Goal: Task Accomplishment & Management: Use online tool/utility

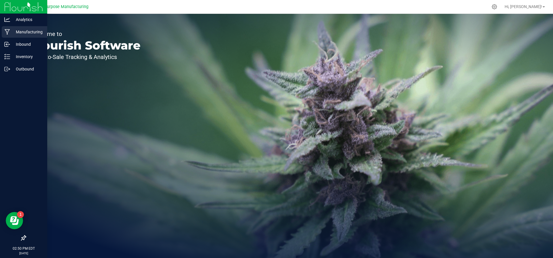
click at [7, 35] on div "Manufacturing" at bounding box center [24, 32] width 45 height 12
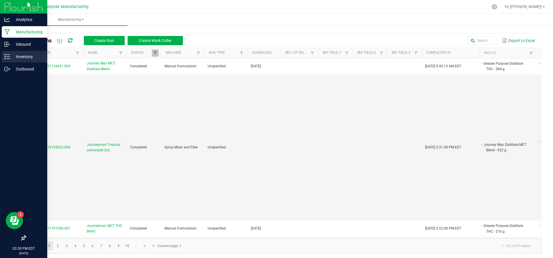
click at [10, 59] on p "Inventory" at bounding box center [27, 56] width 35 height 7
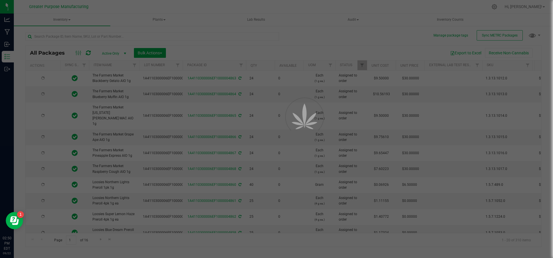
click at [72, 20] on div at bounding box center [276, 129] width 553 height 258
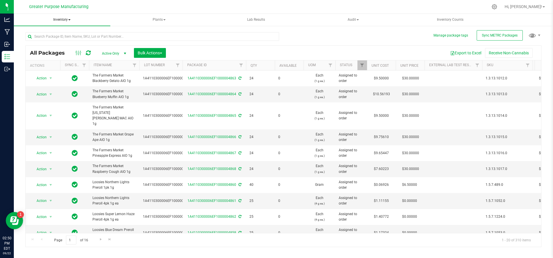
click at [70, 20] on span at bounding box center [69, 19] width 2 height 1
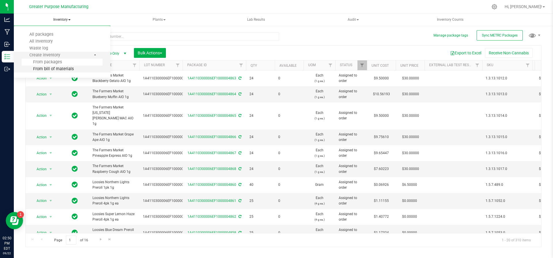
click at [58, 67] on span "From bill of materials" at bounding box center [48, 69] width 52 height 5
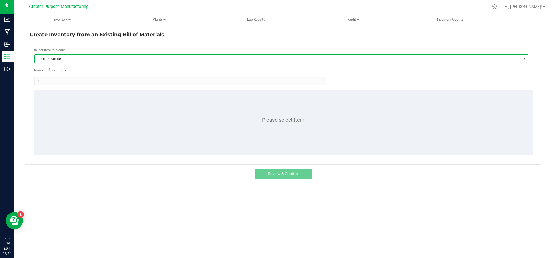
click at [67, 55] on span "Item to create" at bounding box center [278, 59] width 486 height 8
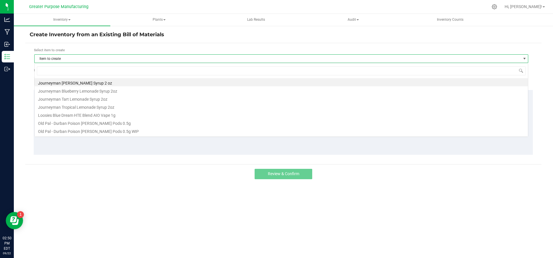
scroll to position [9, 494]
click at [61, 94] on li "Journeyman Tart Lemonade Syrup 2oz" at bounding box center [281, 98] width 493 height 8
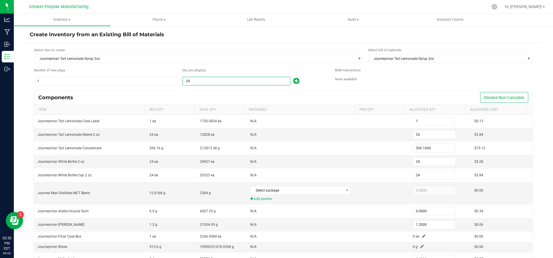
click at [201, 79] on input "24" at bounding box center [236, 81] width 107 height 8
type input "3"
type input "0"
type input "3"
type input "74.5200"
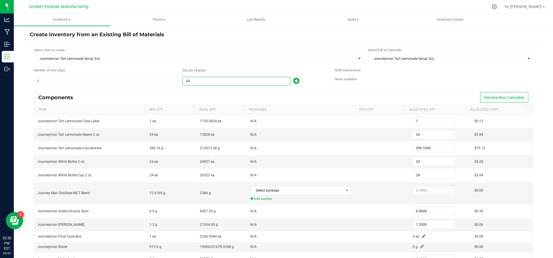
type input "3"
type input "0.7500"
type input "0.1500"
type input "0.3000"
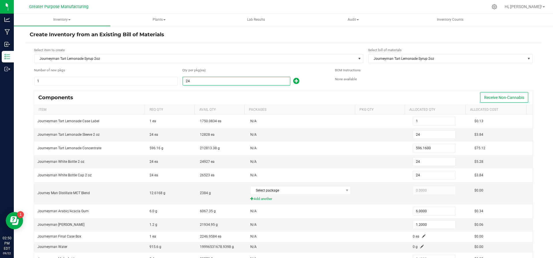
type input "0.0150"
type input "30"
type input "1"
type input "30"
type input "745.2000"
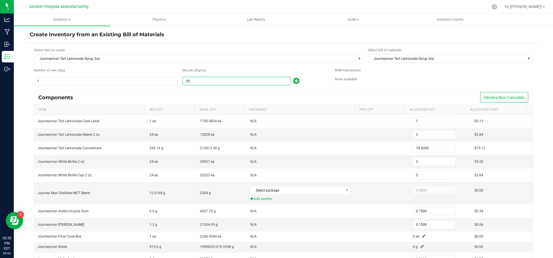
type input "30"
type input "7.5000"
type input "1.5000"
type input "3.0000"
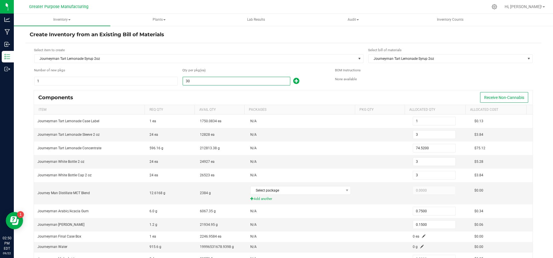
type input "0.1500"
type input "300"
type input "13"
type input "300"
type input "7,452.0000"
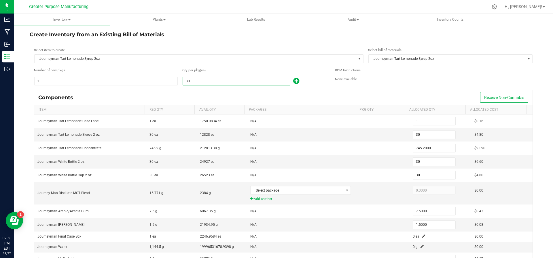
type input "300"
type input "75.0000"
type input "15.0000"
type input "30.0000"
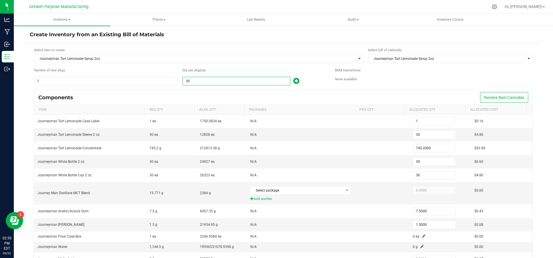
type input "1.5000"
type input "3000"
type input "125"
type input "3,000"
type input "74,520.0000"
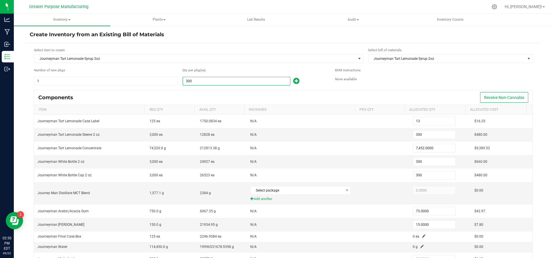
type input "3,000"
type input "750.0000"
type input "150.0000"
type input "300.0000"
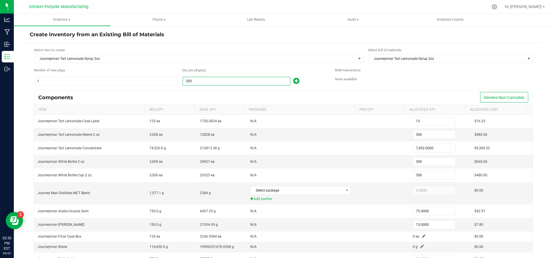
type input "15.0000"
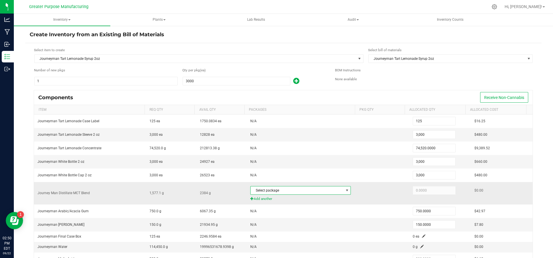
type input "3,000"
click at [284, 191] on span "Select package" at bounding box center [296, 191] width 93 height 8
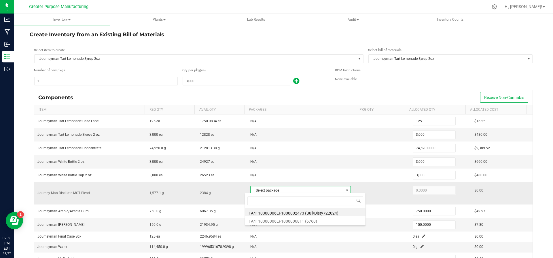
scroll to position [9, 98]
click at [279, 221] on li "1A4110300006EF1000006811 (6760)" at bounding box center [305, 221] width 120 height 8
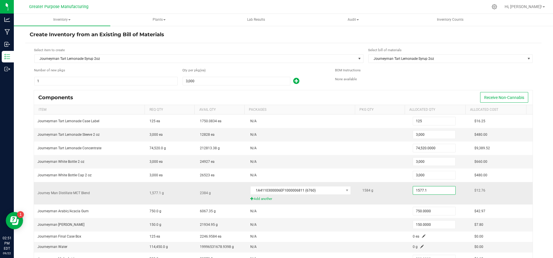
click at [430, 190] on input "1577.1" at bounding box center [434, 191] width 42 height 8
type input "1,577.1000"
click at [359, 220] on td at bounding box center [384, 225] width 50 height 14
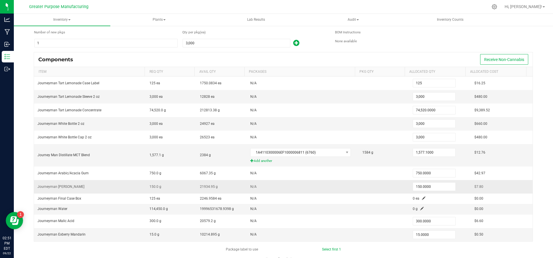
scroll to position [38, 0]
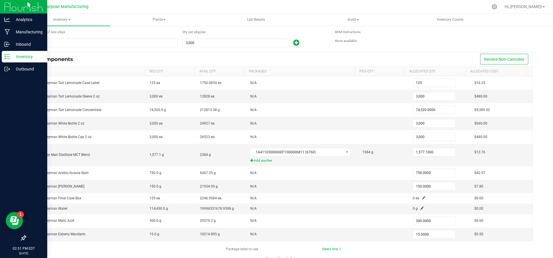
click at [11, 58] on p "Inventory" at bounding box center [27, 56] width 35 height 7
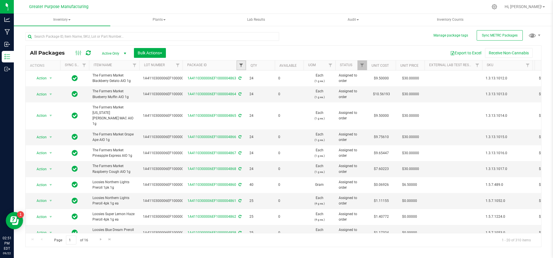
click at [242, 67] on span "Filter" at bounding box center [241, 65] width 5 height 5
type input "6811"
click at [240, 87] on button "Filter" at bounding box center [254, 93] width 28 height 13
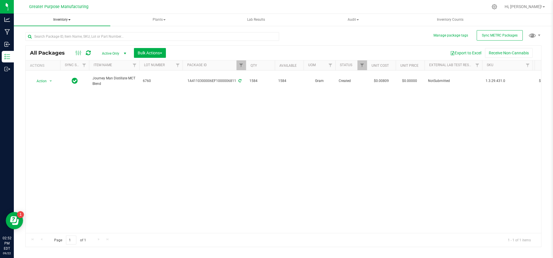
click at [69, 17] on span "Inventory" at bounding box center [62, 20] width 96 height 12
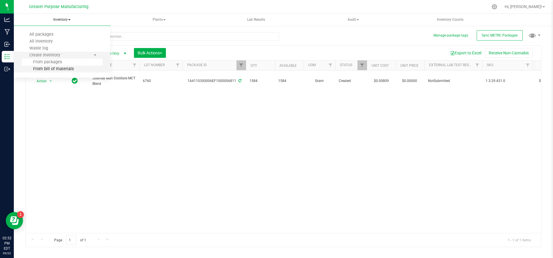
click at [57, 66] on li "From bill of materials" at bounding box center [62, 69] width 81 height 7
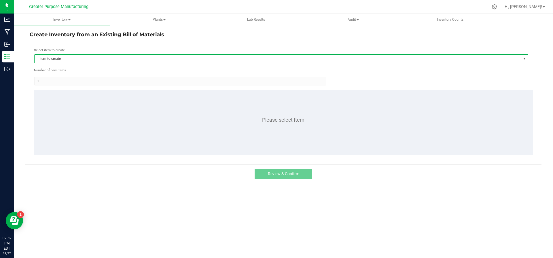
click at [84, 60] on span "Item to create" at bounding box center [278, 59] width 486 height 8
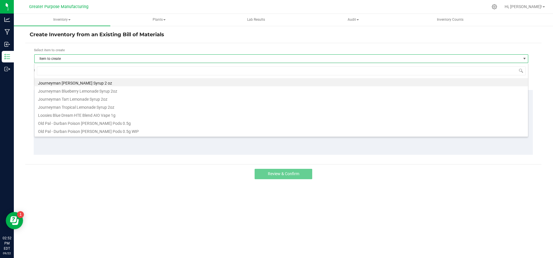
scroll to position [9, 494]
click at [78, 99] on li "Journeyman Tart Lemonade Syrup 2oz" at bounding box center [281, 98] width 493 height 8
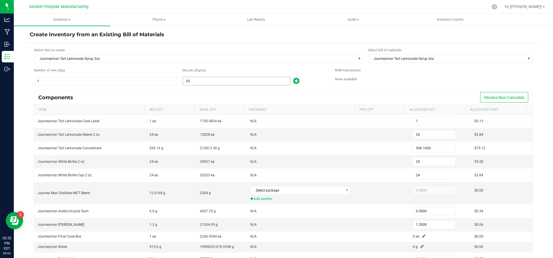
click at [199, 82] on input "24" at bounding box center [236, 81] width 107 height 8
type input "3"
type input "0"
type input "3"
type input "74.5200"
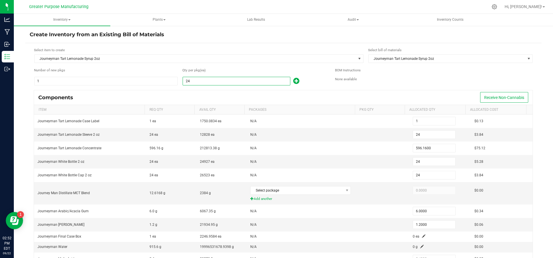
type input "3"
type input "0.7500"
type input "0.1500"
type input "0.3000"
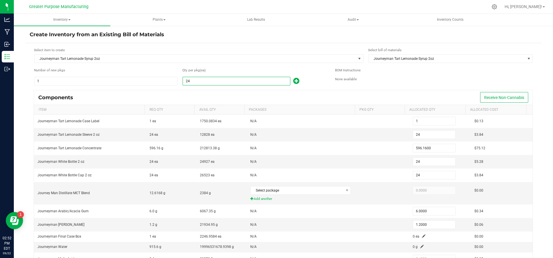
type input "0.0150"
type input "30"
type input "1"
type input "30"
type input "745.2000"
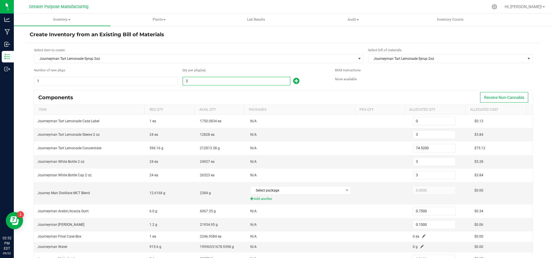
type input "30"
type input "7.5000"
type input "1.5000"
type input "3.0000"
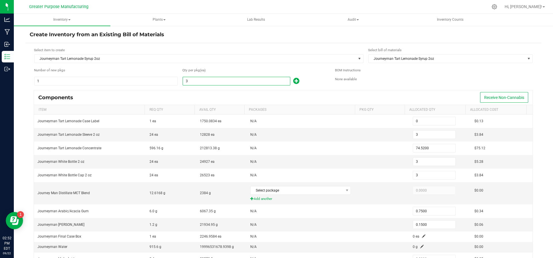
type input "0.1500"
type input "300"
type input "13"
type input "300"
type input "7,452.0000"
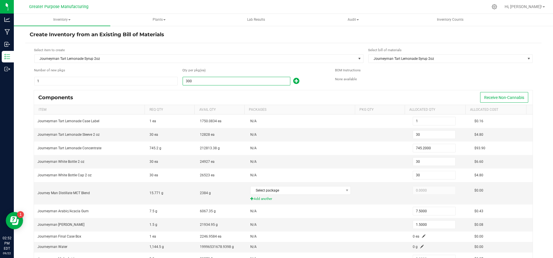
type input "300"
type input "75.0000"
type input "15.0000"
type input "30.0000"
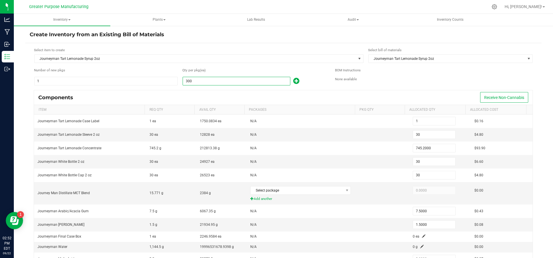
type input "1.5000"
type input "3000"
type input "125"
type input "3,000"
type input "74,520.0000"
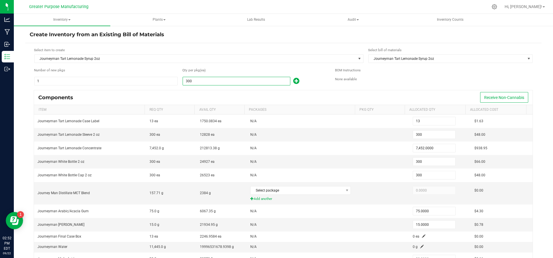
type input "3,000"
type input "750.0000"
type input "150.0000"
type input "300.0000"
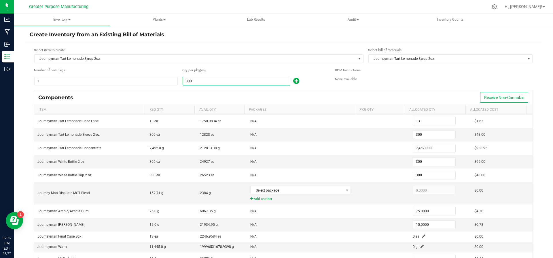
type input "15.0000"
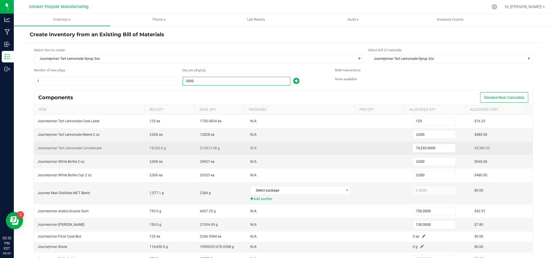
type input "3,000"
click at [290, 153] on td "N/A" at bounding box center [303, 149] width 112 height 14
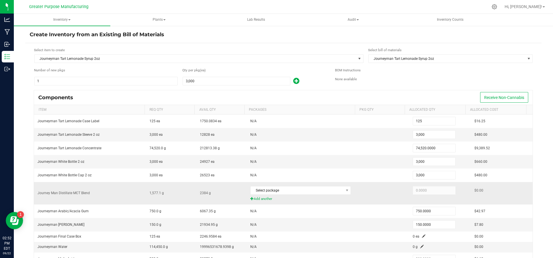
click at [418, 186] on kendo-numerictextbox "0.0000" at bounding box center [434, 190] width 43 height 9
click at [345, 189] on span at bounding box center [347, 190] width 5 height 5
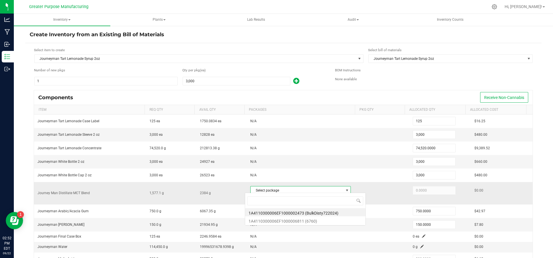
scroll to position [9, 98]
click at [329, 221] on li "1A4110300006EF1000006811 (6760)" at bounding box center [305, 221] width 120 height 8
type input "1,577.1000"
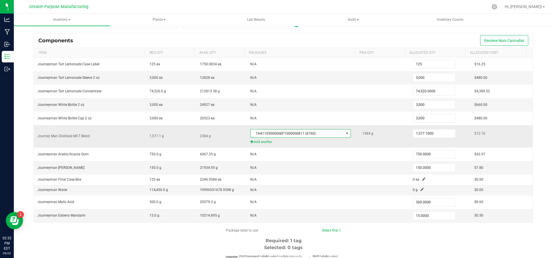
scroll to position [62, 0]
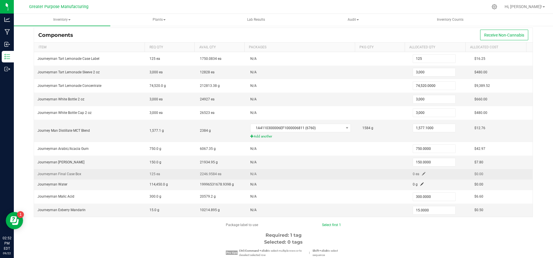
click at [422, 173] on span at bounding box center [423, 173] width 3 height 3
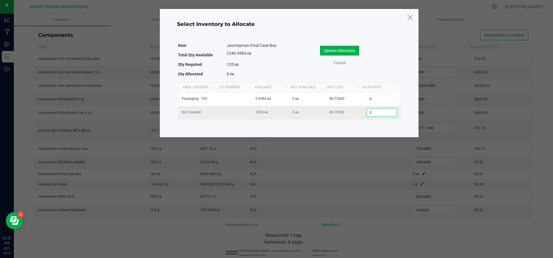
click at [376, 111] on input "0" at bounding box center [381, 113] width 29 height 8
type input "125"
click at [348, 46] on button "Update Allocation" at bounding box center [339, 51] width 39 height 10
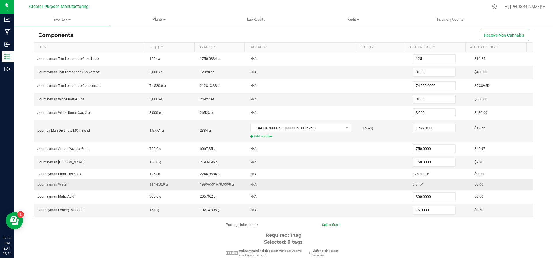
click at [420, 183] on span at bounding box center [421, 184] width 3 height 3
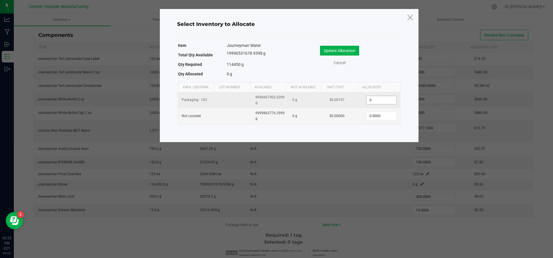
click at [380, 101] on input "0" at bounding box center [381, 100] width 29 height 8
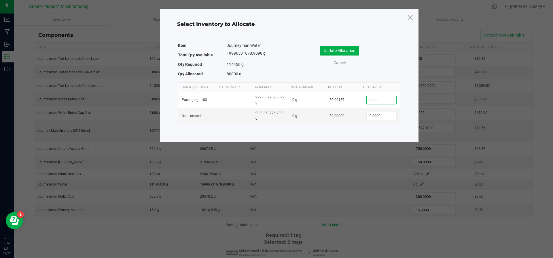
type input "80,000.0000"
click at [394, 60] on div "Cancel" at bounding box center [344, 63] width 102 height 6
click at [352, 53] on button "Update Allocation" at bounding box center [339, 51] width 39 height 10
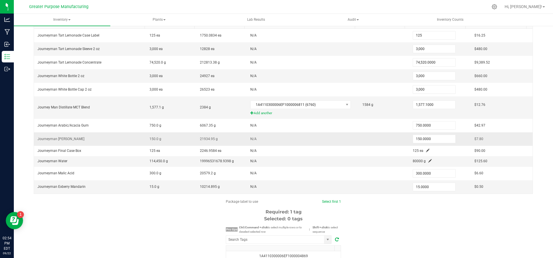
scroll to position [156, 0]
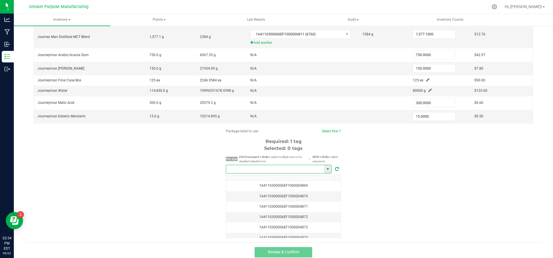
click at [280, 167] on input "NO DATA FOUND" at bounding box center [275, 169] width 98 height 8
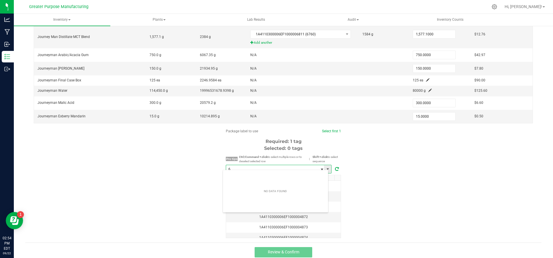
scroll to position [9, 106]
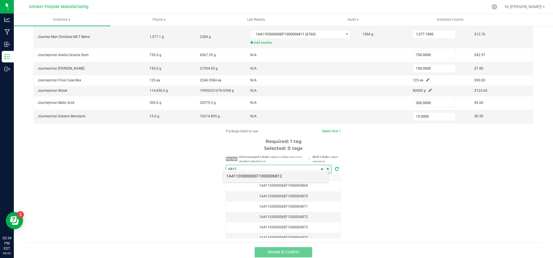
click at [269, 179] on li "1A4110300006EF1000006812" at bounding box center [275, 176] width 105 height 10
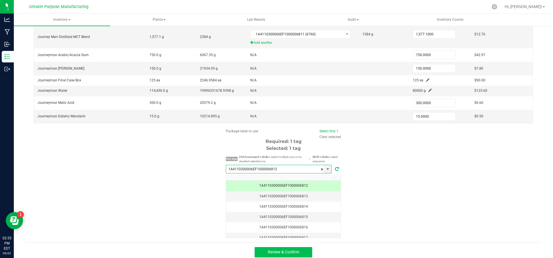
type input "1A4110300006EF1000006812"
click at [271, 250] on span "Review & Confirm" at bounding box center [283, 252] width 31 height 5
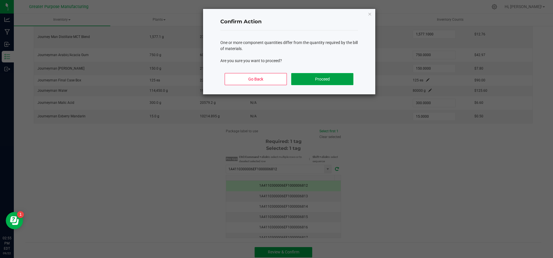
click at [318, 79] on button "Proceed" at bounding box center [322, 79] width 62 height 12
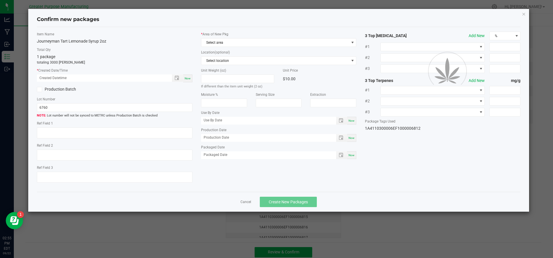
type input "03/04/2026"
type input "09/21/2025"
click at [188, 77] on span "Now" at bounding box center [188, 78] width 6 height 3
type input "09/22/2025 02:55 PM"
click at [39, 90] on icon at bounding box center [39, 90] width 4 height 0
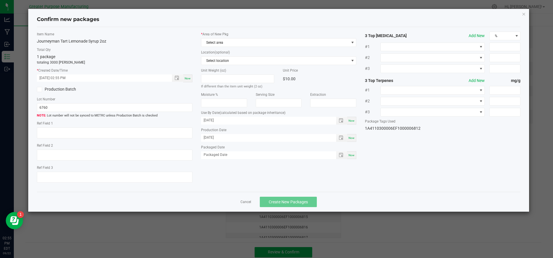
click at [0, 0] on input "Production Batch" at bounding box center [0, 0] width 0 height 0
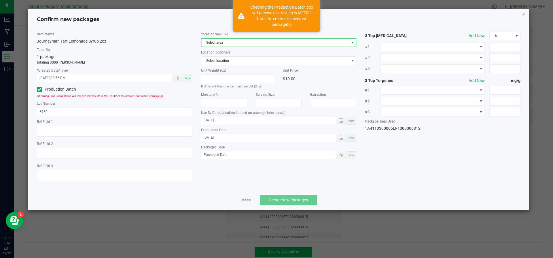
click at [251, 44] on span "Select area" at bounding box center [275, 43] width 148 height 8
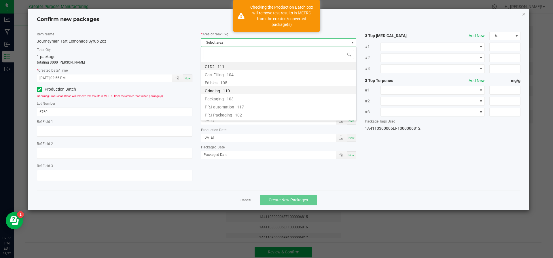
scroll to position [23, 0]
click at [238, 116] on li "Vault - 108" at bounding box center [278, 116] width 155 height 8
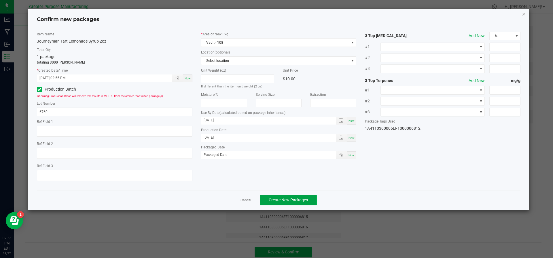
click at [286, 198] on span "Create New Packages" at bounding box center [288, 200] width 39 height 5
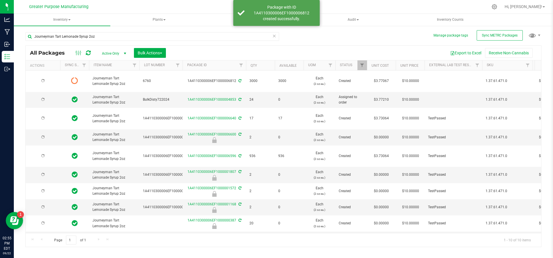
type input "[DATE]"
type input "2025-07-11"
type input "2025-08-06"
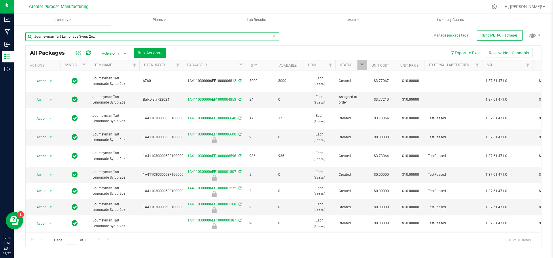
click at [100, 39] on input "Journeyman Tart Lemonade Syrup 2oz" at bounding box center [152, 36] width 254 height 9
type input "J"
type input "Blend"
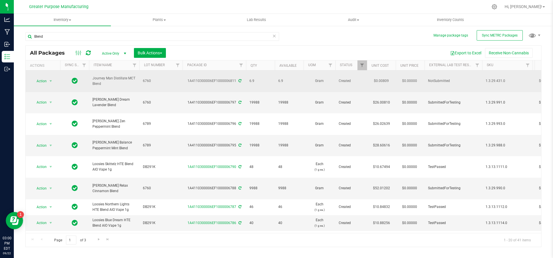
click at [50, 81] on span "select" at bounding box center [50, 81] width 7 height 8
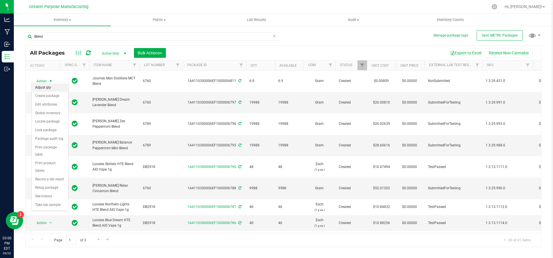
click at [49, 89] on li "Adjust qty" at bounding box center [50, 87] width 37 height 9
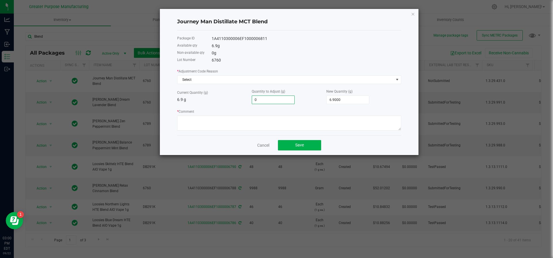
click at [282, 101] on input "0" at bounding box center [273, 100] width 42 height 8
type input "0.0000"
type input "6.9"
click at [352, 102] on input "6.9" at bounding box center [347, 100] width 42 height 8
type input "-6.9000"
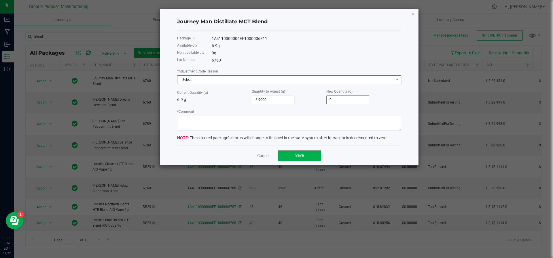
type input "0.0000"
click at [294, 81] on span "Select" at bounding box center [285, 80] width 216 height 8
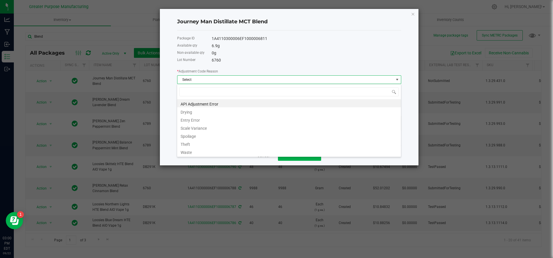
scroll to position [9, 224]
click at [268, 107] on li "API Adjustment Error" at bounding box center [289, 103] width 224 height 8
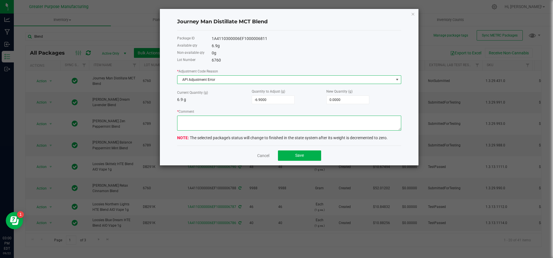
click at [258, 124] on textarea "* Comment" at bounding box center [289, 123] width 224 height 15
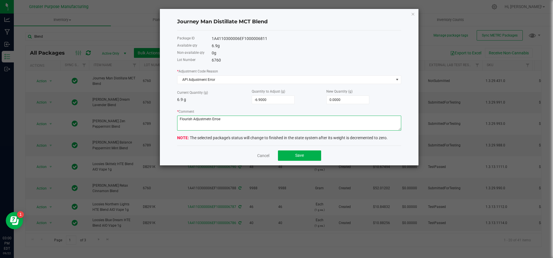
click at [197, 118] on textarea "* Comment" at bounding box center [289, 123] width 224 height 15
click at [214, 121] on textarea "* Comment" at bounding box center [289, 123] width 224 height 15
type textarea "Flourish Adjustment Error"
click at [287, 153] on button "Save" at bounding box center [299, 156] width 43 height 10
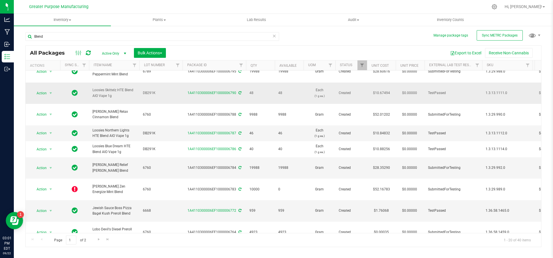
scroll to position [0, 0]
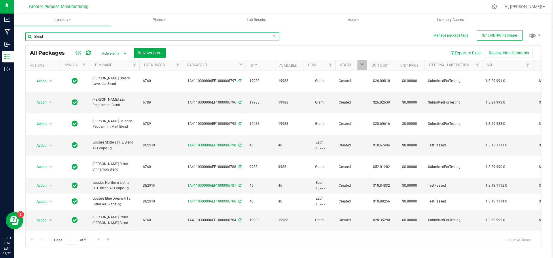
click at [74, 38] on input "Blend" at bounding box center [152, 36] width 254 height 9
type input "B"
type input "Road Trip"
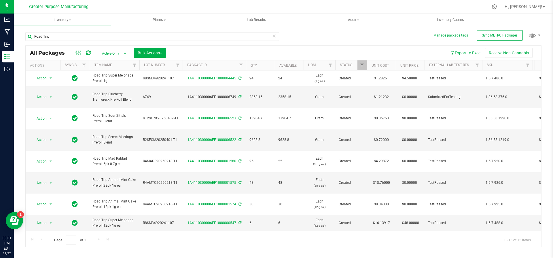
drag, startPoint x: 135, startPoint y: 111, endPoint x: 134, endPoint y: 13, distance: 97.9
click at [134, 13] on nav "Greater Purpose Manufacturing Hi, Joseph!" at bounding box center [283, 7] width 539 height 14
drag, startPoint x: 187, startPoint y: 128, endPoint x: 232, endPoint y: 130, distance: 44.7
click at [232, 130] on td "1A4110300006EF1000006522" at bounding box center [214, 141] width 63 height 22
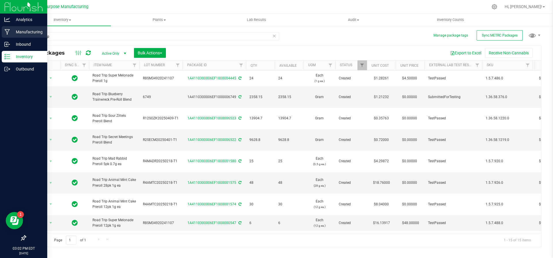
click at [19, 32] on p "Manufacturing" at bounding box center [27, 32] width 35 height 7
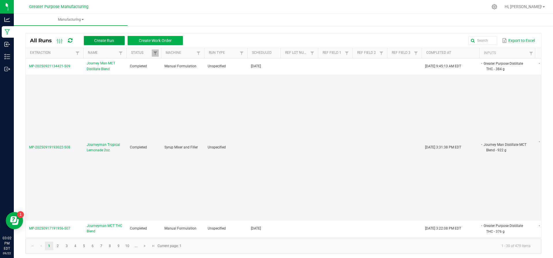
click at [104, 39] on span "Create Run" at bounding box center [104, 40] width 20 height 5
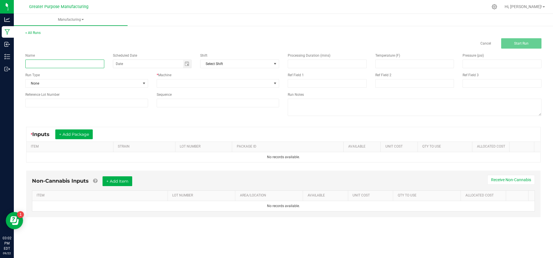
click at [83, 62] on input at bounding box center [64, 64] width 79 height 9
click at [190, 64] on span "Toggle calendar" at bounding box center [187, 64] width 8 height 8
type input "[DATE] Secrete Meetings Preroll 1g"
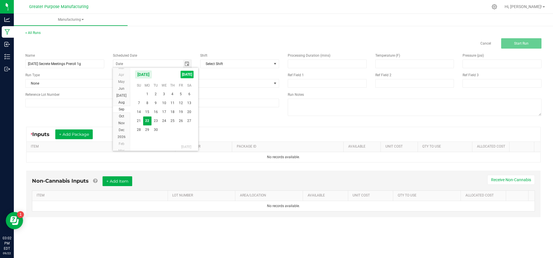
click at [189, 74] on span "[DATE]" at bounding box center [187, 74] width 13 height 7
type input "[DATE]"
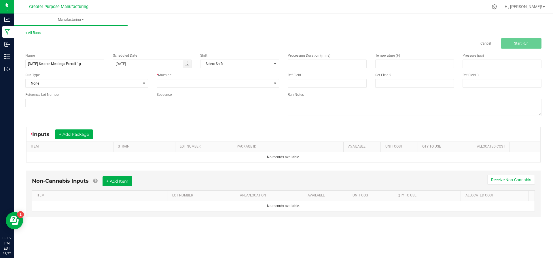
click at [191, 88] on div "Name Sunday Secrete Meetings Preroll 1g Scheduled Date 09/22/2025 Shift Select …" at bounding box center [152, 80] width 262 height 63
drag, startPoint x: 191, startPoint y: 88, endPoint x: 193, endPoint y: 84, distance: 3.9
click at [193, 84] on div "Name Sunday Secrete Meetings Preroll 1g Scheduled Date 09/22/2025 Shift Select …" at bounding box center [152, 80] width 262 height 63
click at [273, 81] on span at bounding box center [274, 83] width 7 height 8
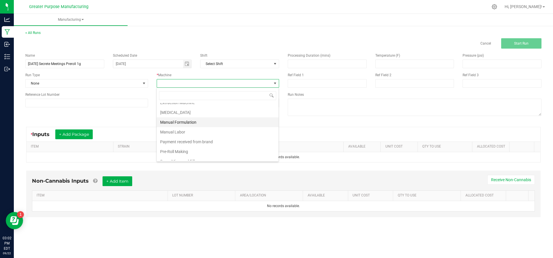
scroll to position [16, 0]
click at [214, 150] on li "Pre-Roll Making" at bounding box center [218, 151] width 122 height 10
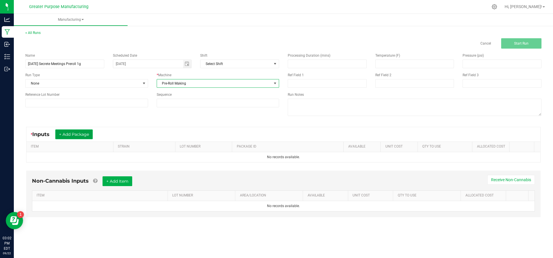
click at [73, 131] on button "+ Add Package" at bounding box center [73, 135] width 37 height 10
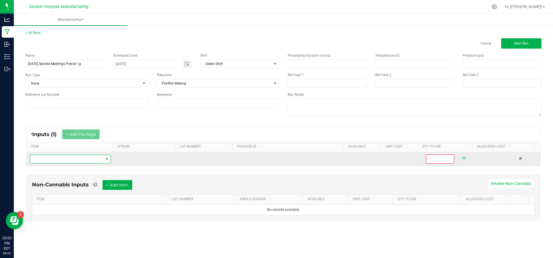
click at [71, 162] on span "NO DATA FOUND" at bounding box center [66, 159] width 73 height 8
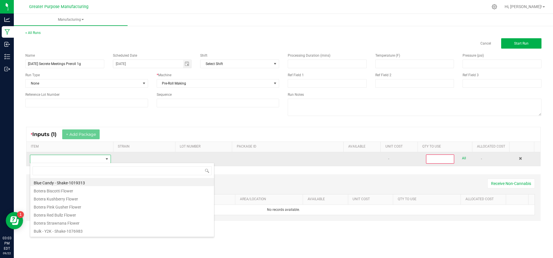
scroll to position [9, 79]
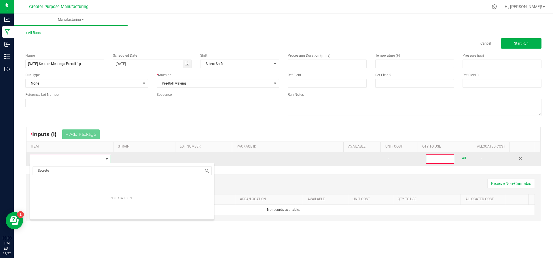
type input "Secret"
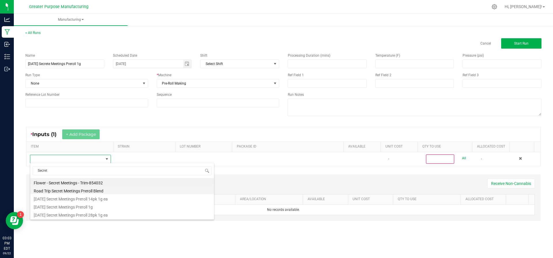
click at [70, 191] on li "Road Trip Secret Meetings Preroll Blend" at bounding box center [122, 190] width 184 height 8
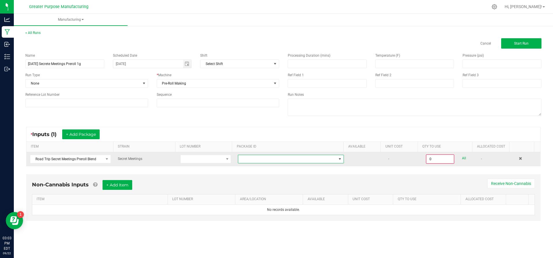
click at [258, 155] on span at bounding box center [287, 159] width 98 height 8
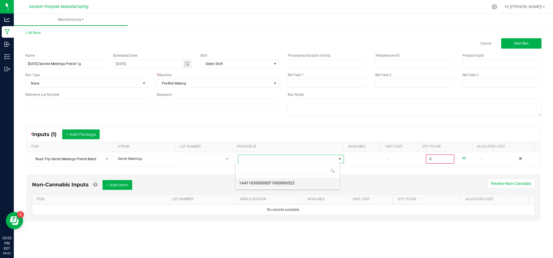
click at [258, 186] on li "1A4110300006EF1000006522" at bounding box center [288, 183] width 104 height 10
type input "0.0000 g"
click at [112, 182] on button "+ Add Item" at bounding box center [117, 185] width 30 height 10
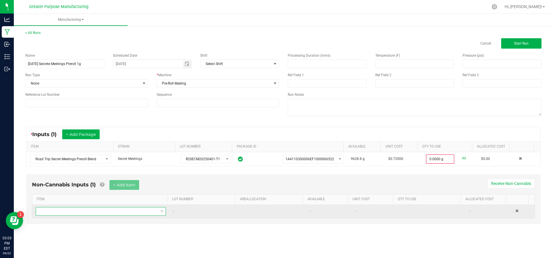
click at [94, 212] on span "NO DATA FOUND" at bounding box center [97, 212] width 122 height 8
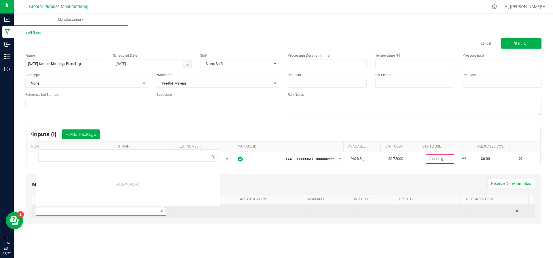
scroll to position [9, 126]
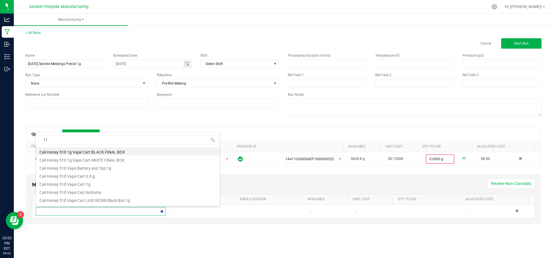
type input "116"
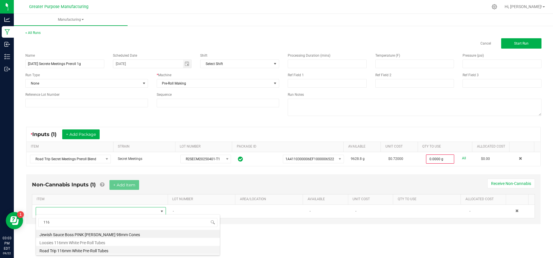
click at [66, 250] on li "Road Trip 116mm White Pre-Roll Tubes" at bounding box center [128, 250] width 184 height 8
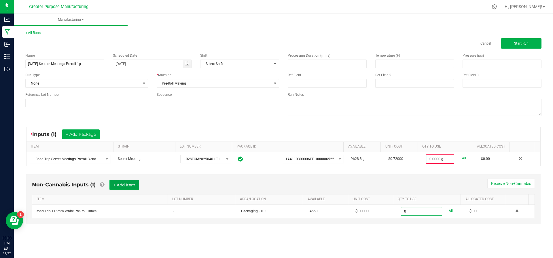
type input "0 ea"
click at [131, 187] on button "+ Add Item" at bounding box center [124, 185] width 30 height 10
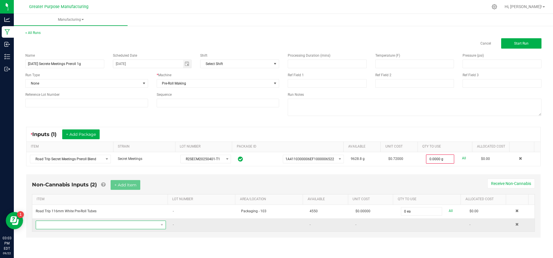
click at [113, 223] on span "NO DATA FOUND" at bounding box center [97, 225] width 122 height 8
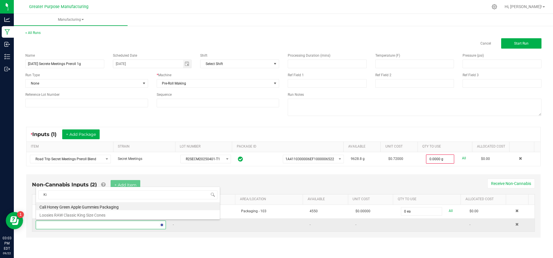
type input "K"
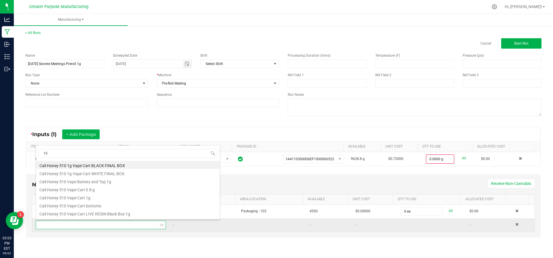
type input "109"
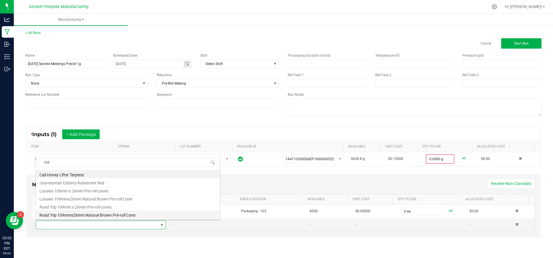
click at [119, 214] on li "Road Trip 109mmx26mm Natural Brown Pre-roll Cone" at bounding box center [128, 214] width 184 height 8
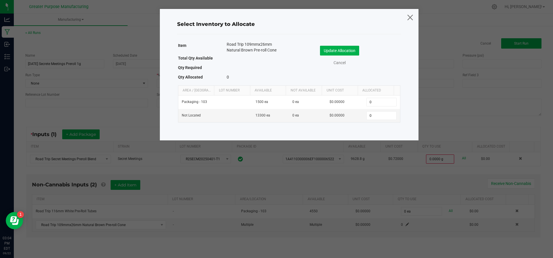
click at [411, 16] on icon at bounding box center [410, 17] width 8 height 14
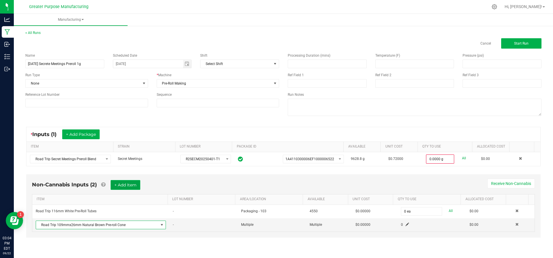
click at [121, 185] on button "+ Add Item" at bounding box center [126, 185] width 30 height 10
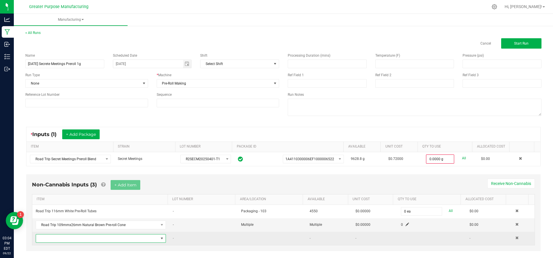
click at [92, 237] on span "NO DATA FOUND" at bounding box center [97, 239] width 122 height 8
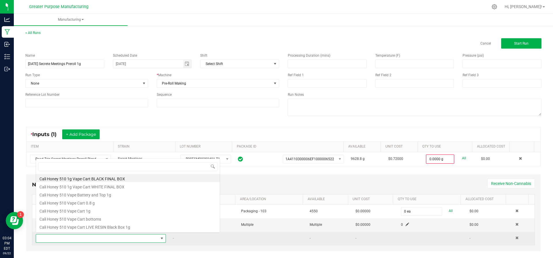
scroll to position [9, 125]
type input "7x7x5"
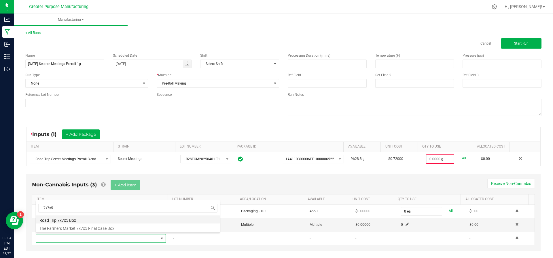
click at [85, 218] on li "Road Trip 7x7x5 Box" at bounding box center [128, 220] width 184 height 8
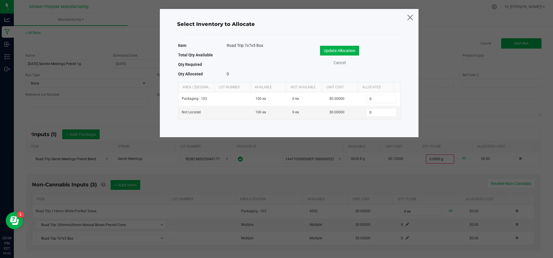
click at [411, 18] on icon at bounding box center [410, 17] width 8 height 14
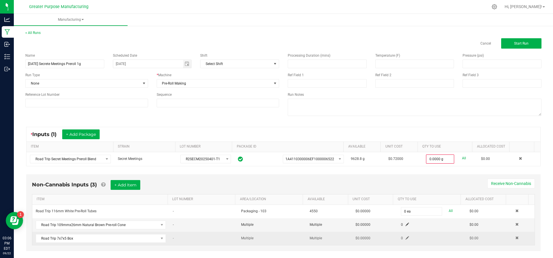
click at [397, 240] on td "0" at bounding box center [431, 238] width 69 height 13
click at [405, 238] on span at bounding box center [406, 237] width 3 height 3
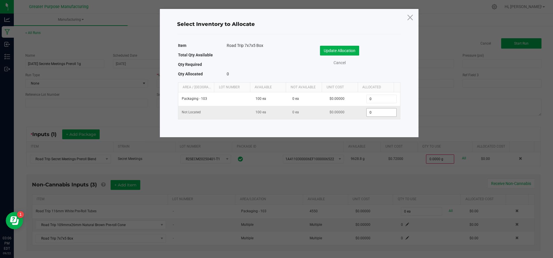
click at [370, 111] on input "0" at bounding box center [381, 113] width 29 height 8
type input "44"
click at [339, 49] on button "Update Allocation" at bounding box center [339, 51] width 39 height 10
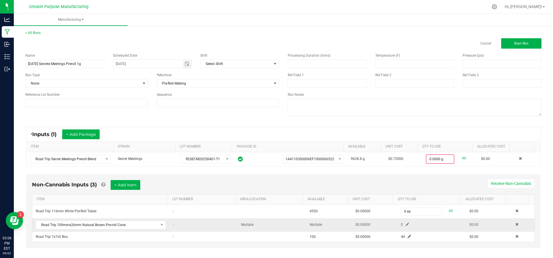
click at [405, 224] on span at bounding box center [406, 224] width 3 height 3
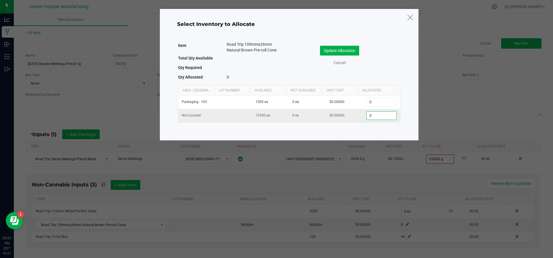
click at [382, 114] on input "0" at bounding box center [381, 116] width 29 height 8
type input "2,183"
click at [336, 47] on button "Update Allocation" at bounding box center [339, 51] width 39 height 10
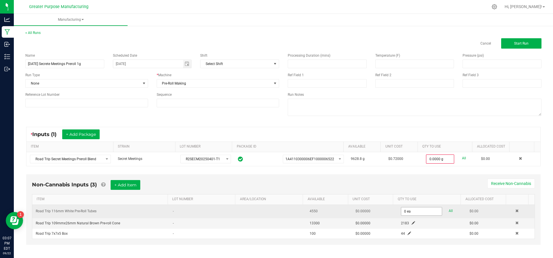
type input "0"
click at [411, 210] on input "0" at bounding box center [421, 212] width 40 height 8
click at [406, 210] on input "0" at bounding box center [421, 212] width 40 height 8
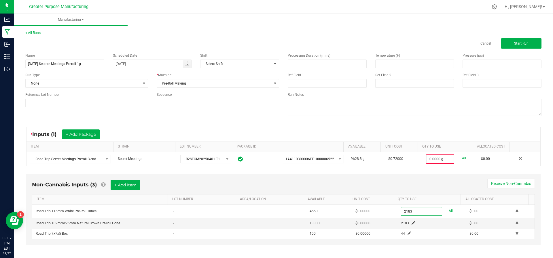
type input "2183 ea"
click at [383, 123] on div "* Inputs (1) + Add Package ITEM STRAIN LOT NUMBER PACKAGE ID AVAILABLE Unit Cos…" at bounding box center [283, 147] width 525 height 50
click at [517, 43] on span "Start Run" at bounding box center [521, 43] width 14 height 4
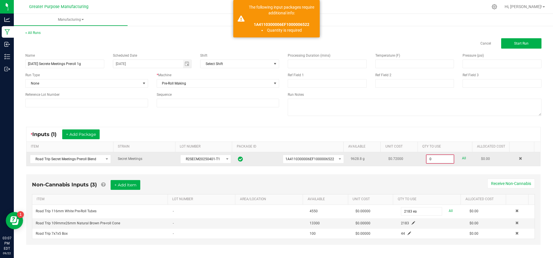
click at [439, 158] on input "0" at bounding box center [439, 159] width 27 height 8
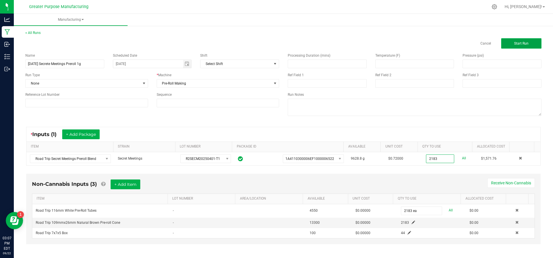
type input "2183.0000 g"
click at [511, 40] on button "Start Run" at bounding box center [521, 43] width 40 height 10
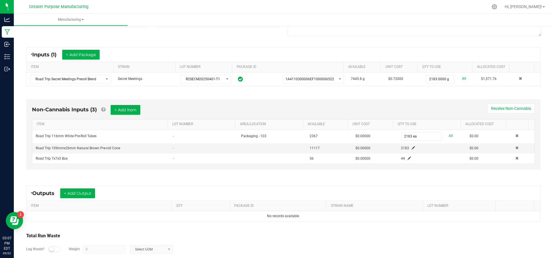
scroll to position [92, 0]
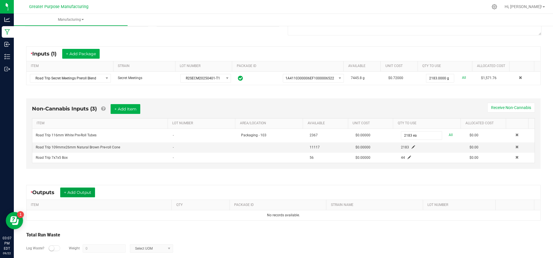
click at [79, 190] on button "+ Add Output" at bounding box center [77, 193] width 35 height 10
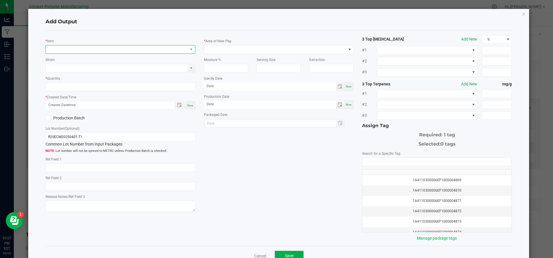
click at [136, 45] on span "NO DATA FOUND" at bounding box center [117, 49] width 142 height 8
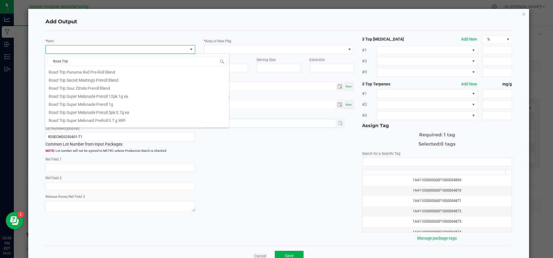
scroll to position [122, 0]
click at [62, 61] on input "Road Trip" at bounding box center [137, 61] width 179 height 9
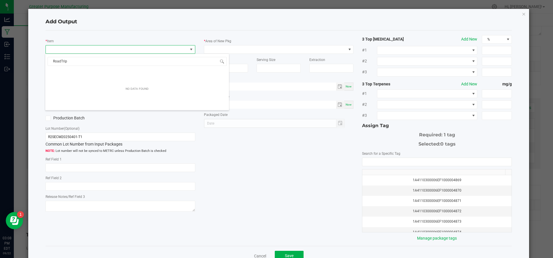
drag, startPoint x: 77, startPoint y: 64, endPoint x: 34, endPoint y: 62, distance: 43.8
click at [34, 62] on body "Analytics Manufacturing Inbound Inventory Outbound 03:08 PM EDT 09/22/2025 09/2…" at bounding box center [276, 129] width 553 height 258
type input "Secret"
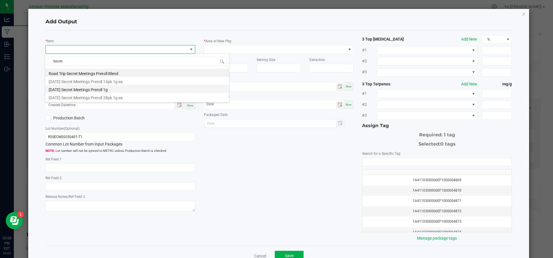
click at [59, 91] on li "[DATE] Secret Meetings Preroll 1g" at bounding box center [137, 89] width 184 height 8
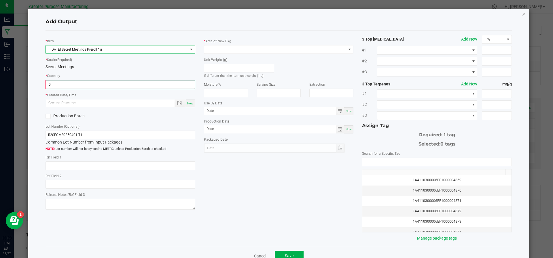
click at [60, 83] on input "0" at bounding box center [120, 85] width 149 height 8
type input "2183 ea"
click at [190, 105] on div "Now" at bounding box center [190, 103] width 9 height 8
type input "09/22/2025 3:08 PM"
type input "[DATE]"
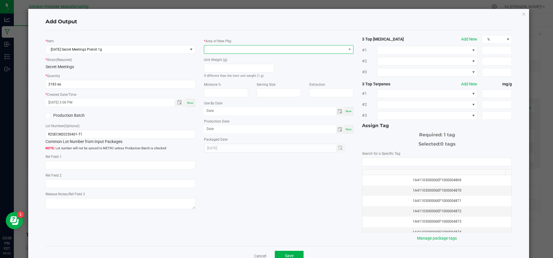
click at [269, 45] on span at bounding box center [279, 49] width 150 height 9
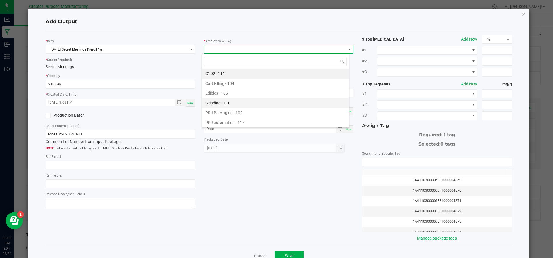
scroll to position [39, 0]
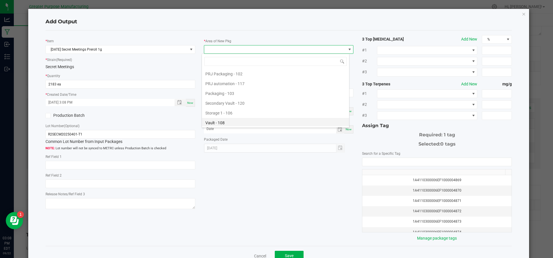
click at [229, 121] on li "Vault - 108" at bounding box center [275, 123] width 147 height 10
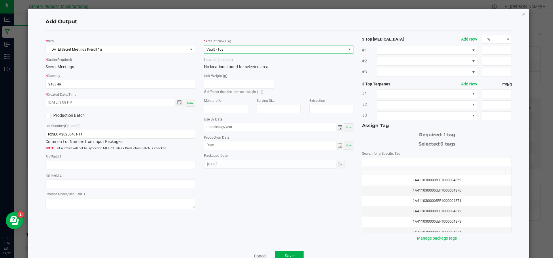
click at [227, 126] on input "month/day/year" at bounding box center [270, 127] width 132 height 7
type input "03/20/2026"
click at [358, 144] on div "3 Top Cannabinoids Add New % #1 #2 #3 3 Top Terpenes Add New mg/g #1 #2 #3 Assi…" at bounding box center [437, 138] width 158 height 206
click at [345, 146] on span "Now" at bounding box center [348, 145] width 6 height 3
type input "[DATE]"
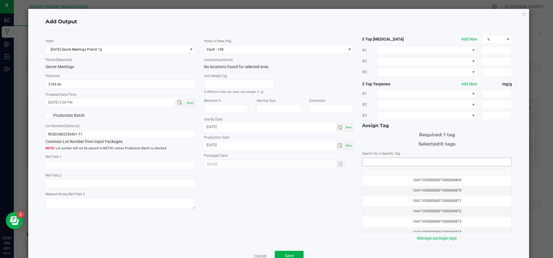
click at [378, 163] on input "NO DATA FOUND" at bounding box center [436, 162] width 149 height 8
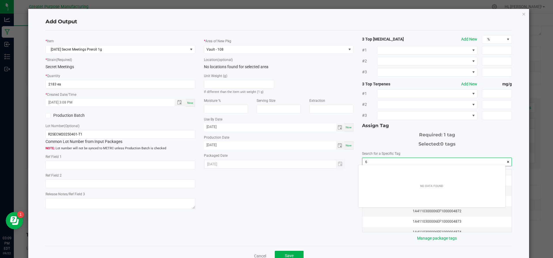
scroll to position [8, 147]
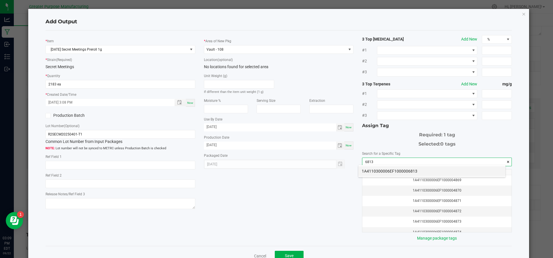
click at [378, 170] on li "1A4110300006EF1000006813" at bounding box center [431, 171] width 147 height 10
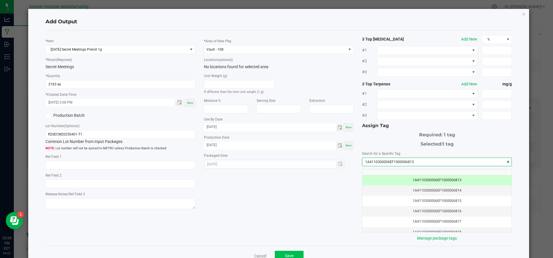
type input "1A4110300006EF1000006813"
click at [289, 254] on span "Save" at bounding box center [289, 256] width 9 height 5
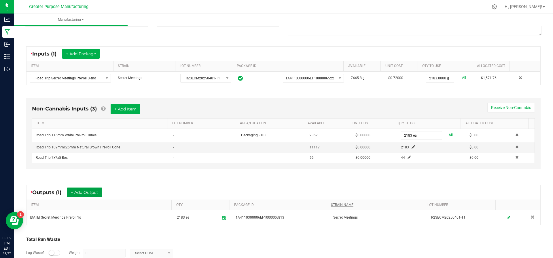
scroll to position [0, 0]
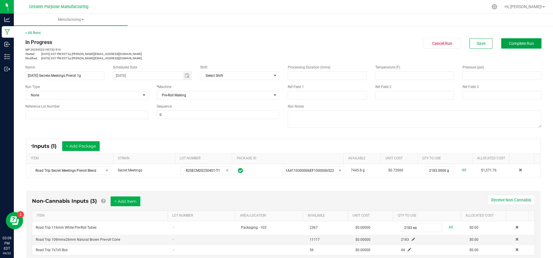
click at [509, 43] on span "Complete Run" at bounding box center [521, 43] width 25 height 5
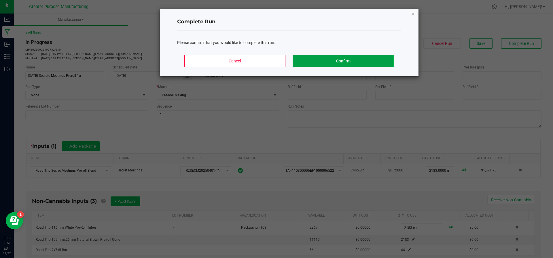
click at [371, 59] on button "Confirm" at bounding box center [343, 61] width 101 height 12
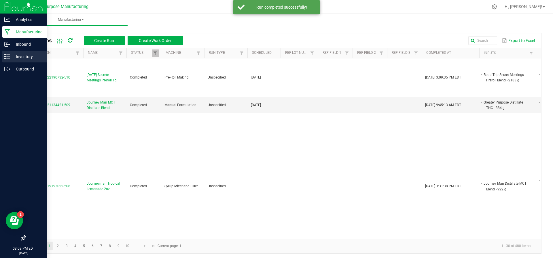
click at [9, 52] on div "Inventory" at bounding box center [24, 57] width 45 height 12
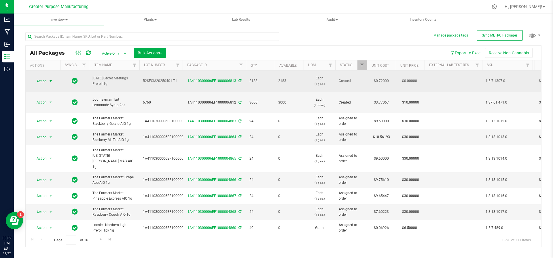
click at [50, 77] on span "select" at bounding box center [50, 81] width 7 height 8
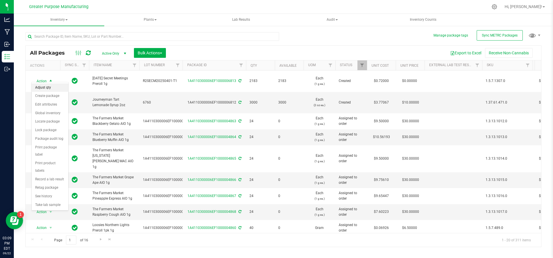
click at [48, 87] on li "Adjust qty" at bounding box center [50, 87] width 37 height 9
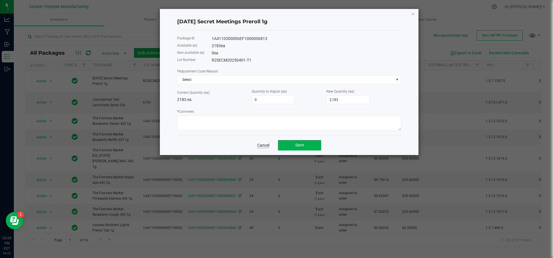
click at [266, 145] on link "Cancel" at bounding box center [263, 146] width 12 height 6
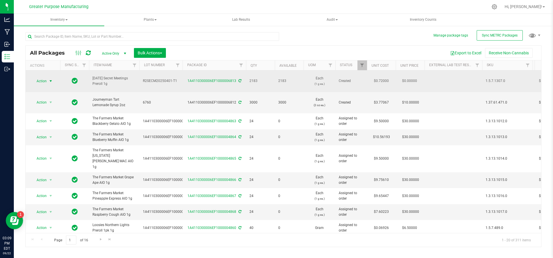
click at [51, 79] on span "select" at bounding box center [50, 81] width 5 height 5
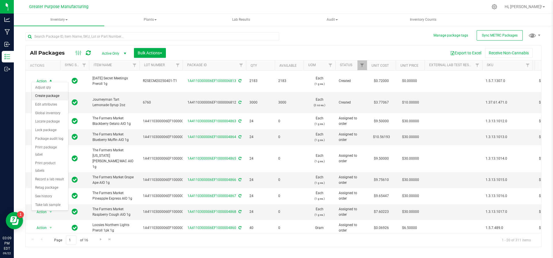
click at [47, 97] on li "Create package" at bounding box center [50, 96] width 37 height 9
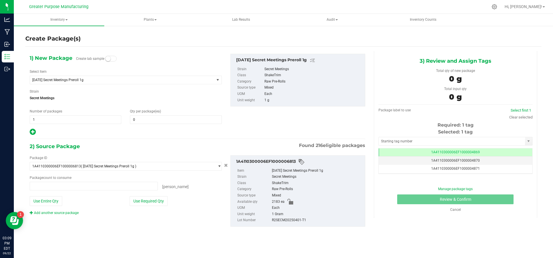
type input "0 ea"
click at [145, 118] on span at bounding box center [176, 119] width 92 height 9
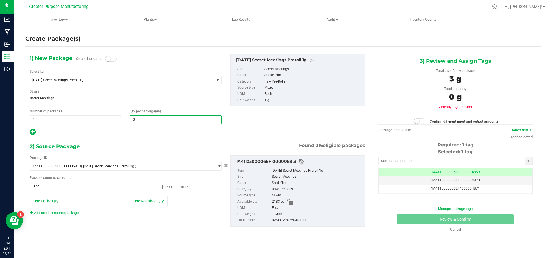
type input "33"
click at [150, 200] on button "Use Required Qty" at bounding box center [149, 201] width 38 height 10
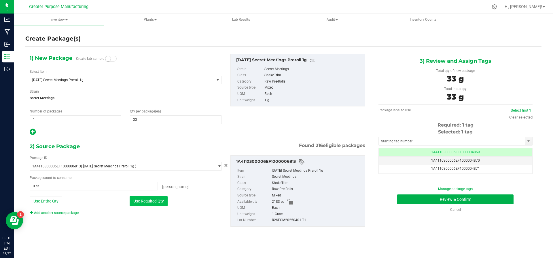
type input "33 ea"
click at [407, 139] on input "text" at bounding box center [452, 141] width 146 height 8
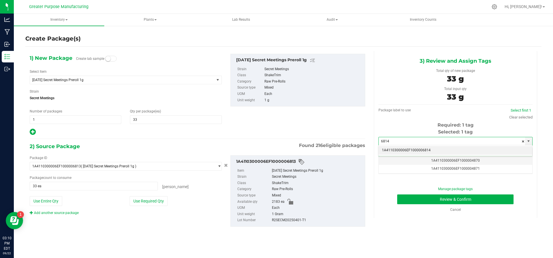
click at [403, 151] on li "1A4110300006EF1000006814" at bounding box center [455, 150] width 154 height 9
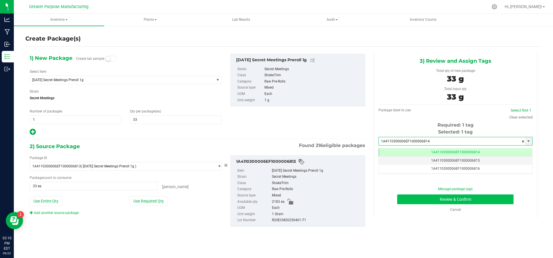
type input "1A4110300006EF1000006814"
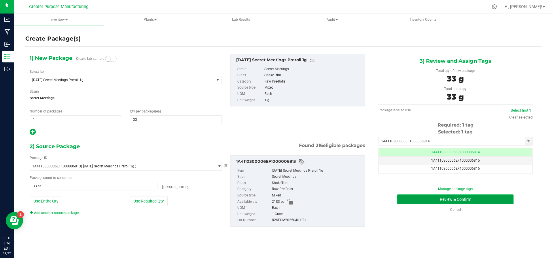
click at [417, 198] on button "Review & Confirm" at bounding box center [455, 200] width 116 height 10
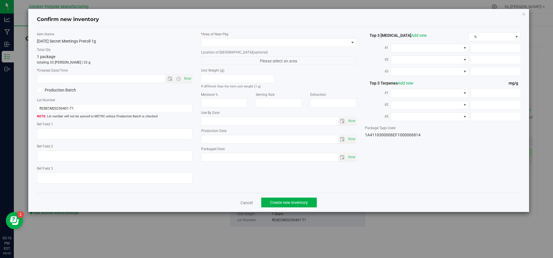
type input "2026-03-20"
type input "[DATE]"
click at [185, 79] on span "Now" at bounding box center [188, 79] width 10 height 8
type input "9/22/2025 3:10 PM"
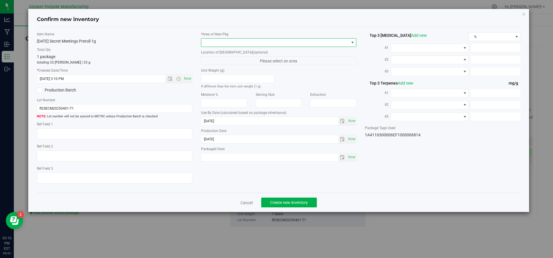
click at [243, 38] on span at bounding box center [278, 42] width 155 height 9
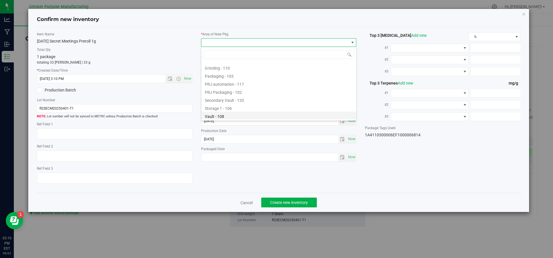
click at [237, 115] on li "Vault - 108" at bounding box center [278, 116] width 155 height 8
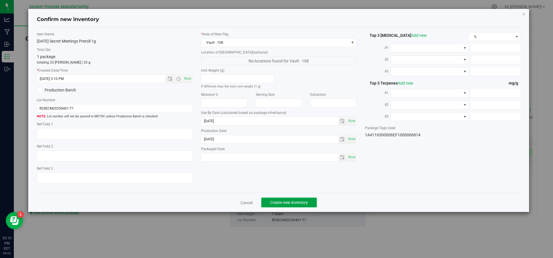
click at [287, 200] on span "Create new inventory" at bounding box center [289, 202] width 38 height 5
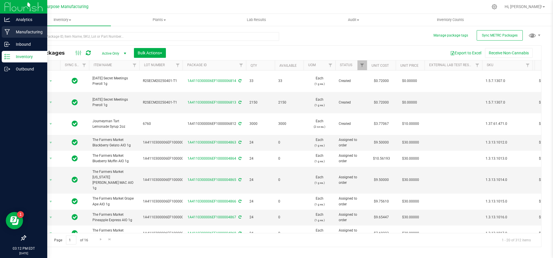
click at [15, 27] on div "Manufacturing" at bounding box center [24, 32] width 45 height 12
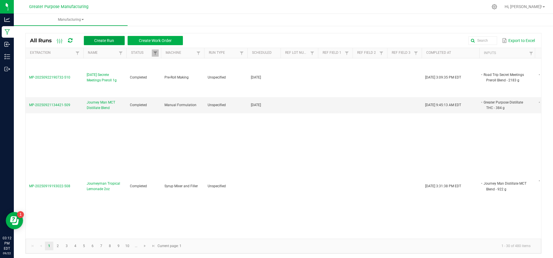
click at [100, 43] on button "Create Run" at bounding box center [104, 40] width 41 height 9
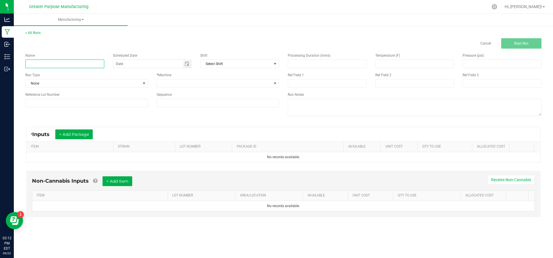
click at [92, 60] on input at bounding box center [64, 64] width 79 height 9
type input "[DATE] Secret Meetings 1g 14pk"
click at [230, 82] on span at bounding box center [214, 83] width 115 height 8
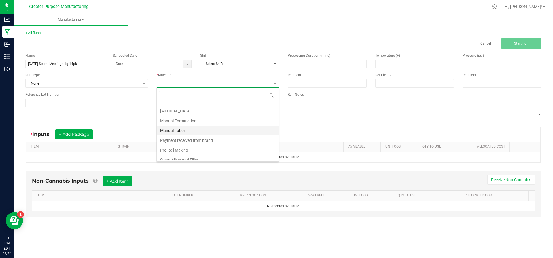
scroll to position [17, 0]
click at [199, 147] on li "Pre-Roll Making" at bounding box center [218, 150] width 122 height 10
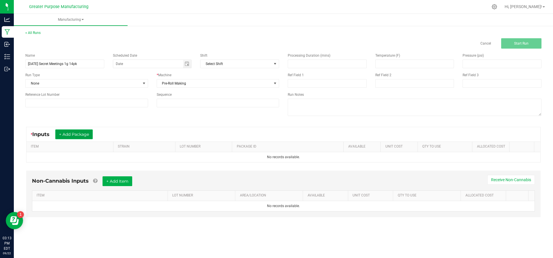
click at [79, 133] on button "+ Add Package" at bounding box center [73, 135] width 37 height 10
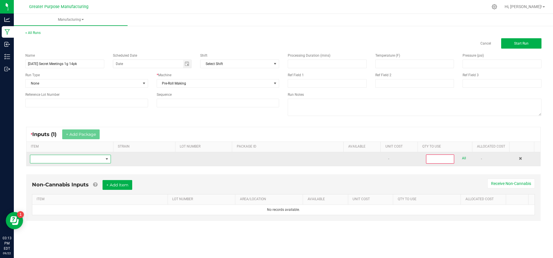
click at [69, 161] on span "NO DATA FOUND" at bounding box center [66, 159] width 73 height 8
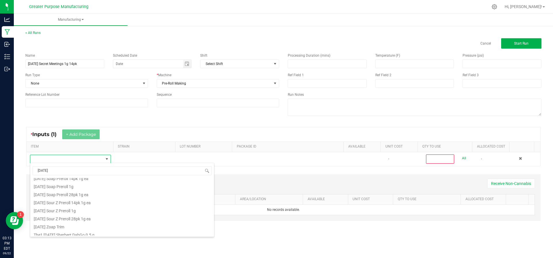
scroll to position [200, 0]
drag, startPoint x: 61, startPoint y: 171, endPoint x: 15, endPoint y: 174, distance: 46.8
click at [15, 174] on body "Analytics Manufacturing Inbound Inventory Outbound 03:13 PM EDT [DATE] 09/22 Gr…" at bounding box center [276, 129] width 553 height 258
type input "Road"
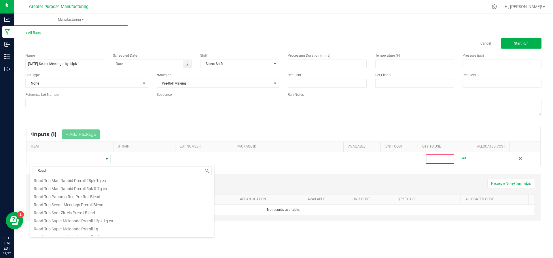
scroll to position [116, 0]
click at [72, 202] on li "Road Trip Secret Meetings Preroll Blend" at bounding box center [122, 203] width 184 height 8
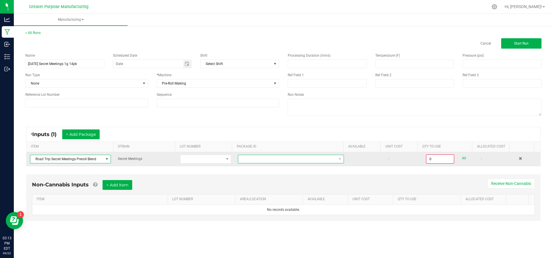
click at [298, 162] on span at bounding box center [287, 159] width 98 height 8
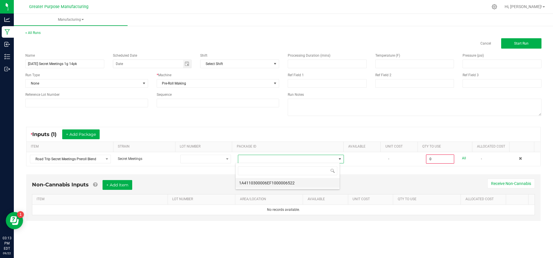
click at [288, 187] on li "1A4110300006EF1000006522" at bounding box center [288, 183] width 104 height 10
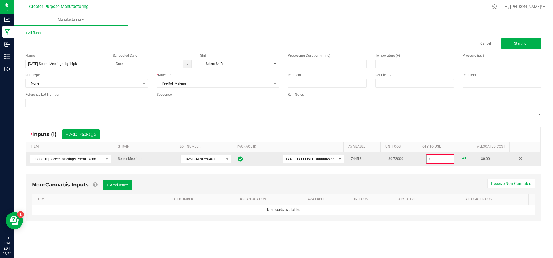
click at [432, 161] on input "0" at bounding box center [439, 159] width 27 height 8
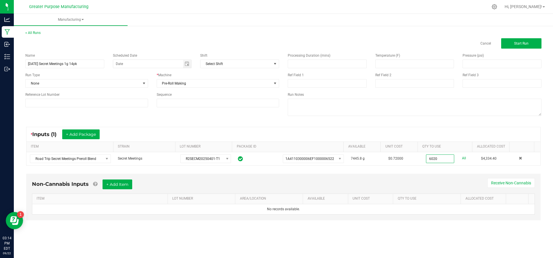
type input "6020.0000 g"
click at [335, 186] on div "Non-Cannabis Inputs + Add Item Receive Non-Cannabis" at bounding box center [283, 187] width 503 height 14
click at [120, 185] on button "+ Add Item" at bounding box center [117, 185] width 30 height 10
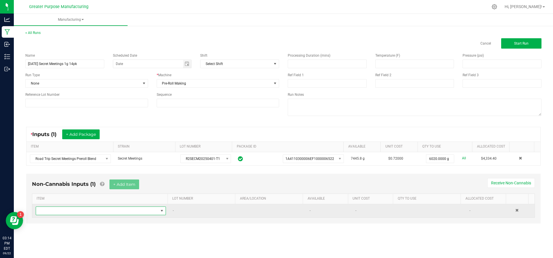
click at [114, 212] on span "NO DATA FOUND" at bounding box center [97, 211] width 122 height 8
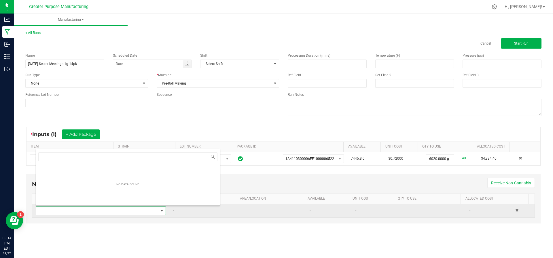
scroll to position [9, 126]
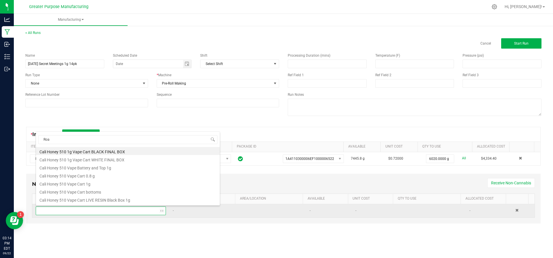
type input "Road"
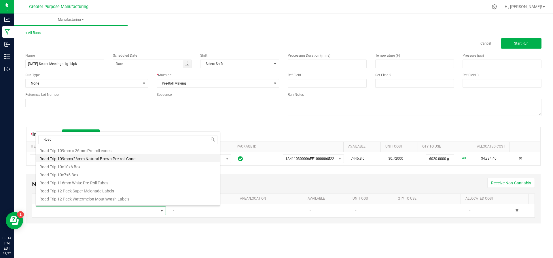
scroll to position [18, 0]
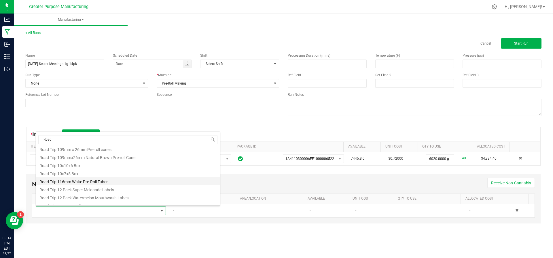
click at [97, 180] on li "Road Trip 116mm White Pre-Roll Tubes" at bounding box center [128, 181] width 184 height 8
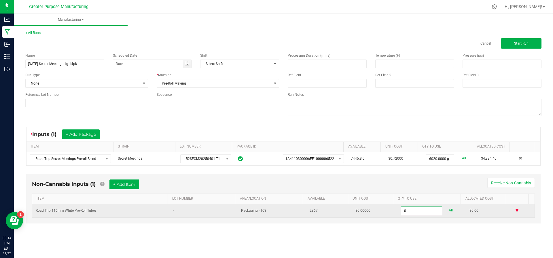
type input "0 ea"
click at [515, 210] on span at bounding box center [516, 210] width 3 height 3
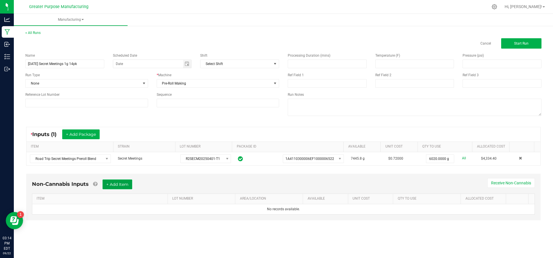
click at [126, 186] on button "+ Add Item" at bounding box center [117, 185] width 30 height 10
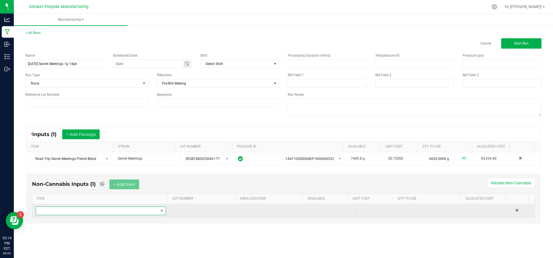
click at [113, 208] on span "NO DATA FOUND" at bounding box center [97, 211] width 122 height 8
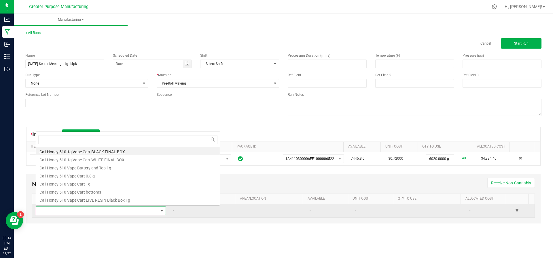
scroll to position [9, 126]
type input "109"
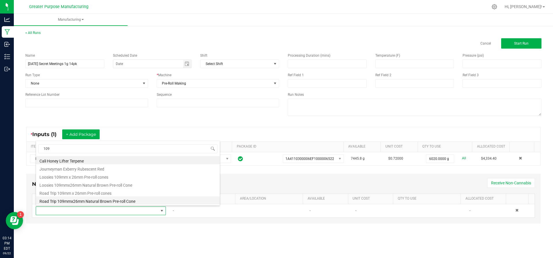
click at [111, 202] on li "Road Trip 109mmx26mm Natural Brown Pre-roll Cone" at bounding box center [128, 201] width 184 height 8
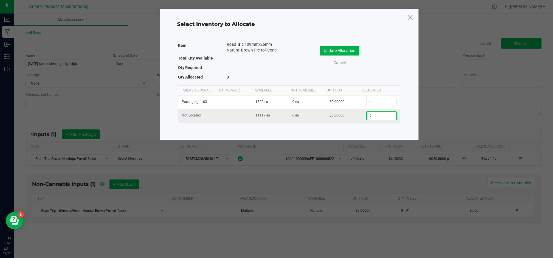
click at [371, 117] on input "0" at bounding box center [381, 116] width 29 height 8
type input "6,020"
click at [346, 50] on button "Update Allocation" at bounding box center [339, 51] width 39 height 10
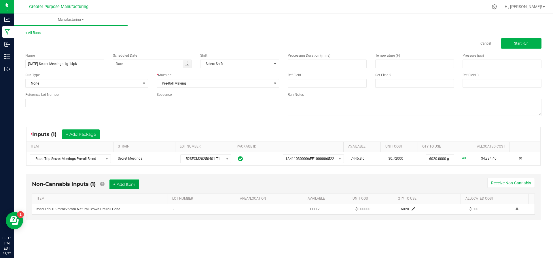
click at [113, 180] on button "+ Add Item" at bounding box center [124, 185] width 30 height 10
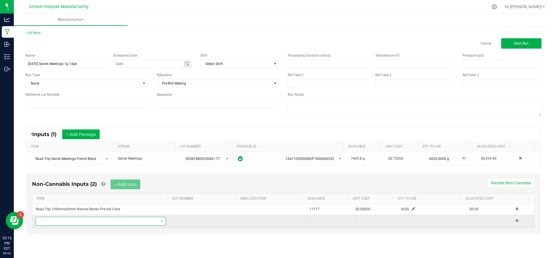
click at [96, 221] on span "NO DATA FOUND" at bounding box center [97, 221] width 122 height 8
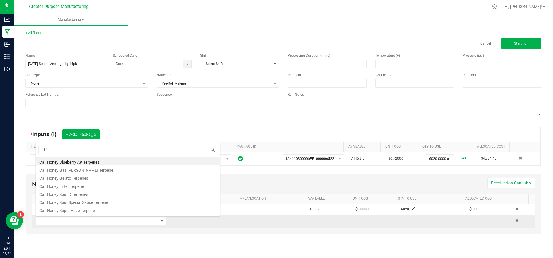
type input "1"
type input "12"
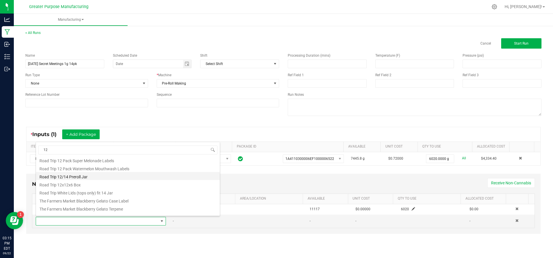
click at [117, 178] on li "Road Trip 12/14 Preroll Jar" at bounding box center [128, 176] width 184 height 8
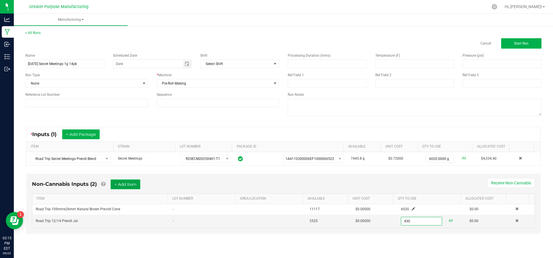
type input "430 ea"
click at [125, 180] on button "+ Add Item" at bounding box center [126, 185] width 30 height 10
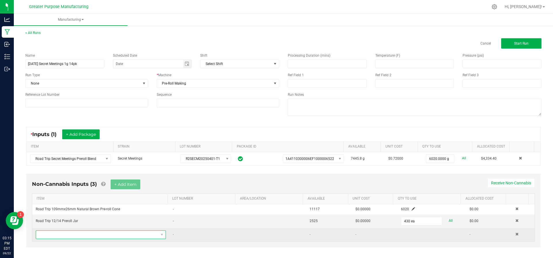
click at [96, 231] on span "NO DATA FOUND" at bounding box center [97, 235] width 122 height 8
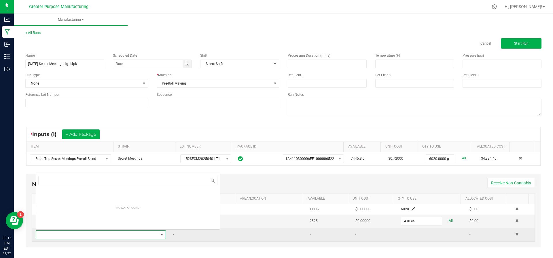
scroll to position [9, 125]
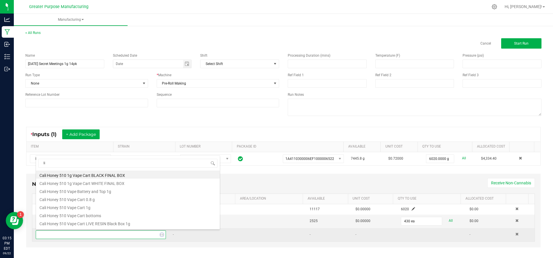
type input "lid"
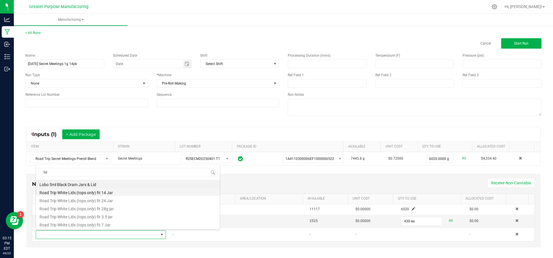
click at [104, 188] on li "Road Trip White Lids (tops only) fit 14 Jar" at bounding box center [128, 192] width 184 height 8
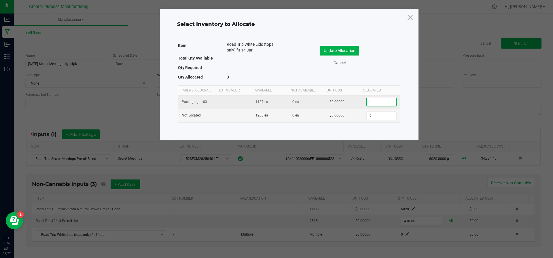
click at [374, 104] on input "0" at bounding box center [381, 102] width 29 height 8
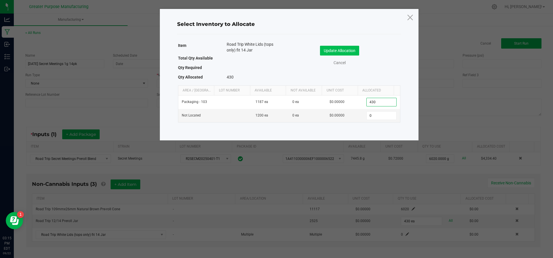
type input "430"
click at [352, 53] on button "Update Allocation" at bounding box center [339, 51] width 39 height 10
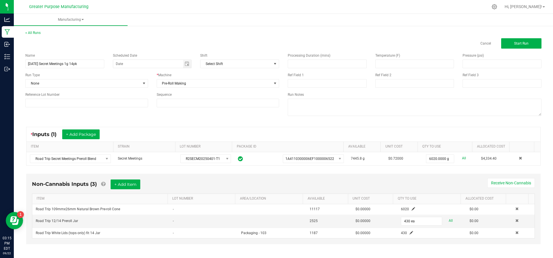
scroll to position [1, 0]
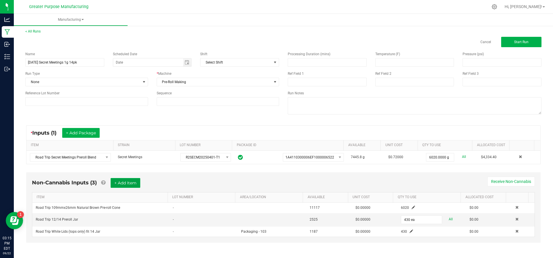
click at [125, 183] on button "+ Add Item" at bounding box center [126, 183] width 30 height 10
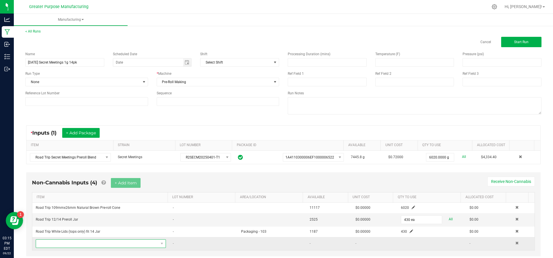
click at [109, 240] on span "NO DATA FOUND" at bounding box center [97, 244] width 122 height 8
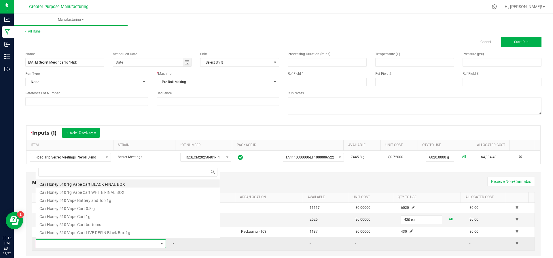
scroll to position [9, 125]
type input "7x7"
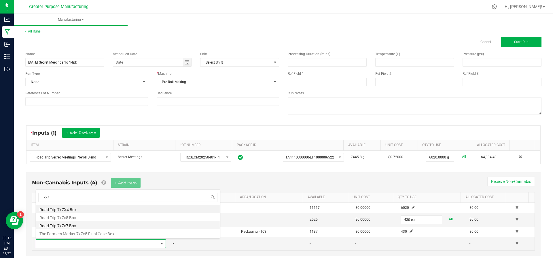
click at [74, 226] on li "Road Trip 7x7x7 Box" at bounding box center [128, 225] width 184 height 8
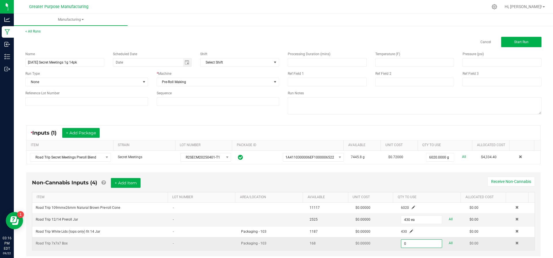
click at [406, 245] on input "0" at bounding box center [421, 244] width 40 height 8
type input "0"
type input "43 ea"
click at [514, 43] on span "Start Run" at bounding box center [521, 42] width 14 height 4
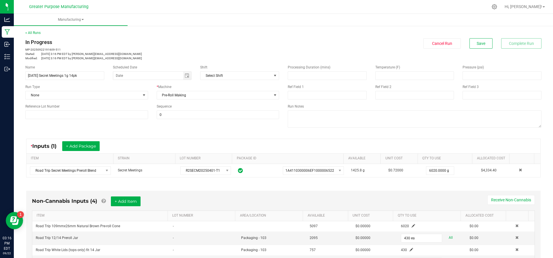
scroll to position [132, 0]
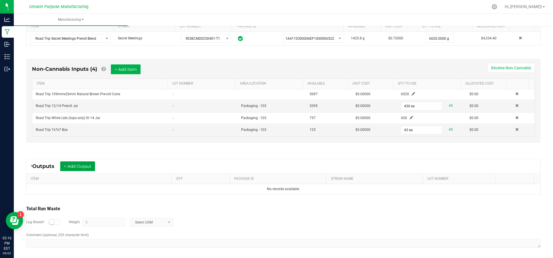
click at [90, 167] on button "+ Add Output" at bounding box center [77, 167] width 35 height 10
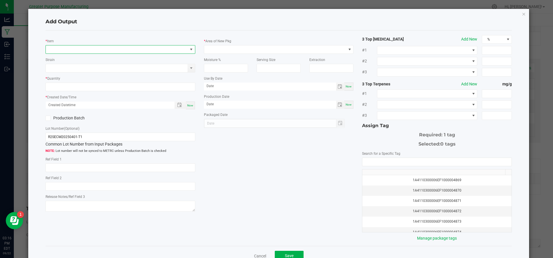
click at [114, 51] on span "NO DATA FOUND" at bounding box center [117, 49] width 142 height 8
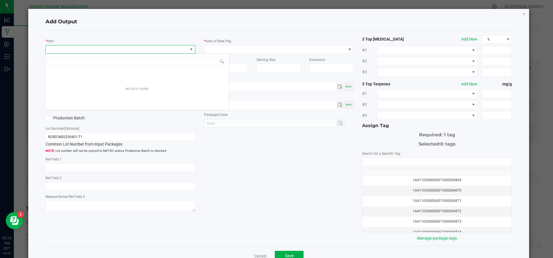
scroll to position [9, 148]
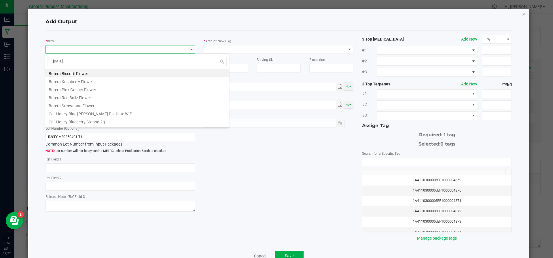
type input "Sunday"
click at [110, 90] on li "[DATE] Secret Meetings Preroll 14pk 1g ea" at bounding box center [137, 92] width 184 height 8
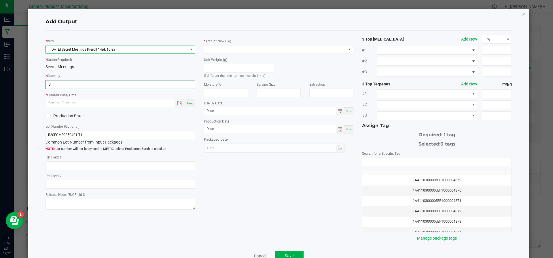
click at [108, 84] on input "0" at bounding box center [120, 85] width 149 height 8
type input "430 ea"
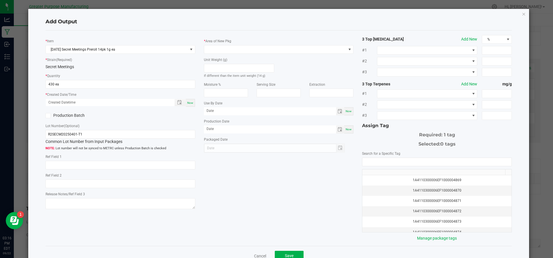
click at [187, 106] on div "Now" at bounding box center [190, 103] width 9 height 8
type input "09/22/2025 3:16 PM"
type input "[DATE]"
click at [257, 46] on span at bounding box center [275, 49] width 142 height 8
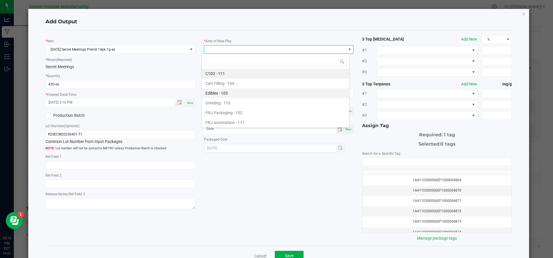
scroll to position [39, 0]
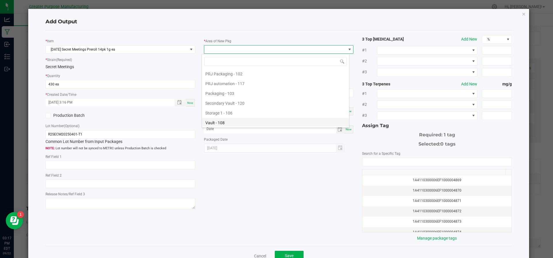
click at [240, 121] on li "Vault - 108" at bounding box center [275, 123] width 147 height 10
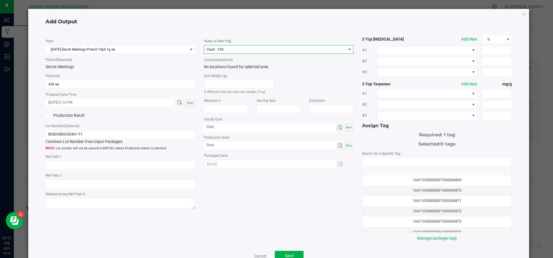
click at [346, 148] on div "Now" at bounding box center [348, 146] width 9 height 8
type input "[DATE]"
click at [237, 125] on input "month/day/year" at bounding box center [270, 127] width 132 height 7
type input "03/22/2026"
click at [385, 158] on input "NO DATA FOUND" at bounding box center [436, 162] width 149 height 8
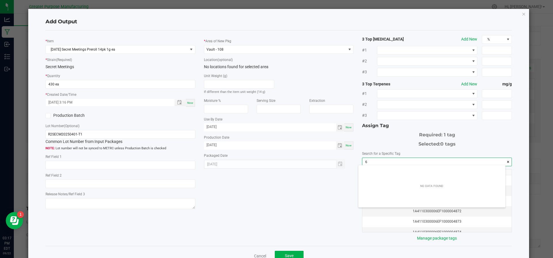
scroll to position [8, 147]
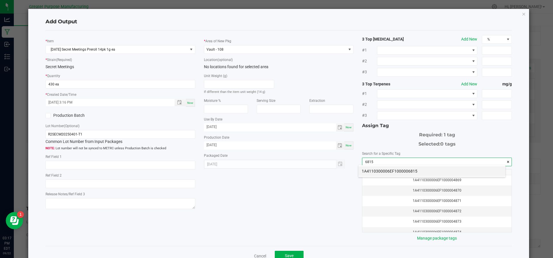
click at [393, 173] on li "1A4110300006EF1000006815" at bounding box center [431, 171] width 147 height 10
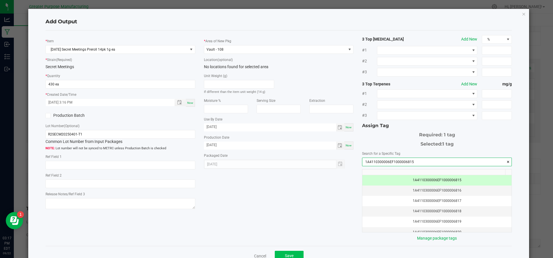
type input "1A4110300006EF1000006815"
click at [285, 254] on span "Save" at bounding box center [289, 256] width 9 height 5
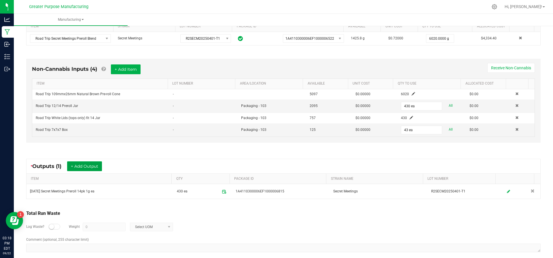
scroll to position [0, 0]
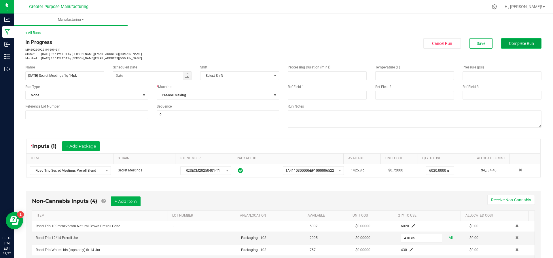
click at [501, 39] on button "Complete Run" at bounding box center [521, 43] width 40 height 10
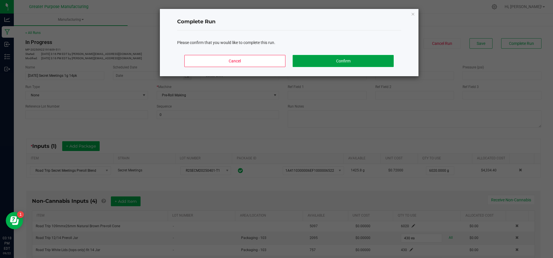
click at [350, 60] on button "Confirm" at bounding box center [343, 61] width 101 height 12
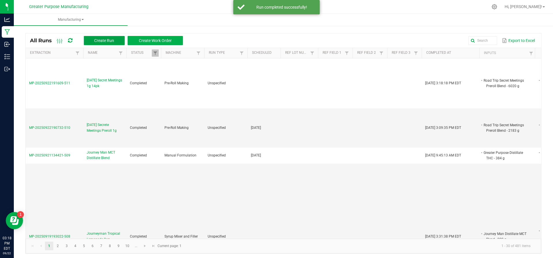
click at [94, 40] on button "Create Run" at bounding box center [104, 40] width 41 height 9
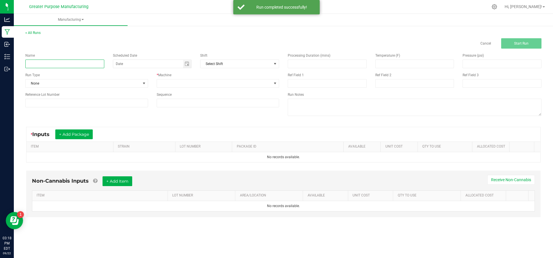
click at [75, 67] on input at bounding box center [64, 64] width 79 height 9
type input "[DATE] Secret Meeting 1g 28pk"
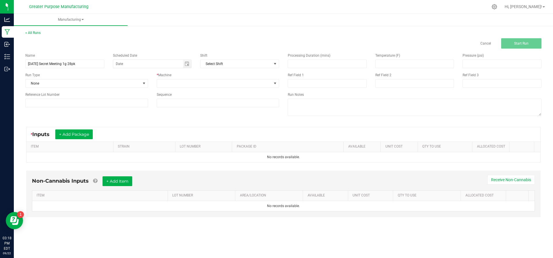
click at [76, 75] on div "Run Type" at bounding box center [86, 75] width 123 height 5
click at [263, 86] on span at bounding box center [214, 83] width 115 height 8
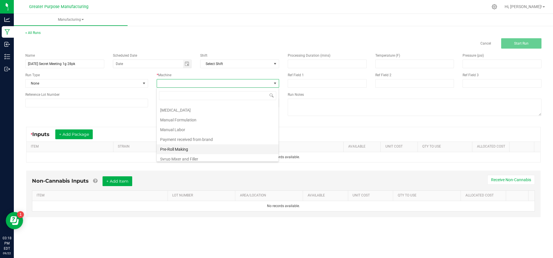
scroll to position [18, 0]
click at [222, 144] on li "Pre-Roll Making" at bounding box center [218, 149] width 122 height 10
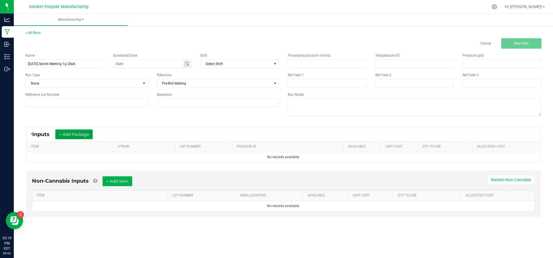
click at [84, 130] on button "+ Add Package" at bounding box center [73, 135] width 37 height 10
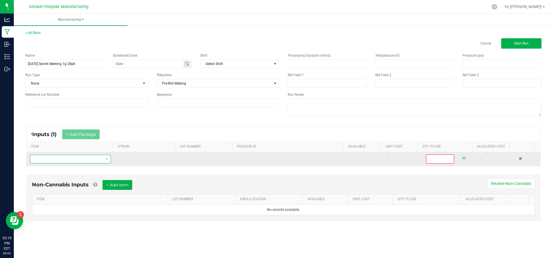
click at [77, 157] on span "NO DATA FOUND" at bounding box center [66, 159] width 73 height 8
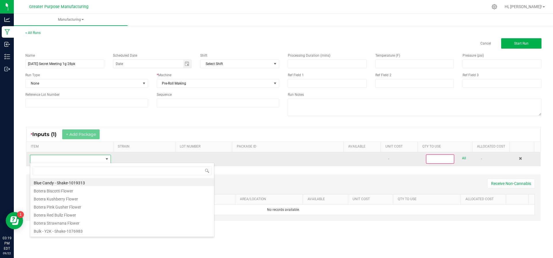
scroll to position [9, 79]
type input "Sec"
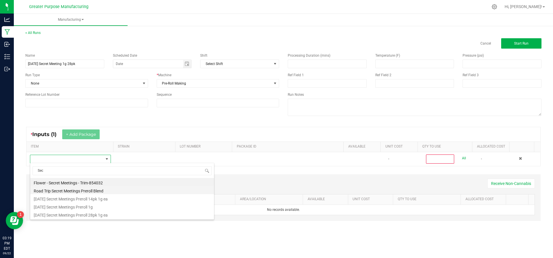
click at [77, 192] on li "Road Trip Secret Meetings Preroll Blend" at bounding box center [122, 190] width 184 height 8
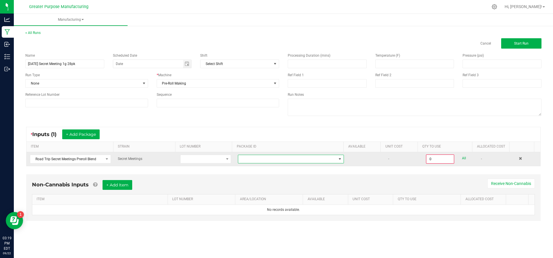
click at [255, 159] on span at bounding box center [287, 159] width 98 height 8
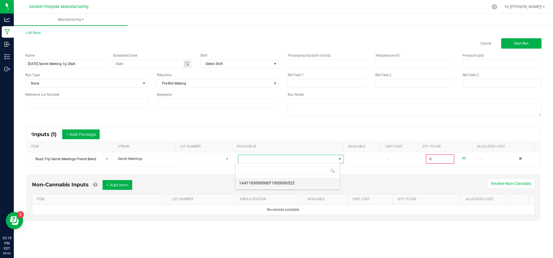
click at [252, 182] on li "1A4110300006EF1000006522" at bounding box center [288, 183] width 104 height 10
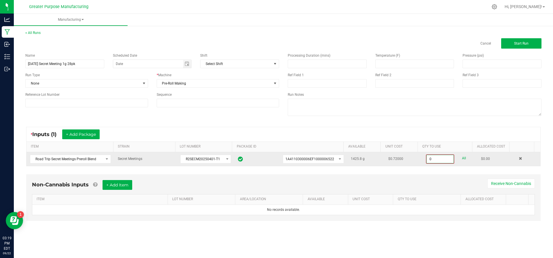
click at [439, 162] on input "0" at bounding box center [439, 159] width 27 height 8
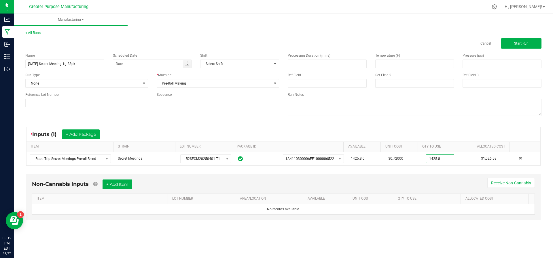
type input "1425.8000 g"
click at [430, 172] on div "Non-Cannabis Inputs + Add Item Receive Non-Cannabis ITEM LOT NUMBER AREA/LOCATI…" at bounding box center [283, 201] width 525 height 60
click at [126, 185] on button "+ Add Item" at bounding box center [117, 185] width 30 height 10
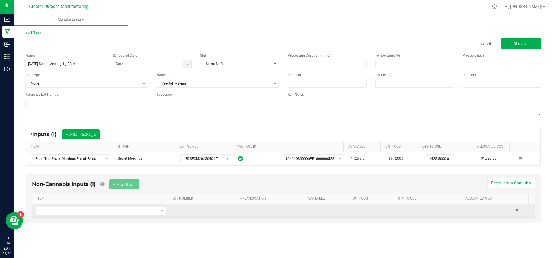
click at [115, 212] on span "NO DATA FOUND" at bounding box center [97, 211] width 122 height 8
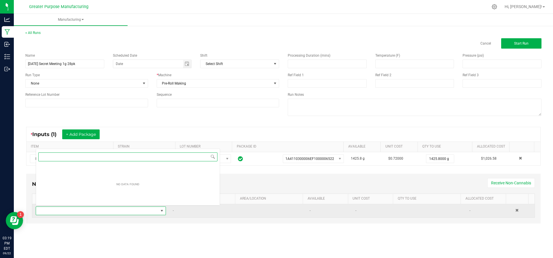
scroll to position [9, 126]
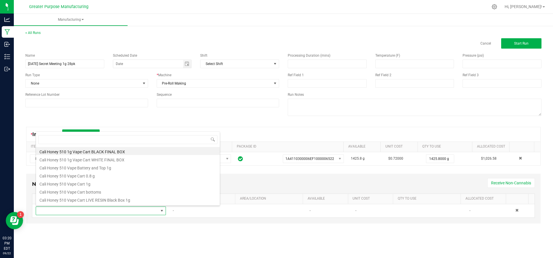
click at [139, 117] on div "Name Sunday Secret Meeting 1g 28pk Scheduled Date Shift Select Shift Run Type N…" at bounding box center [283, 85] width 525 height 73
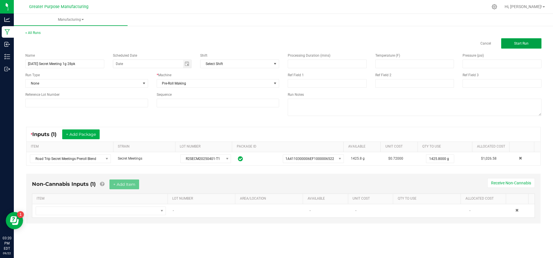
click at [520, 47] on button "Start Run" at bounding box center [521, 43] width 40 height 10
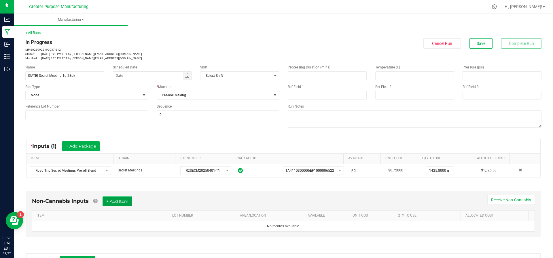
click at [118, 203] on button "+ Add Item" at bounding box center [117, 202] width 30 height 10
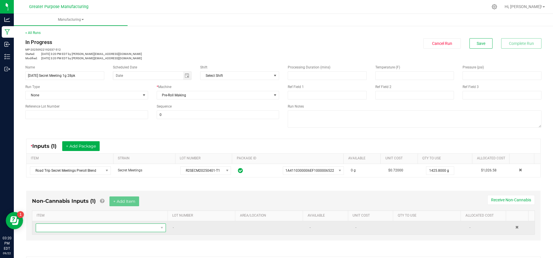
click at [104, 225] on span "NO DATA FOUND" at bounding box center [97, 228] width 122 height 8
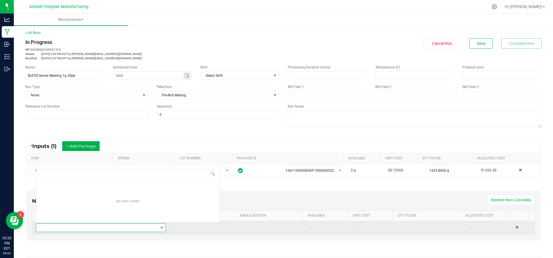
scroll to position [9, 125]
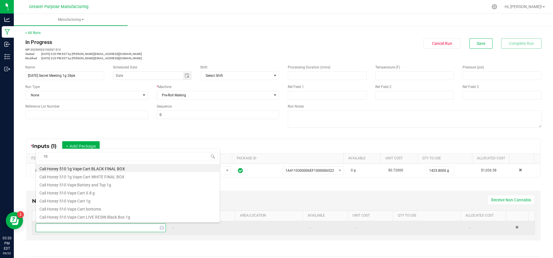
type input "109"
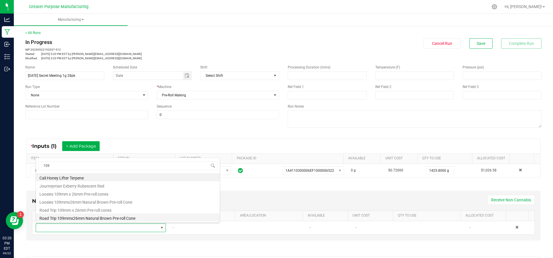
click at [106, 217] on li "Road Trip 109mmx26mm Natural Brown Pre-roll Cone" at bounding box center [128, 218] width 184 height 8
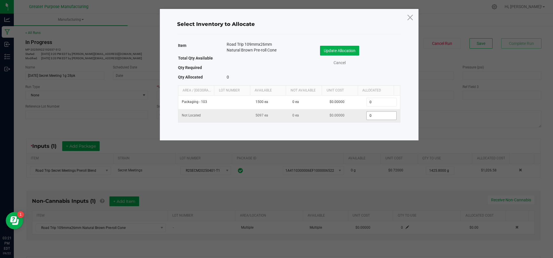
click at [382, 118] on input "0" at bounding box center [381, 116] width 29 height 8
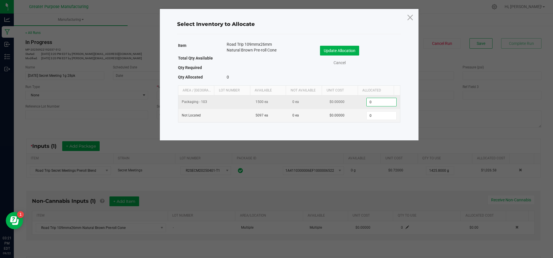
click at [382, 101] on input "0" at bounding box center [381, 102] width 29 height 8
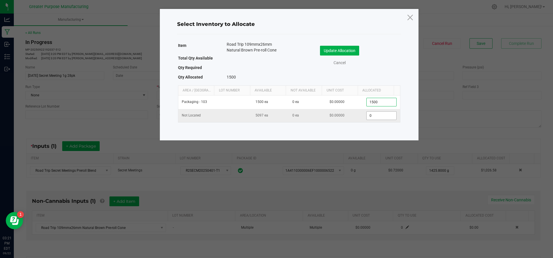
type input "1,500"
click at [370, 117] on input "0" at bounding box center [381, 116] width 29 height 8
type input "1,300"
click at [344, 55] on div "Update Allocation Cancel" at bounding box center [344, 56] width 102 height 20
click at [346, 54] on button "Update Allocation" at bounding box center [339, 51] width 39 height 10
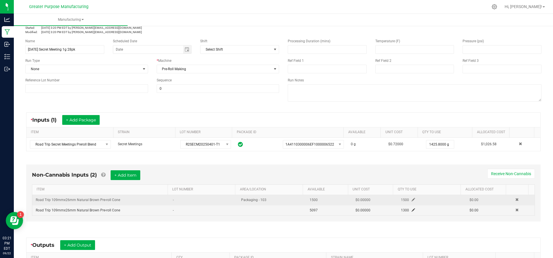
scroll to position [27, 0]
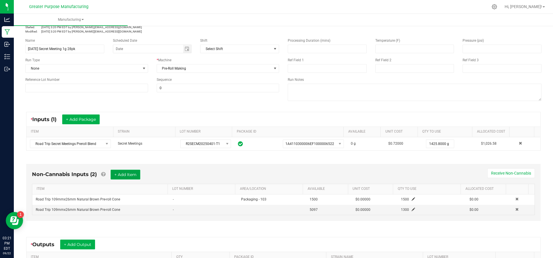
click at [119, 176] on button "+ Add Item" at bounding box center [126, 175] width 30 height 10
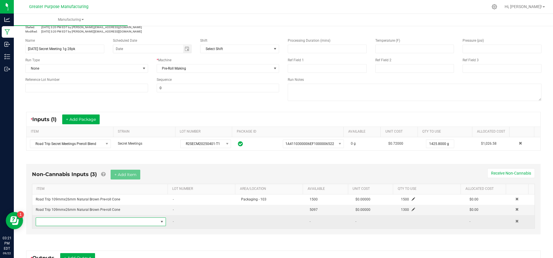
click at [100, 218] on span "NO DATA FOUND" at bounding box center [97, 222] width 122 height 8
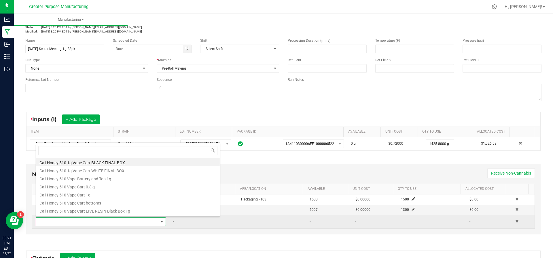
scroll to position [9, 125]
type input "28"
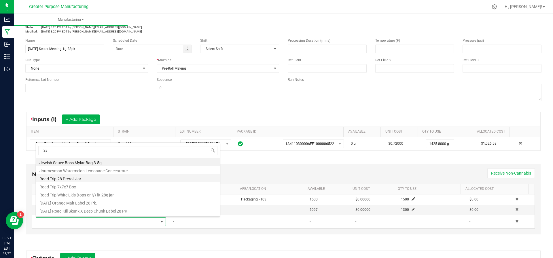
drag, startPoint x: 94, startPoint y: 191, endPoint x: 92, endPoint y: 180, distance: 12.0
click at [92, 158] on ul "Jewish Sauce Boss Mylar Bag 3.5g Journeyman Watermelon Lemonade Concentrate Roa…" at bounding box center [128, 158] width 184 height 0
click at [92, 180] on li "Road Trip 28 Preroll Jar" at bounding box center [128, 178] width 184 height 8
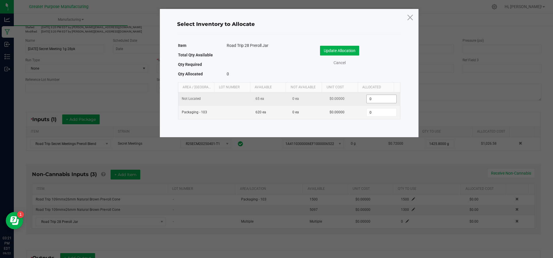
click at [377, 98] on input "0" at bounding box center [381, 99] width 29 height 8
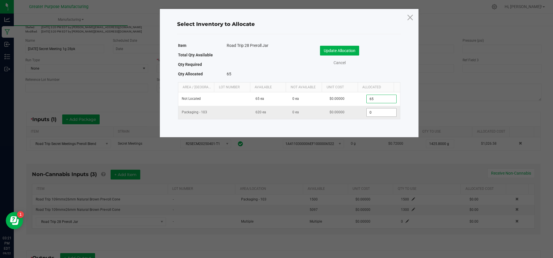
type input "65"
click at [376, 113] on input "0" at bounding box center [381, 113] width 29 height 8
type input "35"
click at [348, 46] on button "Update Allocation" at bounding box center [339, 51] width 39 height 10
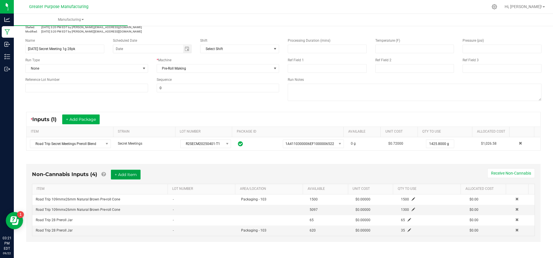
click at [125, 177] on button "+ Add Item" at bounding box center [126, 175] width 30 height 10
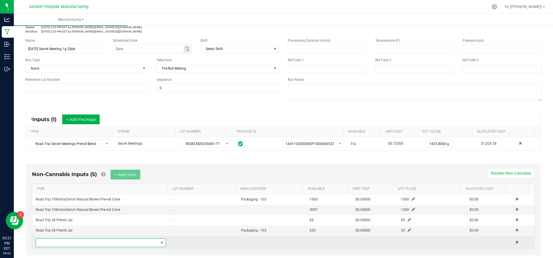
click at [103, 240] on span "NO DATA FOUND" at bounding box center [97, 243] width 122 height 8
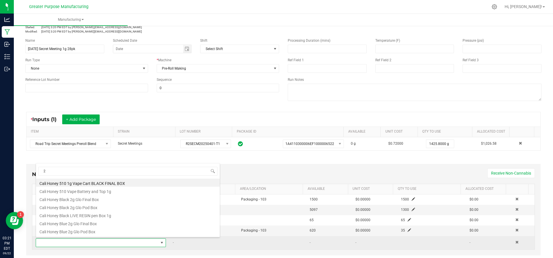
type input "28"
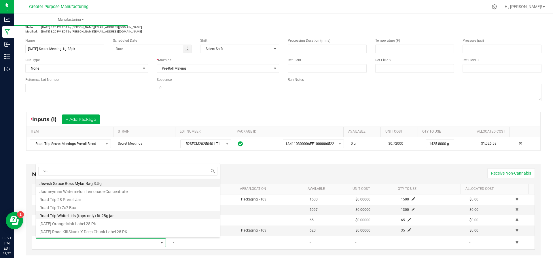
click at [106, 217] on li "Road Trip White Lids (tops only) fit 28g jar" at bounding box center [128, 215] width 184 height 8
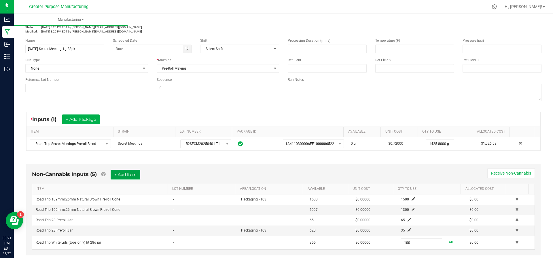
type input "100 ea"
click at [120, 174] on button "+ Add Item" at bounding box center [126, 175] width 30 height 10
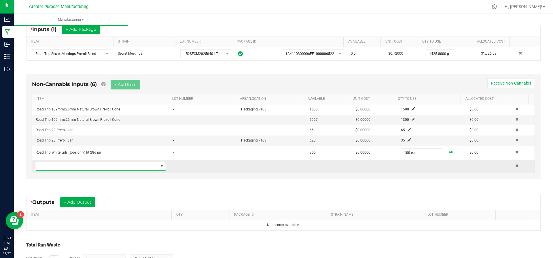
click at [120, 165] on span "NO DATA FOUND" at bounding box center [97, 166] width 122 height 8
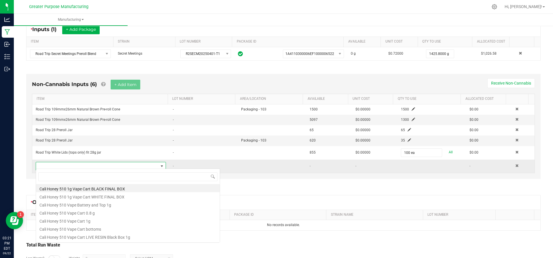
scroll to position [9, 125]
type input "7x7x7"
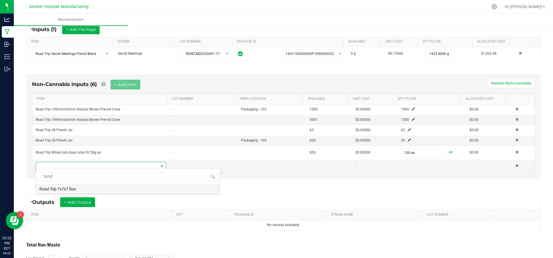
click at [91, 186] on li "Road Trip 7x7x7 Box" at bounding box center [128, 188] width 184 height 8
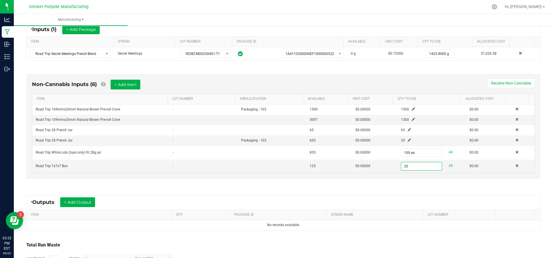
type input "20 ea"
click at [393, 195] on div "* Outputs + Add Output" at bounding box center [283, 202] width 514 height 14
click at [74, 200] on button "+ Add Output" at bounding box center [77, 203] width 35 height 10
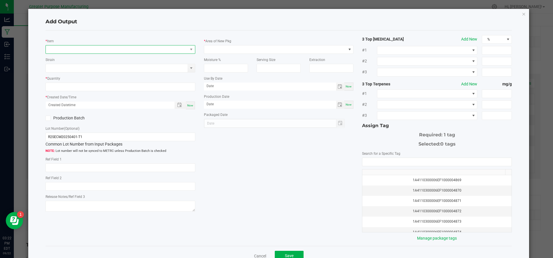
click at [96, 48] on span "NO DATA FOUND" at bounding box center [117, 49] width 142 height 8
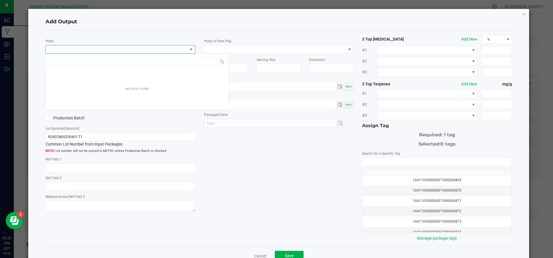
scroll to position [9, 148]
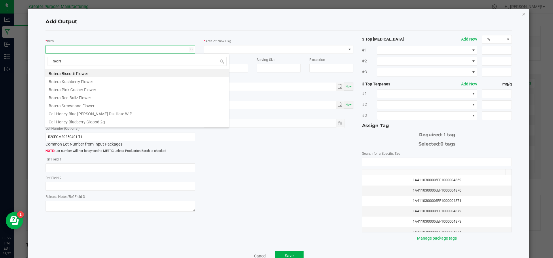
type input "Secret"
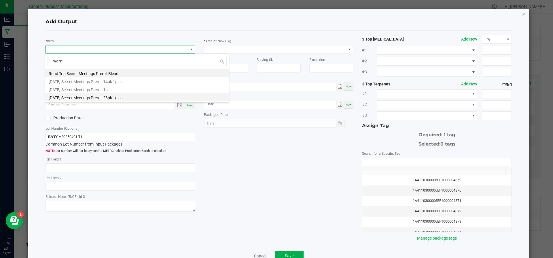
click at [87, 98] on li "[DATE] Secret Meetings Preroll 28pk 1g ea" at bounding box center [137, 97] width 184 height 8
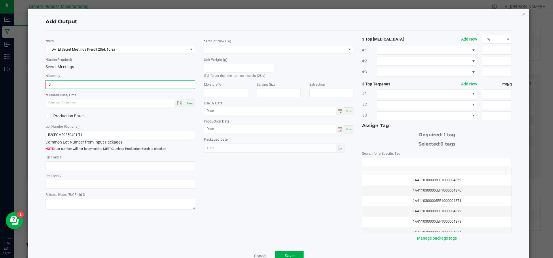
click at [73, 81] on input "0" at bounding box center [120, 85] width 149 height 8
type input "100 ea"
click at [102, 113] on label "Production Batch" at bounding box center [80, 116] width 71 height 6
click at [0, 0] on input "Production Batch" at bounding box center [0, 0] width 0 height 0
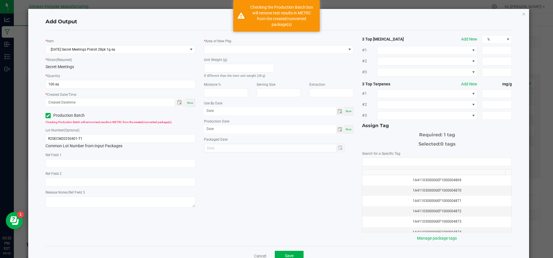
click at [191, 103] on div "Now" at bounding box center [190, 103] width 9 height 8
type input "09/22/2025 3:22 PM"
type input "[DATE]"
click at [49, 116] on icon at bounding box center [48, 116] width 4 height 0
click at [0, 0] on input "Production Batch" at bounding box center [0, 0] width 0 height 0
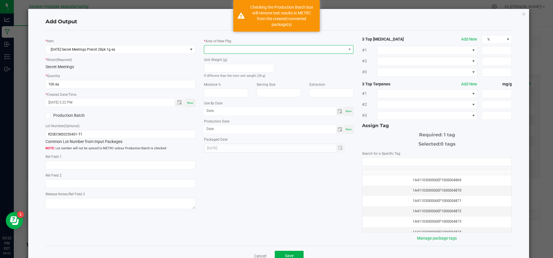
click at [238, 49] on span at bounding box center [275, 49] width 142 height 8
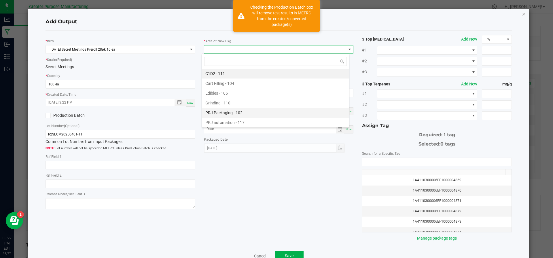
scroll to position [39, 0]
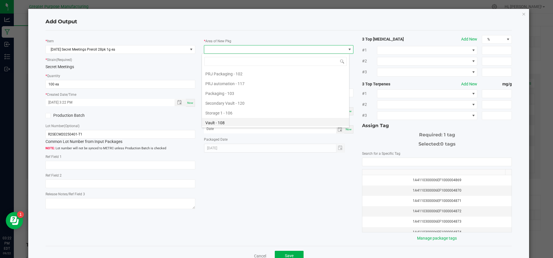
click at [234, 119] on li "Vault - 108" at bounding box center [275, 123] width 147 height 10
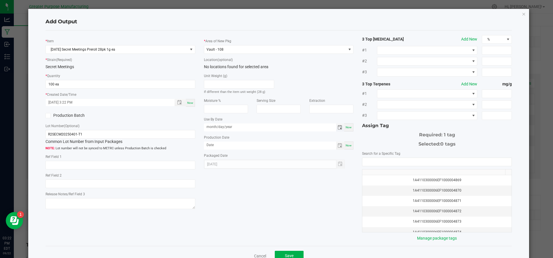
click at [297, 129] on input "month/day/year" at bounding box center [270, 127] width 132 height 7
type input "03/day/2026"
click at [347, 145] on span "Now" at bounding box center [348, 145] width 6 height 3
type input "[DATE]"
click at [374, 158] on input "NO DATA FOUND" at bounding box center [436, 162] width 149 height 8
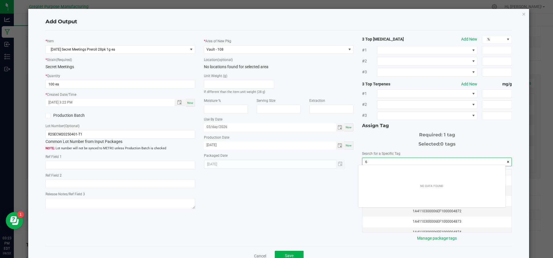
scroll to position [8, 147]
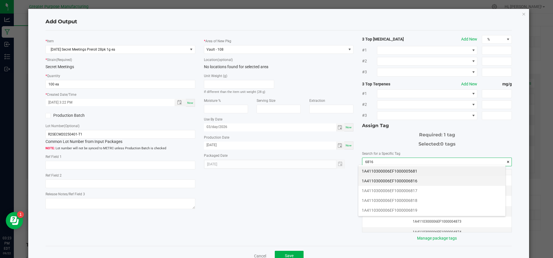
click at [377, 176] on li "1A4110300006EF1000006816" at bounding box center [431, 181] width 147 height 10
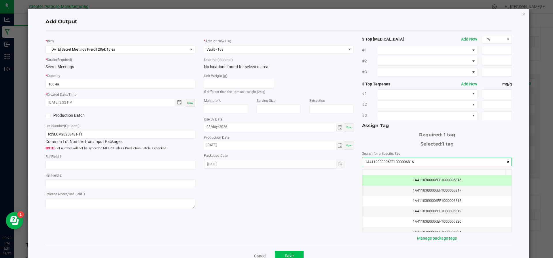
type input "1A4110300006EF1000006816"
click at [286, 251] on button "Save" at bounding box center [289, 256] width 29 height 10
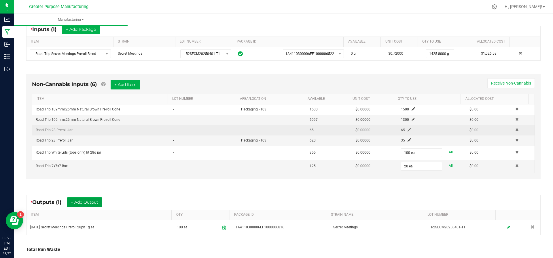
scroll to position [0, 0]
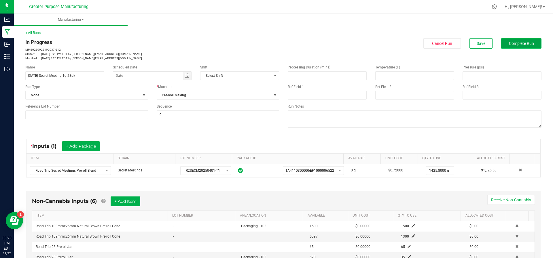
click at [503, 46] on button "Complete Run" at bounding box center [521, 43] width 40 height 10
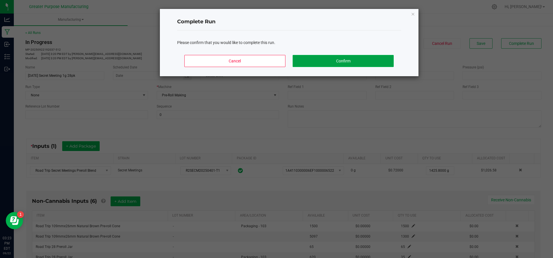
click at [332, 59] on button "Confirm" at bounding box center [343, 61] width 101 height 12
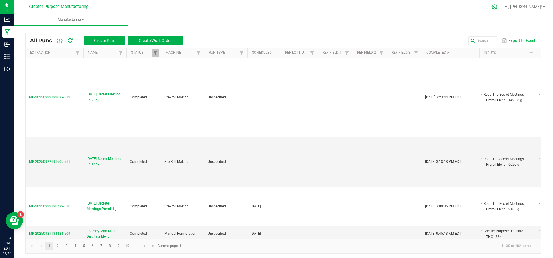
click at [502, 11] on div at bounding box center [494, 7] width 14 height 12
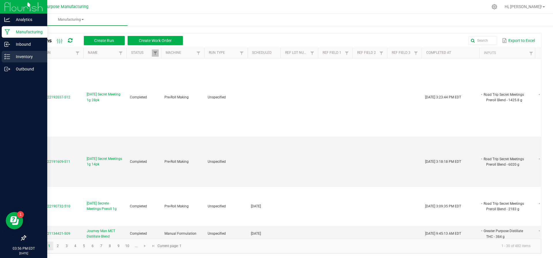
click at [21, 57] on p "Inventory" at bounding box center [27, 56] width 35 height 7
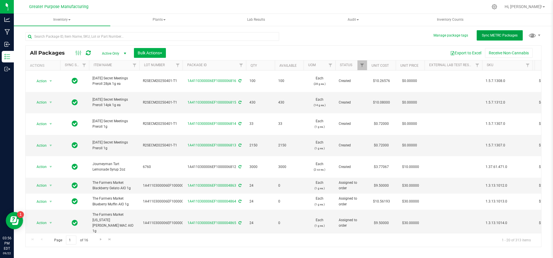
click at [504, 35] on span "Sync METRC Packages" at bounding box center [500, 35] width 36 height 4
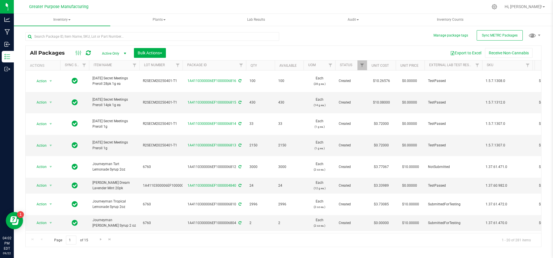
click at [508, 47] on div "All Packages Active Only Active Only Lab Samples Locked All External Internal B…" at bounding box center [283, 53] width 515 height 14
click at [507, 53] on button "Receive Non-Cannabis" at bounding box center [509, 53] width 48 height 10
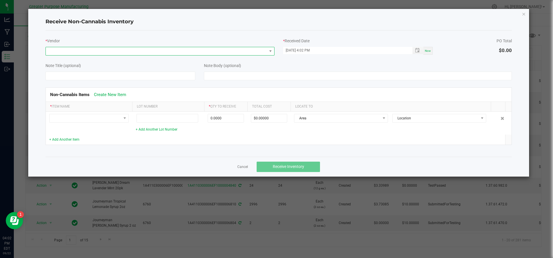
click at [124, 50] on span at bounding box center [156, 51] width 221 height 8
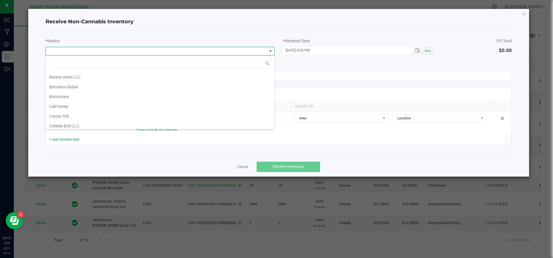
scroll to position [145, 0]
click at [121, 85] on li "Botnaica Global" at bounding box center [160, 88] width 228 height 10
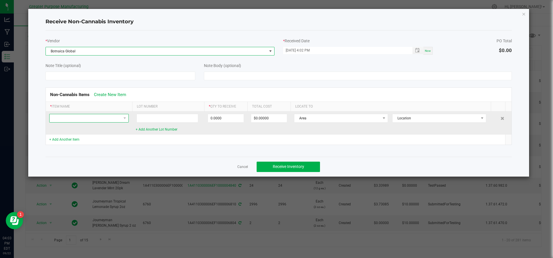
click at [105, 115] on span at bounding box center [86, 118] width 72 height 8
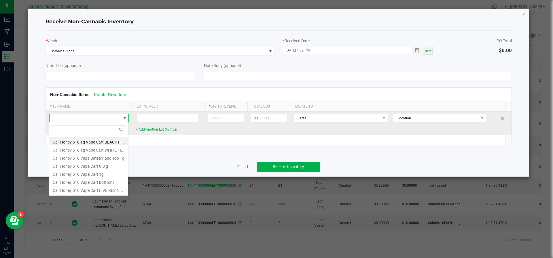
scroll to position [9, 79]
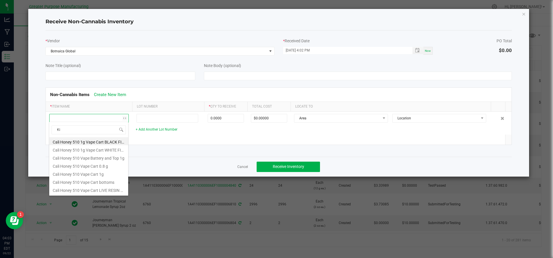
type input "Kit"
click at [92, 158] on li "Mr. Moxey's Mints Balance Kit" at bounding box center [88, 157] width 79 height 8
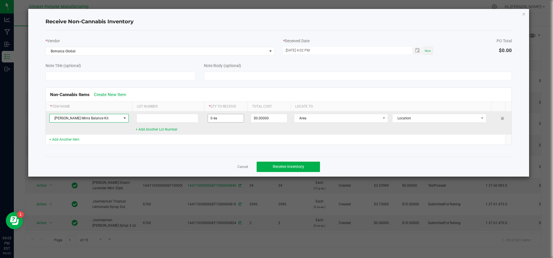
click at [231, 122] on span "0 ea" at bounding box center [226, 118] width 36 height 9
click at [231, 119] on input "0" at bounding box center [226, 118] width 36 height 8
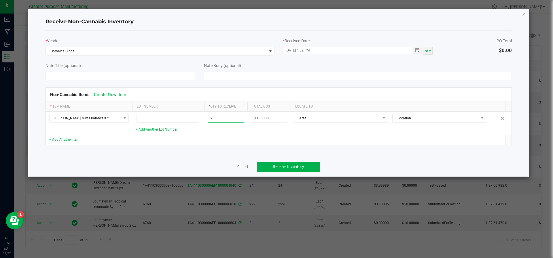
type input "2 ea"
click at [216, 135] on td at bounding box center [225, 140] width 43 height 10
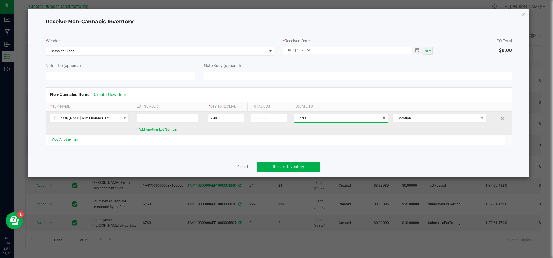
click at [336, 115] on span "Area" at bounding box center [337, 118] width 86 height 8
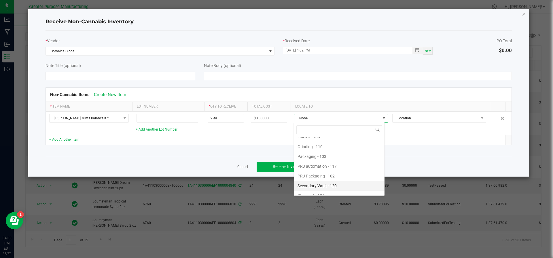
scroll to position [32, 0]
click at [329, 159] on li "Packaging - 103" at bounding box center [339, 159] width 90 height 10
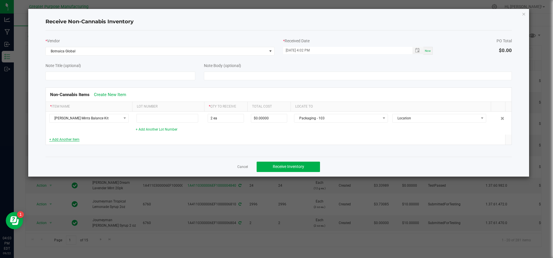
click at [71, 138] on link "+ Add Another Item" at bounding box center [64, 140] width 30 height 4
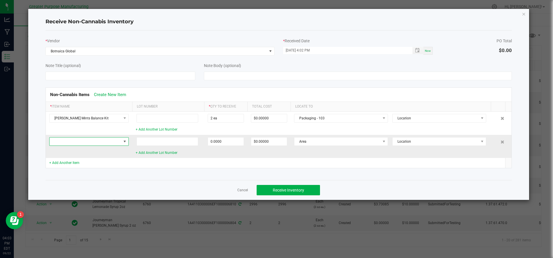
click at [104, 140] on span at bounding box center [86, 142] width 72 height 8
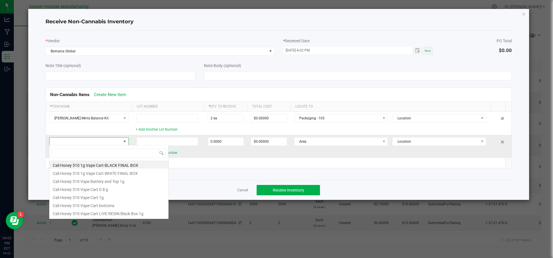
scroll to position [9, 79]
type input "ki"
click at [100, 204] on li "Mr. Moxey's Mints Dream Kit" at bounding box center [108, 205] width 119 height 8
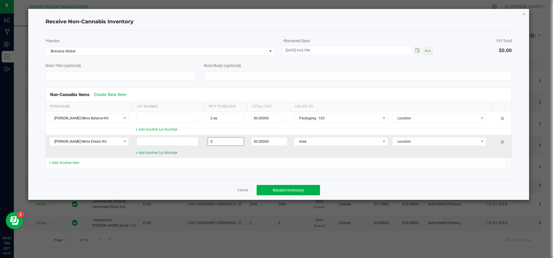
click at [227, 143] on input "0" at bounding box center [226, 142] width 36 height 8
type input "2 ea"
click at [312, 141] on span "Area" at bounding box center [337, 142] width 86 height 8
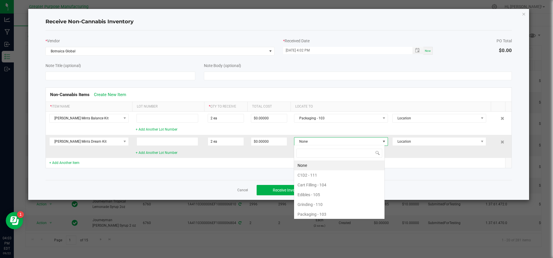
scroll to position [9, 91]
click at [314, 216] on li "Packaging - 103" at bounding box center [339, 215] width 90 height 10
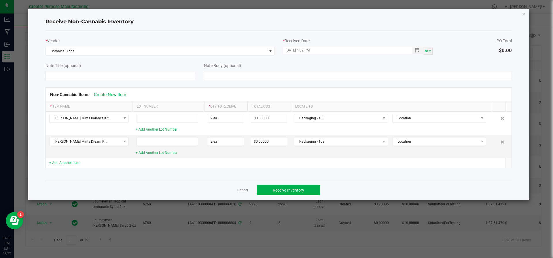
click at [72, 165] on div "+ Add Another Item" at bounding box center [88, 162] width 79 height 5
click at [72, 163] on link "+ Add Another Item" at bounding box center [64, 163] width 30 height 4
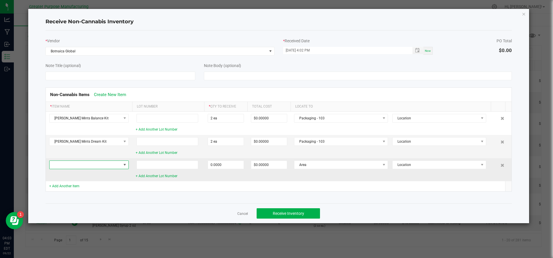
click at [76, 164] on span at bounding box center [86, 165] width 72 height 8
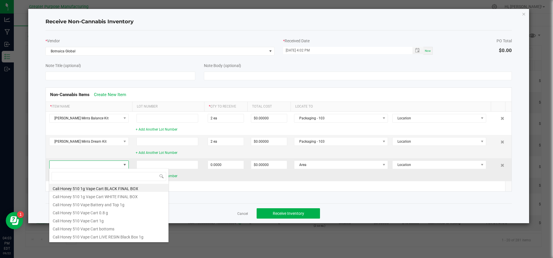
scroll to position [9, 79]
type input "kit"
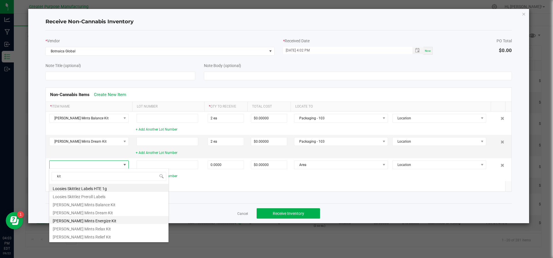
click at [73, 216] on li "Mr. Moxey's Mints Energize Kit" at bounding box center [108, 220] width 119 height 8
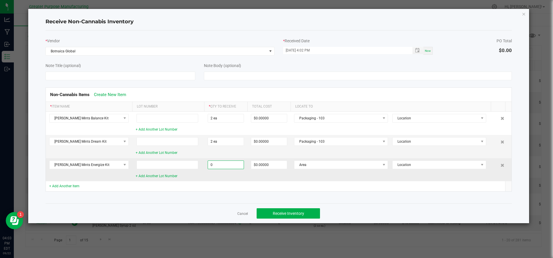
click at [223, 164] on input "0" at bounding box center [226, 165] width 36 height 8
type input "2 ea"
click at [308, 167] on span "Area" at bounding box center [337, 165] width 86 height 8
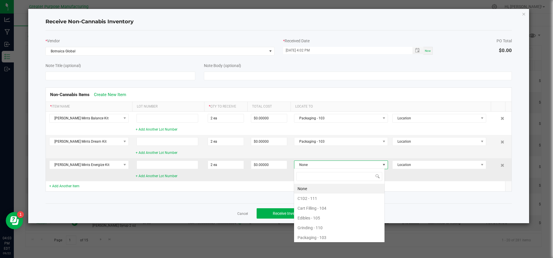
scroll to position [9, 91]
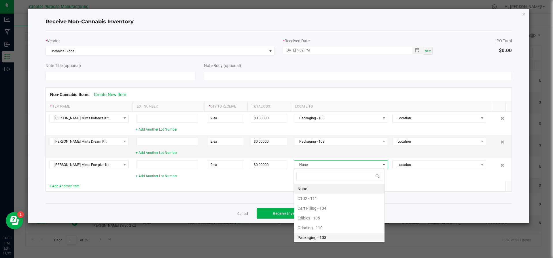
click at [304, 238] on li "Packaging - 103" at bounding box center [339, 238] width 90 height 10
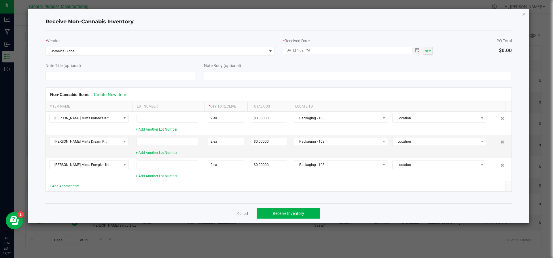
click at [71, 185] on link "+ Add Another Item" at bounding box center [64, 186] width 30 height 4
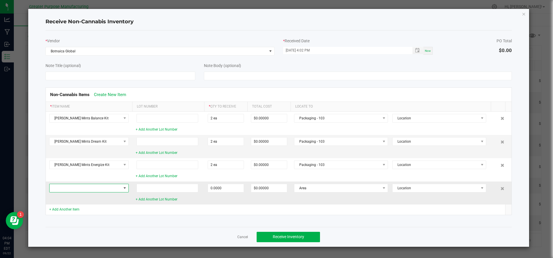
click at [71, 185] on span at bounding box center [86, 188] width 72 height 8
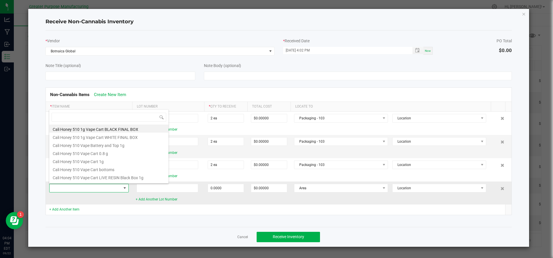
scroll to position [9, 79]
type input "kit"
click at [81, 164] on li "Mr. Moxey's Mints Energize Kit" at bounding box center [108, 161] width 119 height 8
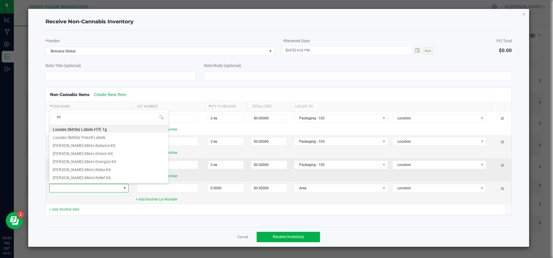
type input "0 ea"
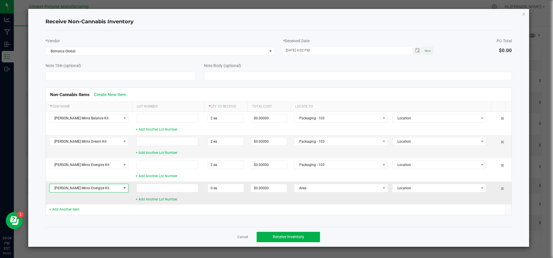
click at [500, 189] on div at bounding box center [503, 187] width 7 height 7
click at [500, 188] on icon at bounding box center [502, 188] width 4 height 3
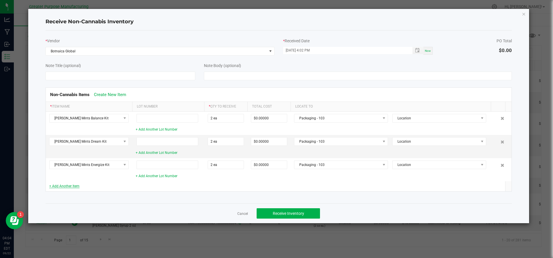
click at [67, 187] on link "+ Add Another Item" at bounding box center [64, 186] width 30 height 4
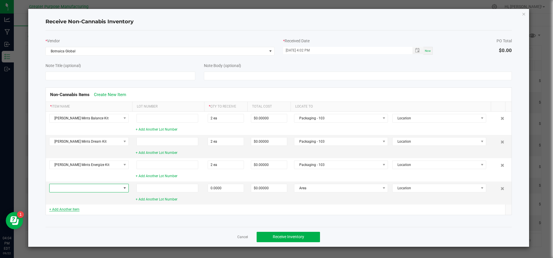
click at [67, 187] on span at bounding box center [86, 188] width 72 height 8
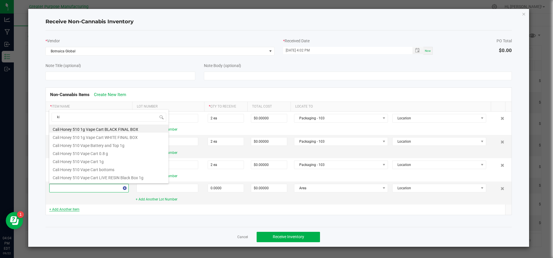
type input "kit"
click at [89, 168] on li "Mr. Moxey's Mints Relax Kit" at bounding box center [108, 169] width 119 height 8
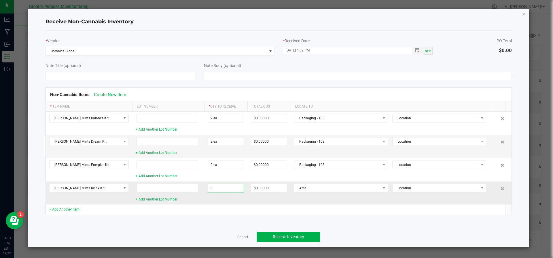
click at [235, 187] on input "0" at bounding box center [226, 188] width 36 height 8
type input "2 ea"
click at [337, 185] on span "Area" at bounding box center [337, 188] width 86 height 8
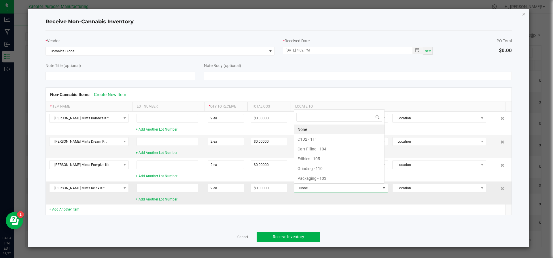
scroll to position [9, 91]
click at [335, 177] on li "Packaging - 103" at bounding box center [339, 179] width 90 height 10
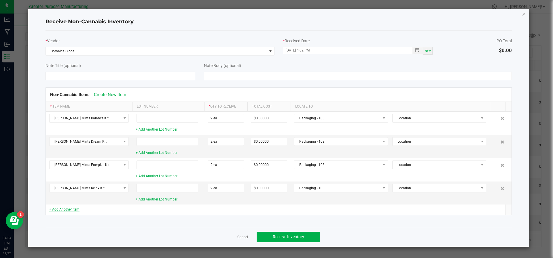
click at [70, 210] on link "+ Add Another Item" at bounding box center [64, 210] width 30 height 4
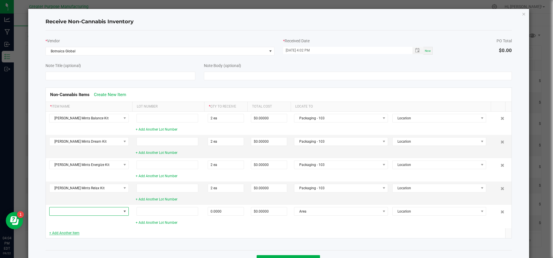
click at [70, 210] on span at bounding box center [86, 212] width 72 height 8
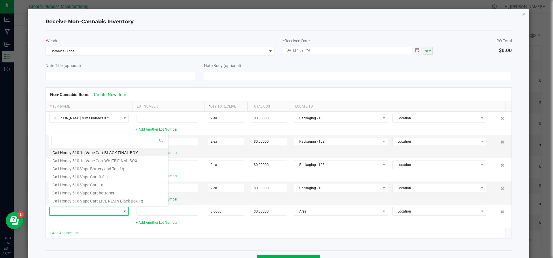
scroll to position [9, 79]
type input "relief"
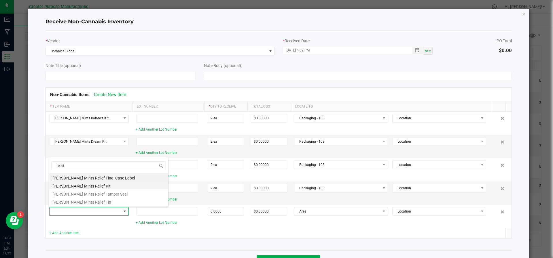
click at [84, 186] on li "Mr. Moxey's Mints Relief Kit" at bounding box center [108, 185] width 119 height 8
type input "0 ea"
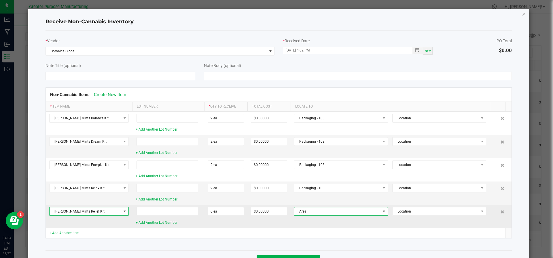
click at [320, 210] on span "Area" at bounding box center [337, 212] width 86 height 8
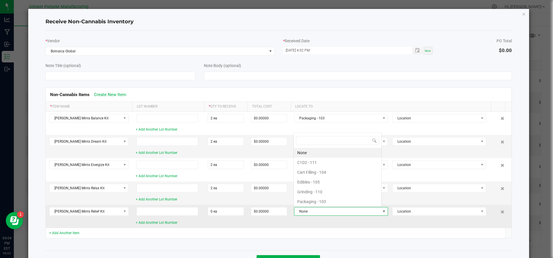
scroll to position [9, 88]
type input "p"
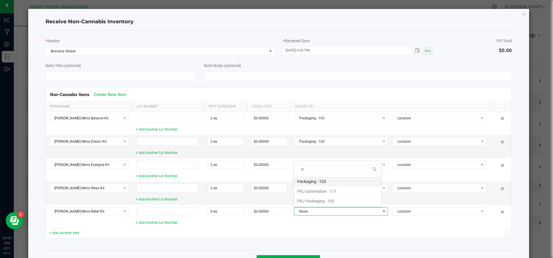
click at [316, 181] on li "Packaging - 103" at bounding box center [338, 182] width 88 height 10
click at [60, 231] on link "+ Add Another Item" at bounding box center [64, 233] width 30 height 4
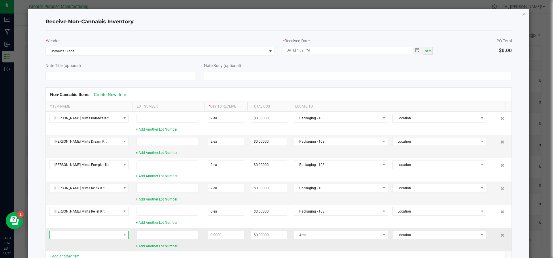
click at [60, 231] on span at bounding box center [86, 235] width 72 height 8
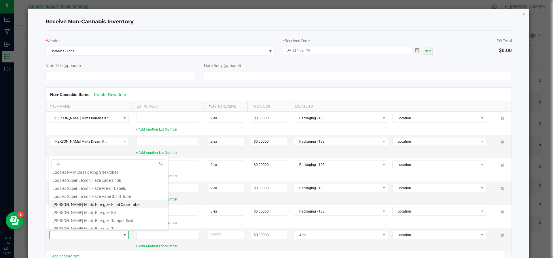
scroll to position [21, 0]
type input "zen"
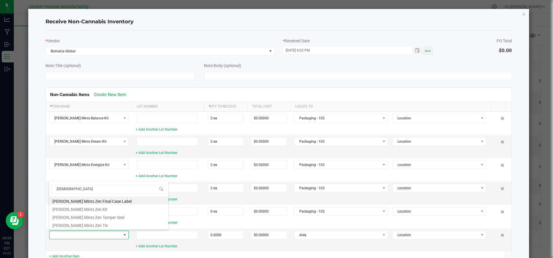
scroll to position [0, 0]
click at [80, 207] on li "Mr. Moxey's Mints Zen Kit" at bounding box center [108, 209] width 119 height 8
type input "0 ea"
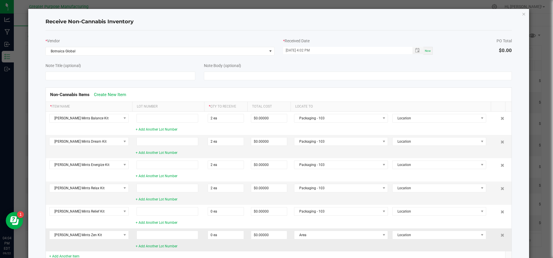
click at [219, 238] on td "0 ea" at bounding box center [225, 240] width 43 height 23
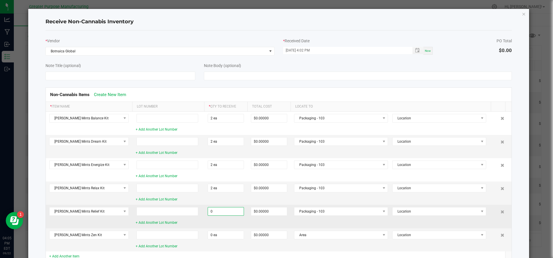
click at [222, 211] on input "0" at bounding box center [226, 212] width 36 height 8
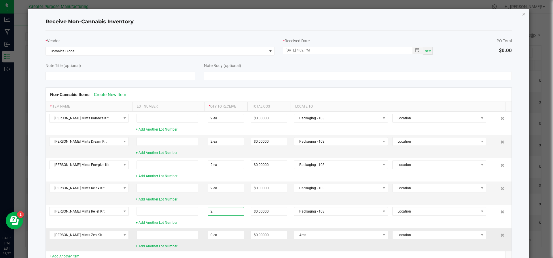
type input "2 ea"
click at [213, 236] on input "0" at bounding box center [226, 235] width 36 height 8
type input "2 ea"
click at [345, 233] on span "Area" at bounding box center [337, 235] width 86 height 8
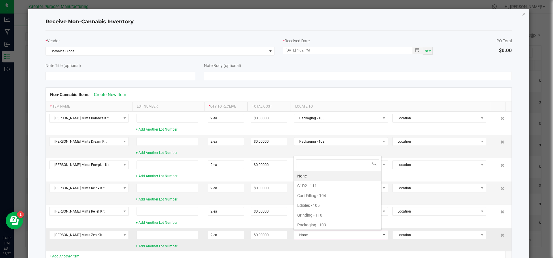
scroll to position [9, 88]
click at [340, 223] on li "Packaging - 103" at bounding box center [338, 225] width 88 height 10
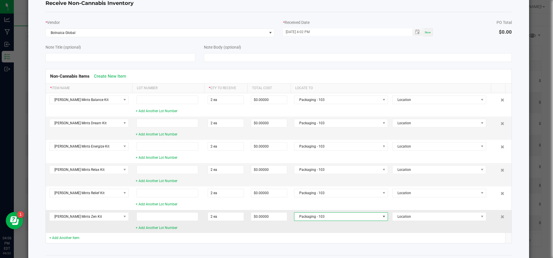
scroll to position [43, 0]
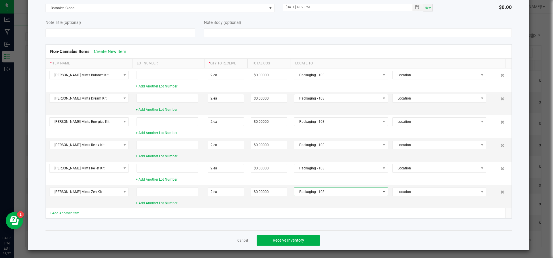
click at [64, 214] on link "+ Add Another Item" at bounding box center [64, 213] width 30 height 4
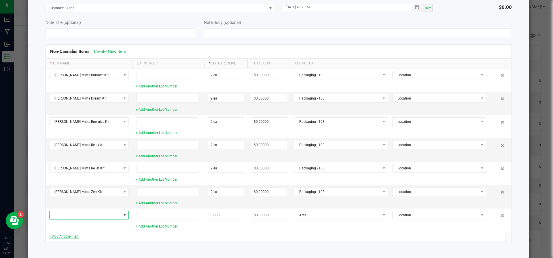
click at [64, 214] on span at bounding box center [86, 215] width 72 height 8
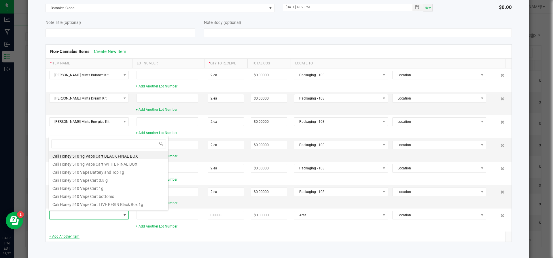
scroll to position [9, 79]
type input "Road"
click at [79, 204] on li "Road Trip 116mm White Pre-Roll Tubes" at bounding box center [108, 204] width 119 height 8
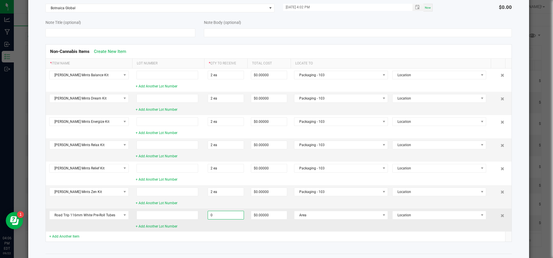
click at [231, 214] on input "0" at bounding box center [226, 215] width 36 height 8
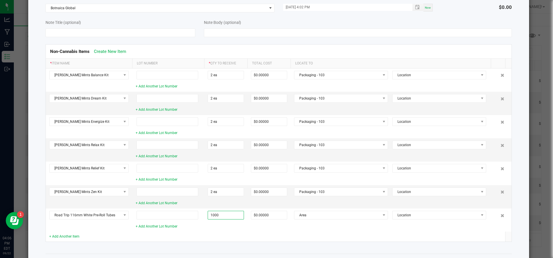
type input "1000 ea"
click at [238, 232] on td at bounding box center [225, 237] width 43 height 10
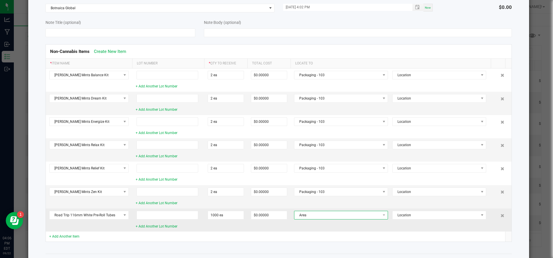
click at [330, 214] on span "Area" at bounding box center [337, 215] width 86 height 8
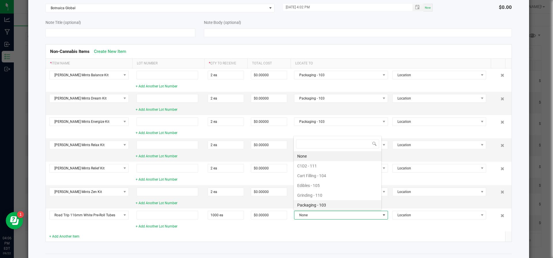
click at [330, 203] on li "Packaging - 103" at bounding box center [338, 205] width 88 height 10
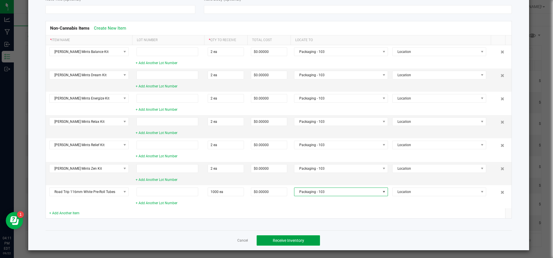
click at [290, 241] on span "Receive Inventory" at bounding box center [288, 240] width 31 height 5
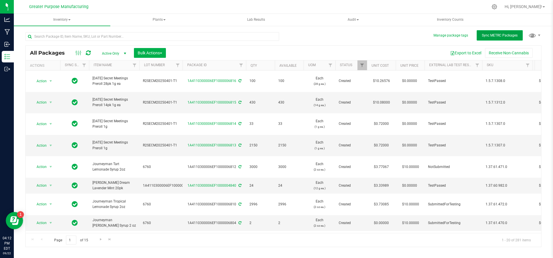
click at [483, 34] on span "Sync METRC Packages" at bounding box center [500, 35] width 36 height 4
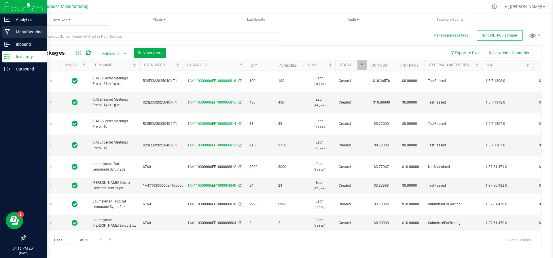
click at [20, 30] on p "Manufacturing" at bounding box center [27, 32] width 35 height 7
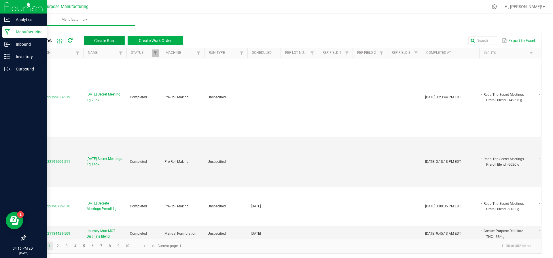
click at [105, 40] on span "Create Run" at bounding box center [104, 40] width 20 height 5
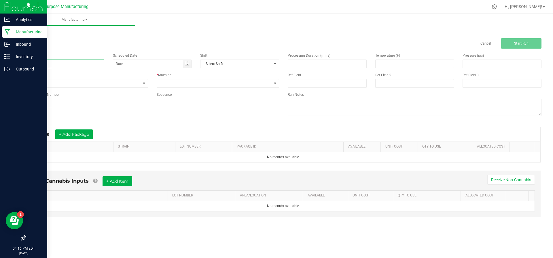
click at [84, 67] on input at bounding box center [64, 64] width 79 height 9
click at [188, 65] on span "Toggle calendar" at bounding box center [187, 64] width 5 height 5
type input "JSB Orange Valley Turbo Diesel .8g 20pk"
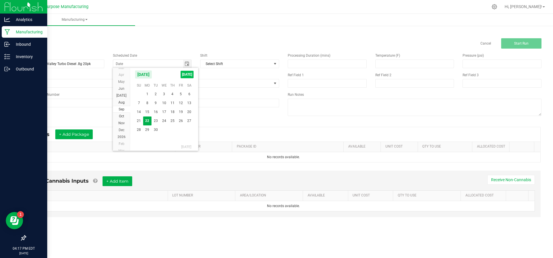
click at [182, 75] on span "[DATE]" at bounding box center [187, 74] width 13 height 7
type input "[DATE]"
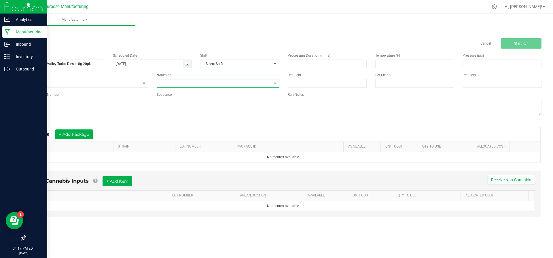
click at [182, 81] on span at bounding box center [214, 83] width 115 height 8
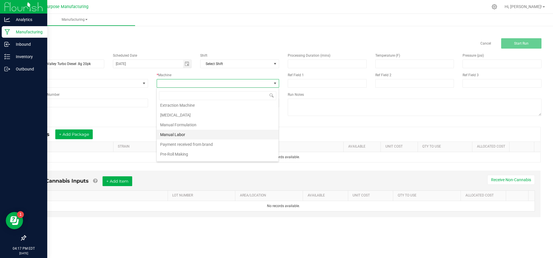
scroll to position [12, 0]
click at [170, 150] on li "Pre-Roll Making" at bounding box center [218, 154] width 122 height 10
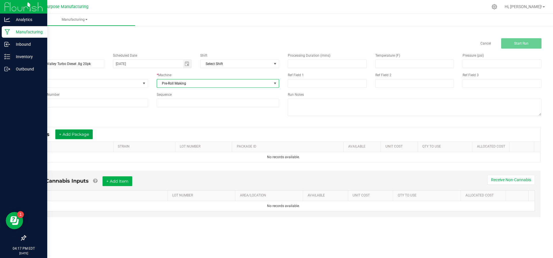
click at [85, 130] on button "+ Add Package" at bounding box center [73, 135] width 37 height 10
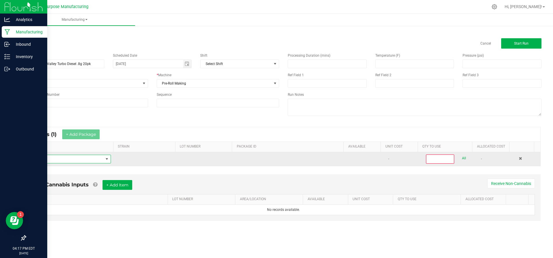
click at [79, 159] on span "NO DATA FOUND" at bounding box center [66, 159] width 73 height 8
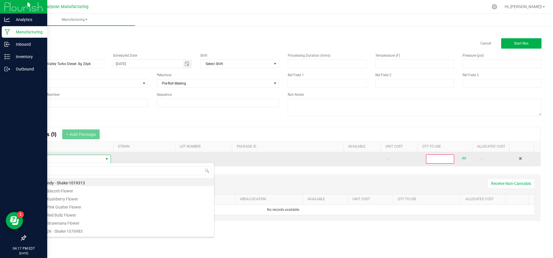
scroll to position [9, 79]
type input "Orange valley"
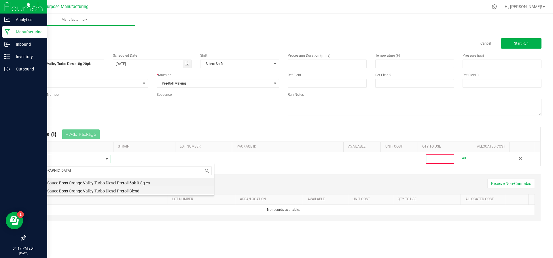
click at [79, 189] on li "Jewish Sauce Boss Orange Valley Turbo Diesel Preroll Blend" at bounding box center [122, 190] width 184 height 8
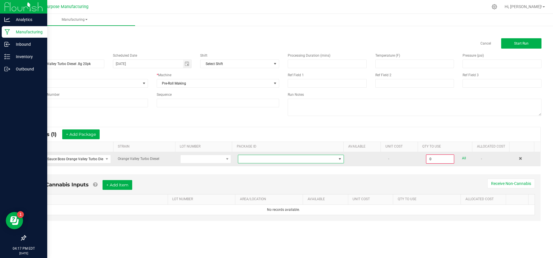
click at [293, 157] on span at bounding box center [287, 159] width 98 height 8
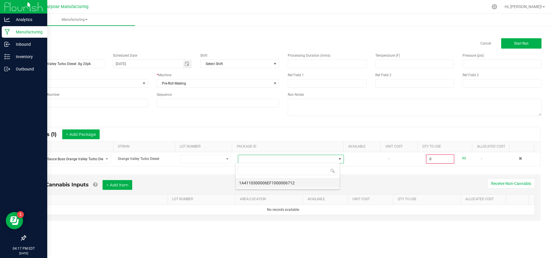
click at [282, 182] on li "1A4110300006EF1000006712" at bounding box center [288, 183] width 104 height 10
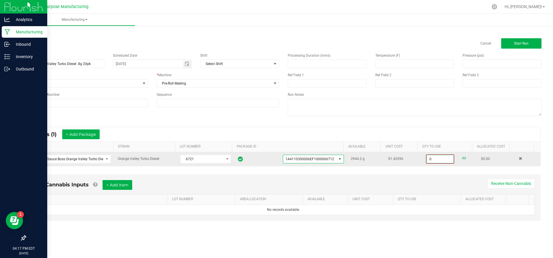
click at [428, 156] on input "0" at bounding box center [439, 159] width 27 height 8
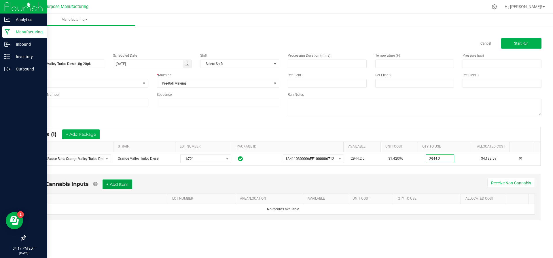
type input "2944.2000 g"
click at [117, 186] on button "+ Add Item" at bounding box center [117, 185] width 30 height 10
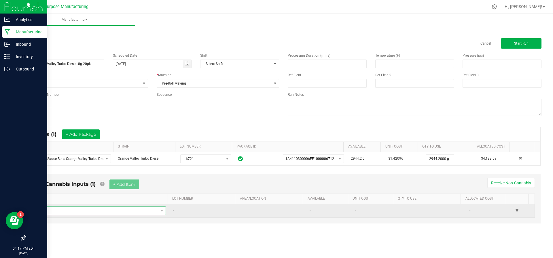
click at [105, 210] on span "NO DATA FOUND" at bounding box center [97, 211] width 122 height 8
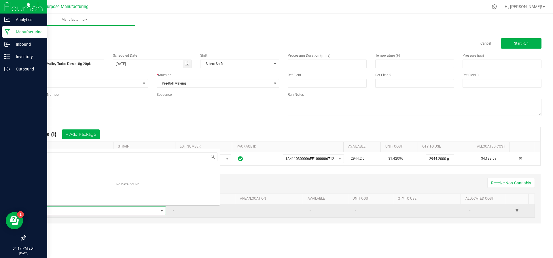
scroll to position [9, 126]
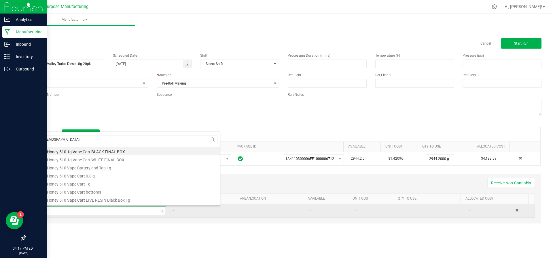
type input "[DEMOGRAPHIC_DATA]"
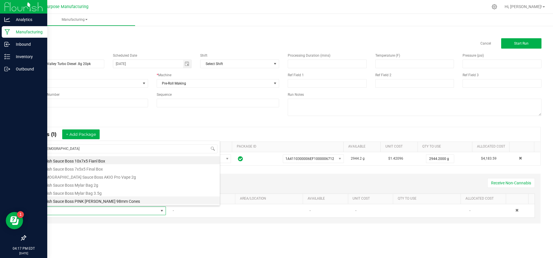
click at [119, 199] on li "Jewish Sauce Boss PINK [PERSON_NAME] 98mm Cones" at bounding box center [128, 201] width 184 height 8
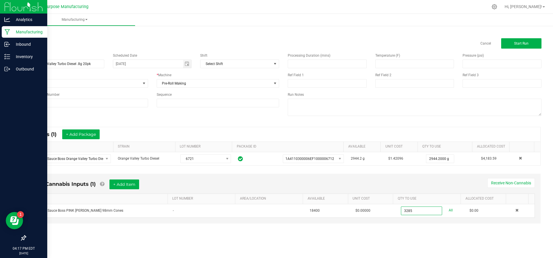
type input "3285 ea"
click at [287, 245] on div "Manufacturing < All Runs Cancel Start Run Name JSB Orange Valley Turbo Diesel .…" at bounding box center [283, 136] width 539 height 244
click at [135, 185] on button "+ Add Item" at bounding box center [124, 185] width 30 height 10
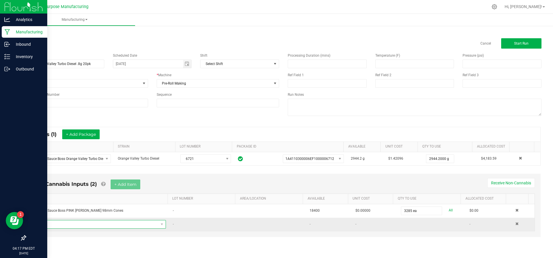
click at [124, 225] on span "NO DATA FOUND" at bounding box center [97, 225] width 122 height 8
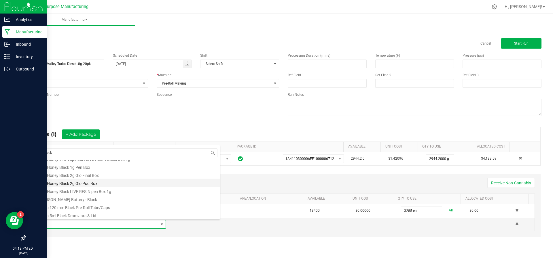
scroll to position [13, 0]
type input "B"
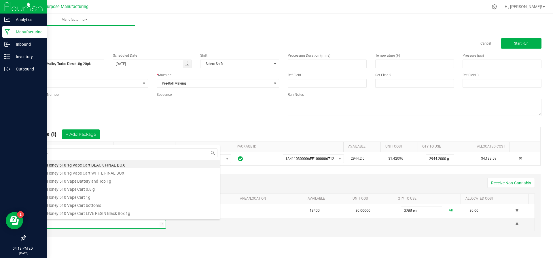
type input "JSB"
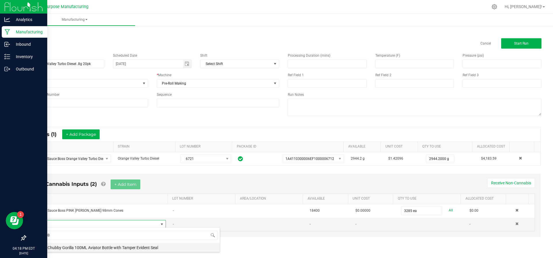
click at [128, 247] on li "JSB Chubby Gorilla 100ML Aviator Bottle with Tamper Evident Seal" at bounding box center [128, 247] width 184 height 8
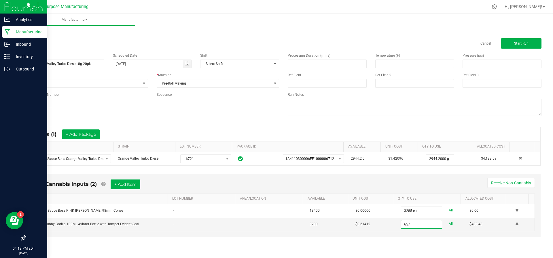
type input "657 ea"
click at [376, 243] on div "Non-Cannabis Inputs (2) + Add Item Receive Non-Cannabis ITEM LOT NUMBER AREA/LO…" at bounding box center [283, 209] width 525 height 77
click at [529, 41] on button "Start Run" at bounding box center [521, 43] width 40 height 10
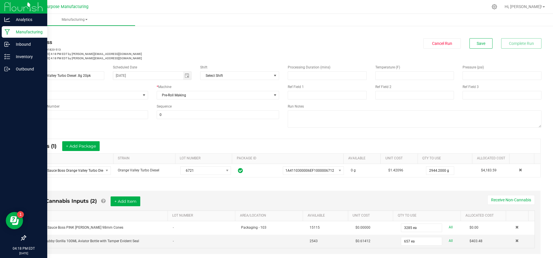
scroll to position [111, 0]
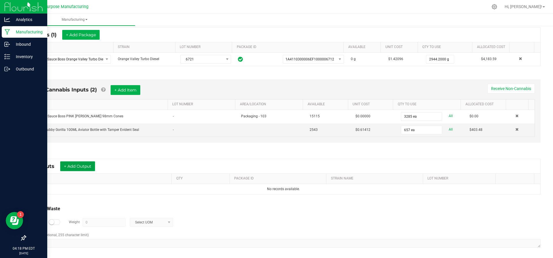
click at [75, 168] on button "+ Add Output" at bounding box center [77, 167] width 35 height 10
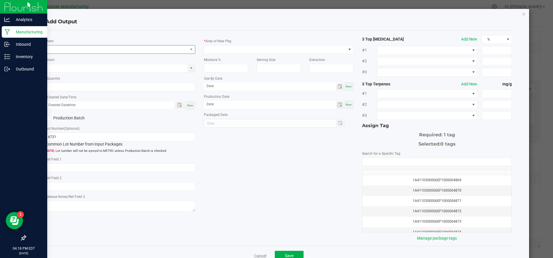
click at [127, 48] on span "NO DATA FOUND" at bounding box center [117, 49] width 142 height 8
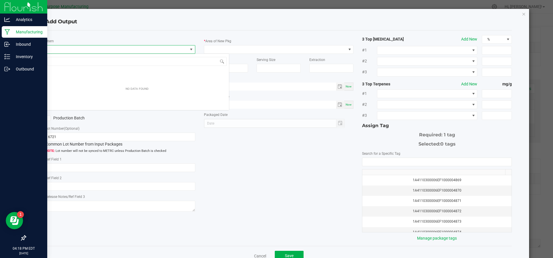
scroll to position [9, 148]
type input "O"
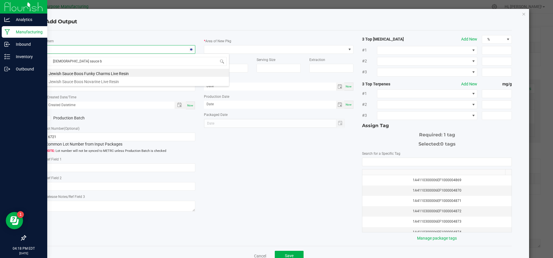
type input "Jewish sauce"
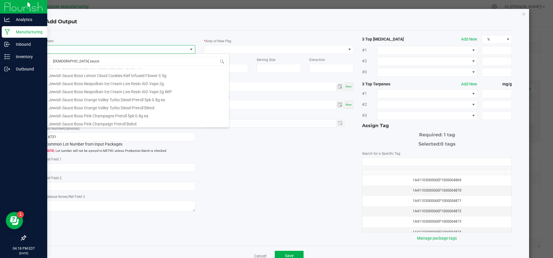
scroll to position [136, 0]
click at [142, 98] on li "Jewish Sauce Boss Orange Valley Turbo Diesel Preroll 5pk 0.8g ea" at bounding box center [137, 98] width 184 height 8
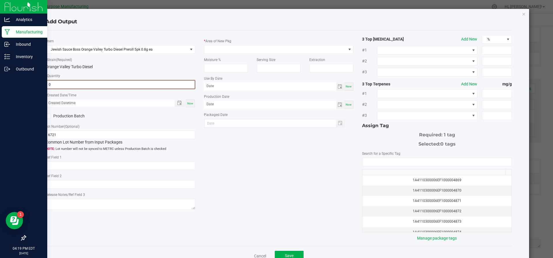
click at [83, 83] on input "0" at bounding box center [120, 85] width 149 height 8
type input "657.0000 g"
click at [187, 102] on span "Now" at bounding box center [190, 102] width 6 height 3
type input "09/22/2025 4:19 PM"
type input "[DATE]"
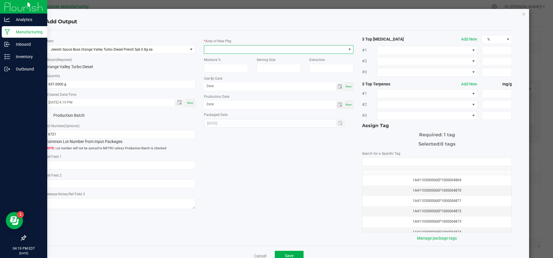
click at [241, 50] on span at bounding box center [275, 49] width 142 height 8
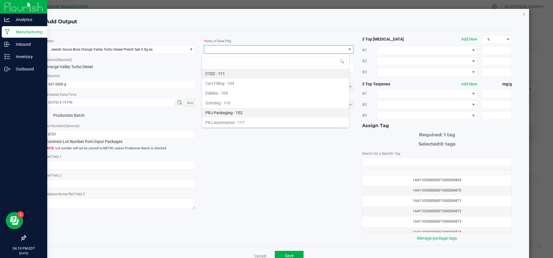
scroll to position [39, 0]
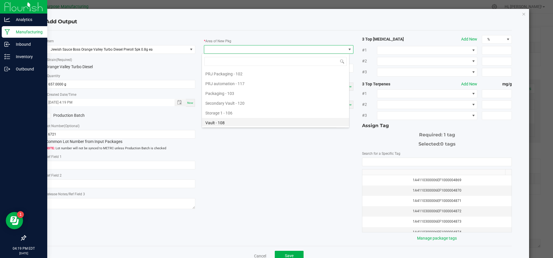
click at [222, 119] on li "Vault - 108" at bounding box center [275, 123] width 147 height 10
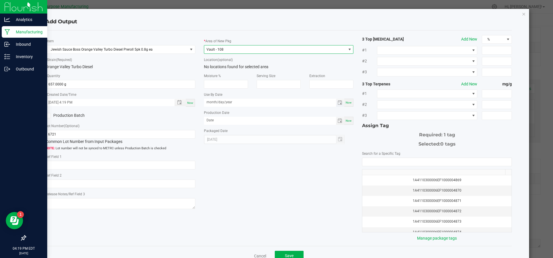
click at [291, 101] on input "month/day/year" at bounding box center [270, 102] width 132 height 7
type input "[DATE]"
click at [345, 122] on span "Now" at bounding box center [348, 120] width 6 height 3
type input "[DATE]"
click at [405, 162] on input "NO DATA FOUND" at bounding box center [436, 162] width 149 height 8
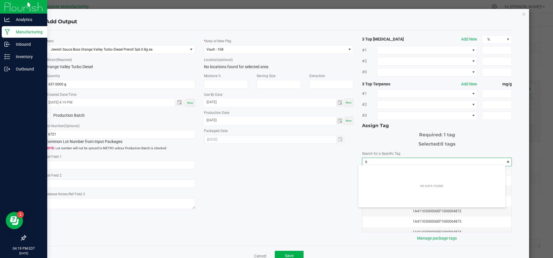
scroll to position [8, 147]
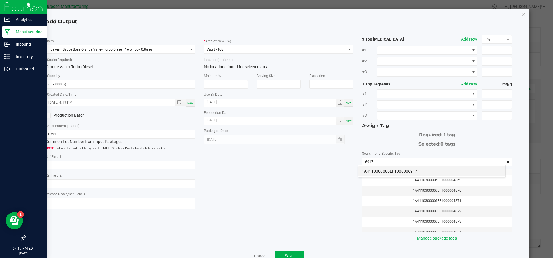
click at [403, 169] on li "1A4110300006EF1000006917" at bounding box center [431, 171] width 147 height 10
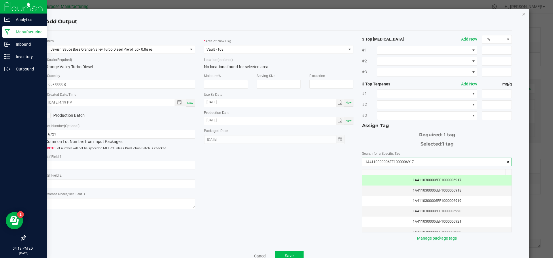
type input "1A4110300006EF1000006917"
click at [289, 255] on span "Save" at bounding box center [289, 256] width 9 height 5
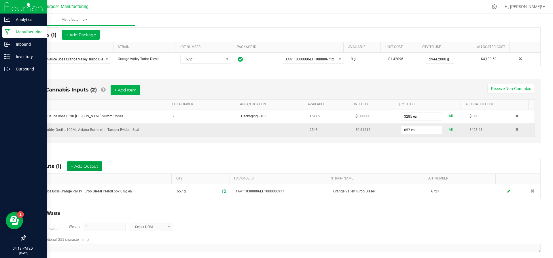
scroll to position [0, 0]
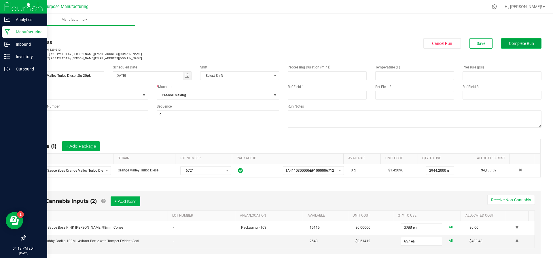
click at [514, 45] on span "Complete Run" at bounding box center [521, 43] width 25 height 5
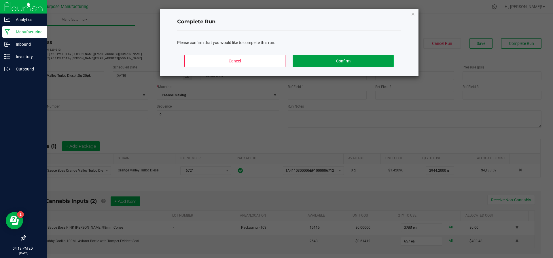
click at [372, 57] on button "Confirm" at bounding box center [343, 61] width 101 height 12
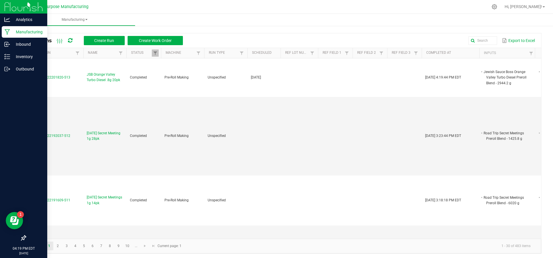
click at [372, 57] on th "Ref Field 2" at bounding box center [369, 53] width 35 height 10
click at [16, 59] on p "Inventory" at bounding box center [27, 56] width 35 height 7
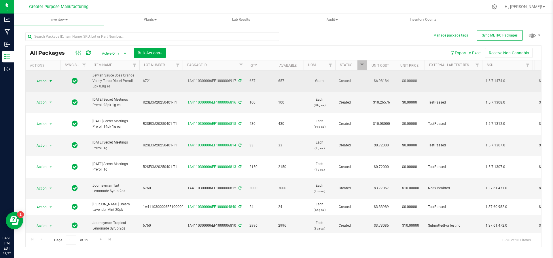
click at [53, 82] on span "select" at bounding box center [50, 81] width 7 height 8
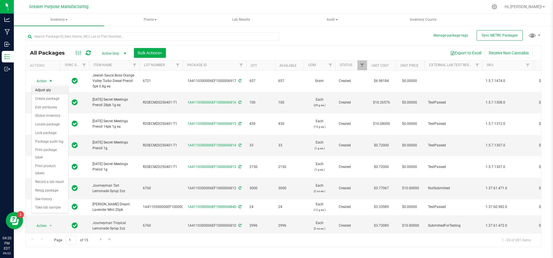
click at [50, 88] on li "Adjust qty" at bounding box center [50, 90] width 37 height 9
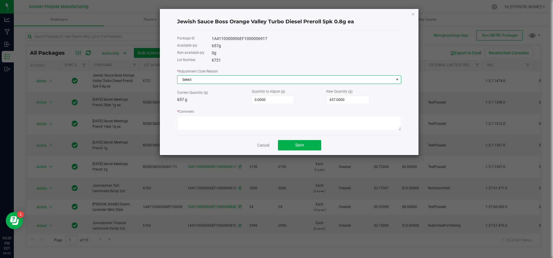
click at [220, 81] on span "Select" at bounding box center [285, 80] width 216 height 8
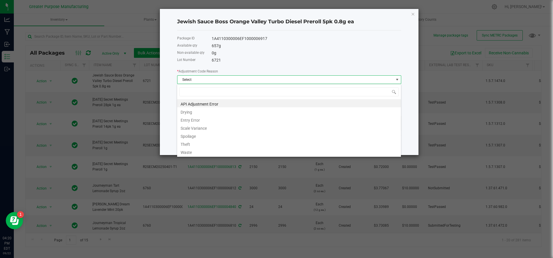
scroll to position [9, 224]
click at [412, 15] on icon "button" at bounding box center [413, 13] width 4 height 7
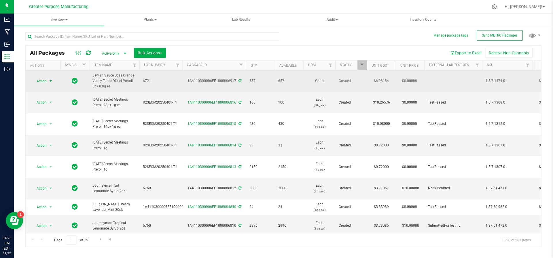
click at [48, 82] on span "select" at bounding box center [50, 81] width 7 height 8
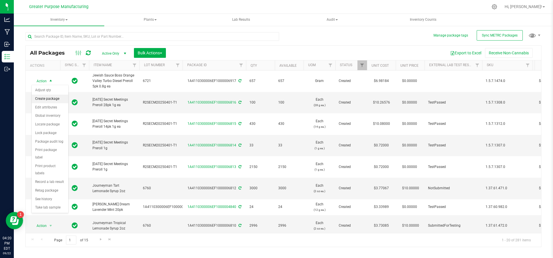
click at [45, 102] on li "Create package" at bounding box center [50, 99] width 37 height 9
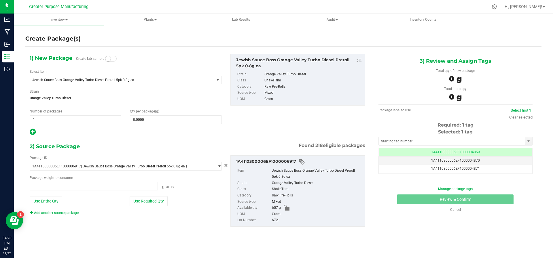
type input "0.0000 g"
click at [153, 124] on div "1) New Package Create lab sample Select Item Jewish Sauce Boss Orange Valley Tu…" at bounding box center [125, 95] width 201 height 82
click at [153, 123] on span at bounding box center [176, 119] width 92 height 9
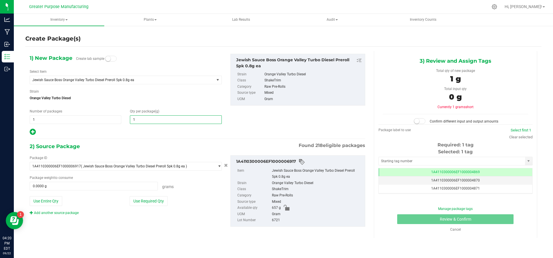
type input "17"
type input "17.0000"
click at [147, 199] on button "Use Required Qty" at bounding box center [149, 201] width 38 height 10
type input "17.0000 g"
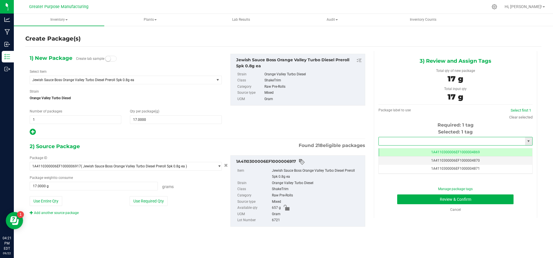
click at [438, 145] on input "text" at bounding box center [452, 141] width 146 height 8
click at [433, 150] on li "1A4110300006EF1000006818" at bounding box center [455, 150] width 154 height 9
type input "1A4110300006EF1000006818"
click at [437, 201] on button "Review & Confirm" at bounding box center [455, 200] width 116 height 10
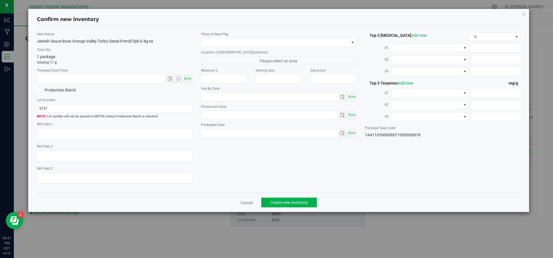
type input "[DATE]"
click at [183, 79] on span "Now" at bounding box center [188, 79] width 10 height 8
type input "9/22/2025 4:21 PM"
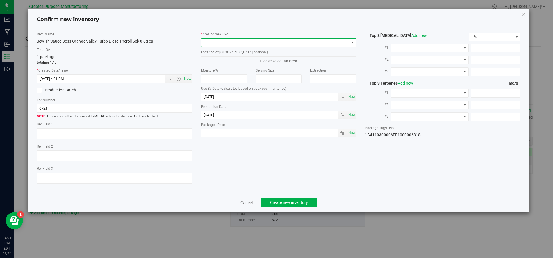
click at [267, 40] on span at bounding box center [275, 43] width 148 height 8
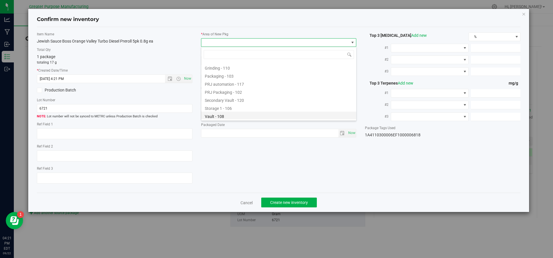
click at [225, 115] on li "Vault - 108" at bounding box center [278, 116] width 155 height 8
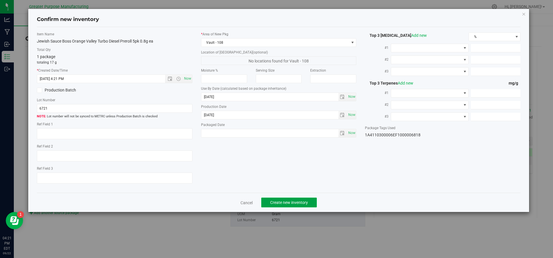
click at [282, 202] on span "Create new inventory" at bounding box center [289, 202] width 38 height 5
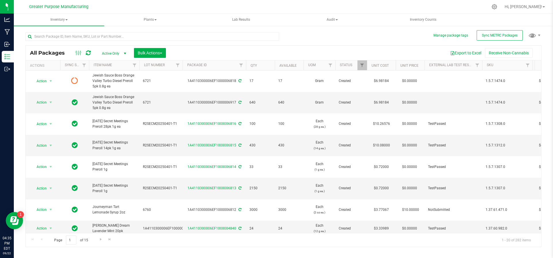
click at [282, 226] on span "24" at bounding box center [289, 228] width 22 height 5
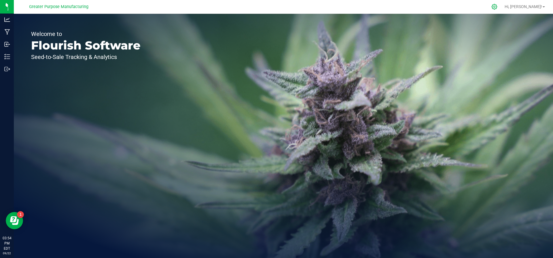
click at [497, 9] on icon at bounding box center [494, 7] width 6 height 6
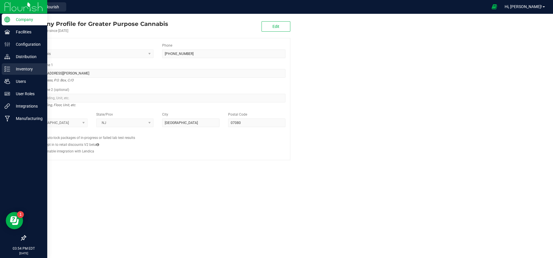
click at [22, 74] on div "Inventory" at bounding box center [24, 69] width 45 height 12
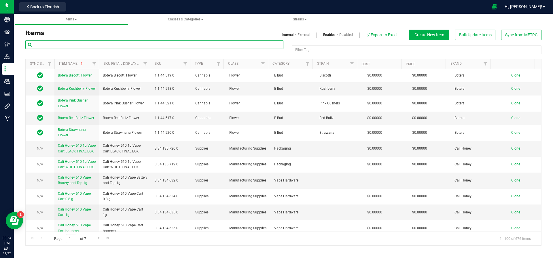
click at [86, 44] on input "text" at bounding box center [154, 44] width 258 height 9
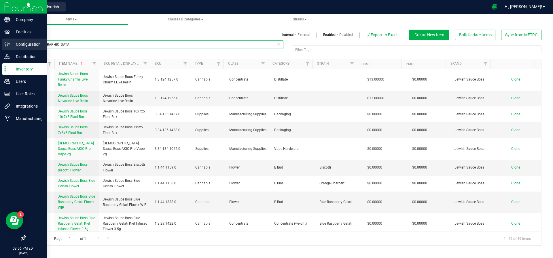
drag, startPoint x: 69, startPoint y: 47, endPoint x: 0, endPoint y: 45, distance: 69.1
click at [0, 45] on div "Company Facilities Configuration Distribution Inventory Users User Roles Integr…" at bounding box center [276, 129] width 553 height 258
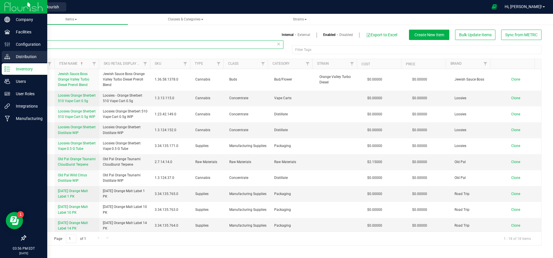
drag, startPoint x: 60, startPoint y: 42, endPoint x: 0, endPoint y: 56, distance: 61.2
click at [0, 56] on div "Company Facilities Configuration Distribution Inventory Users User Roles Integr…" at bounding box center [276, 129] width 553 height 258
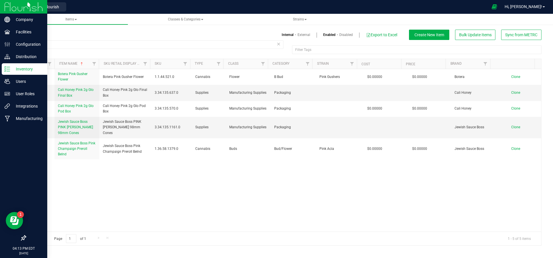
click at [27, 70] on p "Inventory" at bounding box center [27, 69] width 35 height 7
drag, startPoint x: 92, startPoint y: 44, endPoint x: 0, endPoint y: 59, distance: 93.6
click at [0, 59] on div "Company Facilities Configuration Distribution Inventory Users User Roles Integr…" at bounding box center [276, 129] width 553 height 258
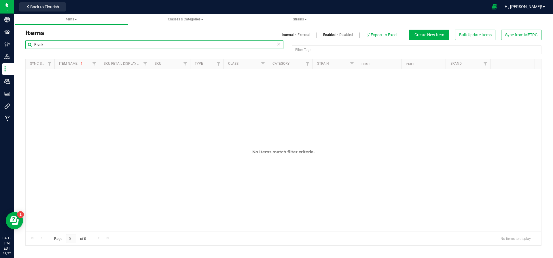
click at [95, 46] on input "Piunk" at bounding box center [154, 44] width 258 height 9
type input "P"
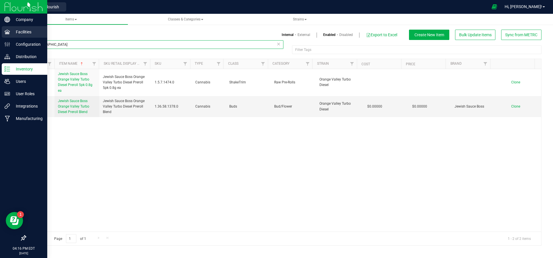
type input "Orange Valley"
click at [12, 35] on p "Facilities" at bounding box center [27, 32] width 35 height 7
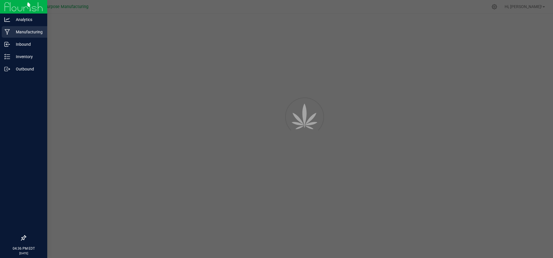
drag, startPoint x: 0, startPoint y: 0, endPoint x: 7, endPoint y: 32, distance: 33.0
click at [7, 32] on icon at bounding box center [7, 31] width 5 height 5
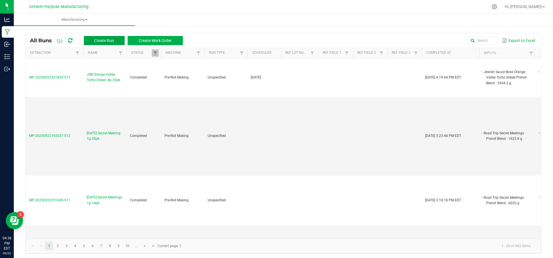
click at [98, 41] on span "Create Run" at bounding box center [104, 40] width 20 height 5
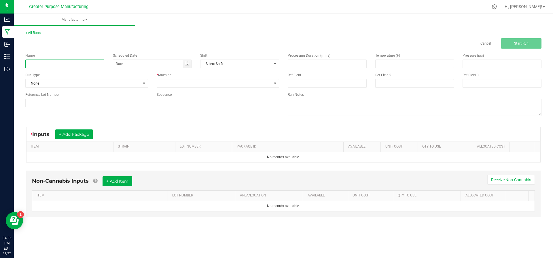
click at [103, 62] on input at bounding box center [64, 64] width 79 height 9
type input "JSB Pink Champaign 5pk .8g"
click at [83, 131] on button "+ Add Package" at bounding box center [73, 135] width 37 height 10
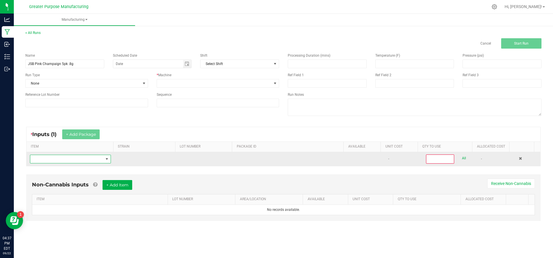
click at [76, 155] on span "NO DATA FOUND" at bounding box center [66, 159] width 73 height 8
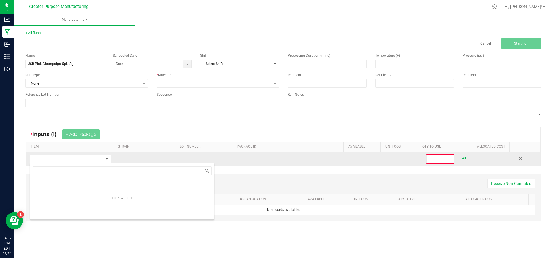
scroll to position [28782, 28711]
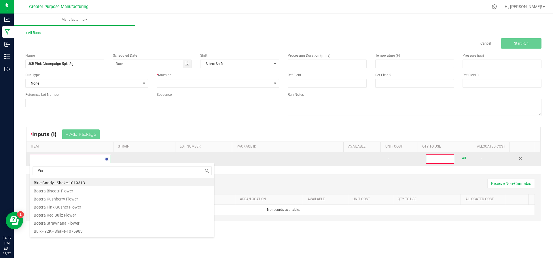
type input "Pink"
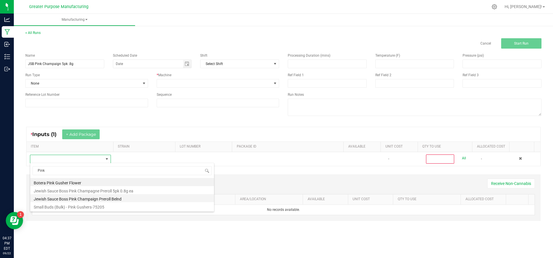
click at [74, 198] on li "Jewish Sauce Boss Pink Champaign Preroll Belnd" at bounding box center [122, 198] width 184 height 8
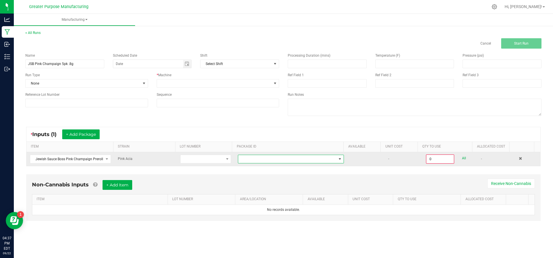
click at [277, 161] on span at bounding box center [287, 159] width 98 height 8
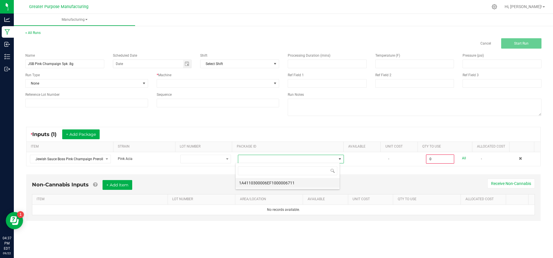
click at [278, 181] on li "1A4110300006EF1000006711" at bounding box center [288, 183] width 104 height 10
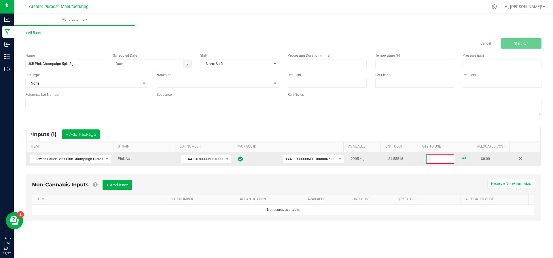
click at [431, 159] on input "0" at bounding box center [439, 159] width 27 height 8
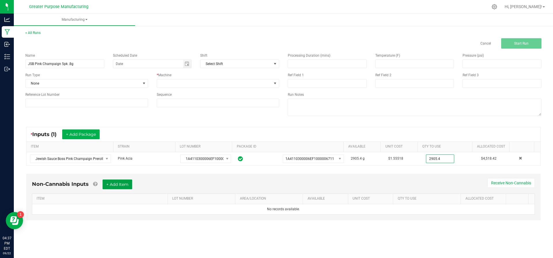
type input "2905.4000 g"
click at [119, 187] on button "+ Add Item" at bounding box center [117, 185] width 30 height 10
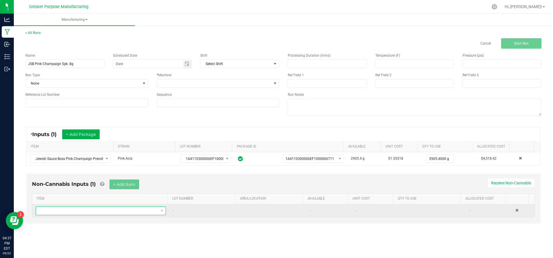
click at [111, 211] on span "NO DATA FOUND" at bounding box center [97, 211] width 122 height 8
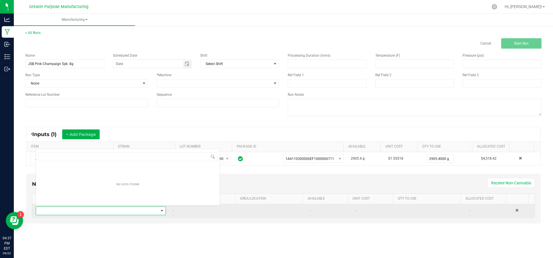
scroll to position [9, 126]
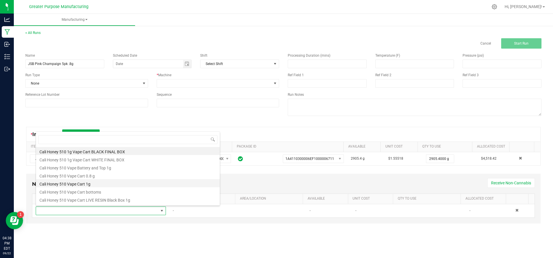
click at [212, 186] on li "Cali Honey 510 Vape Cart 1g" at bounding box center [128, 183] width 184 height 8
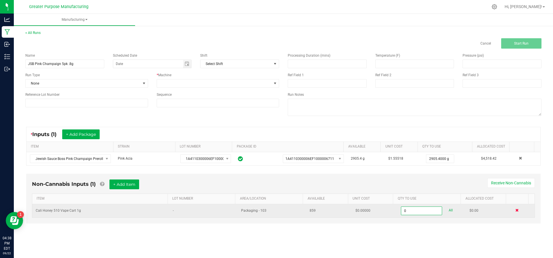
type input "0 ea"
click at [515, 209] on span at bounding box center [516, 210] width 3 height 3
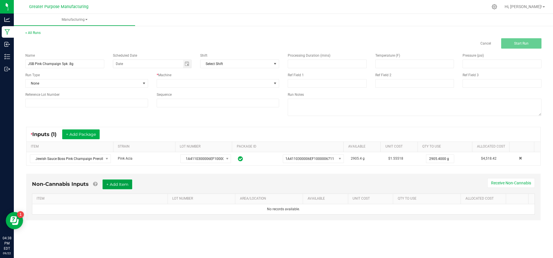
click at [123, 186] on button "+ Add Item" at bounding box center [117, 185] width 30 height 10
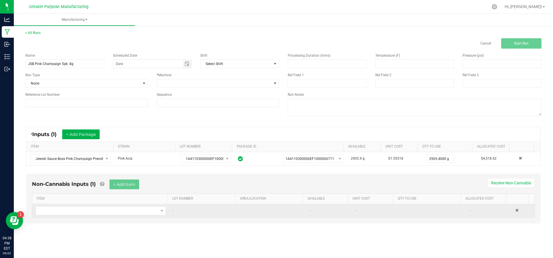
click at [107, 216] on td at bounding box center [100, 210] width 137 height 13
click at [112, 208] on span "NO DATA FOUND" at bounding box center [97, 211] width 122 height 8
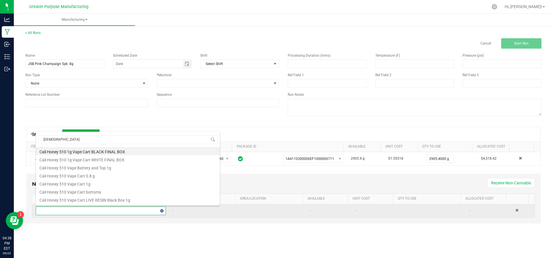
type input "[DEMOGRAPHIC_DATA]"
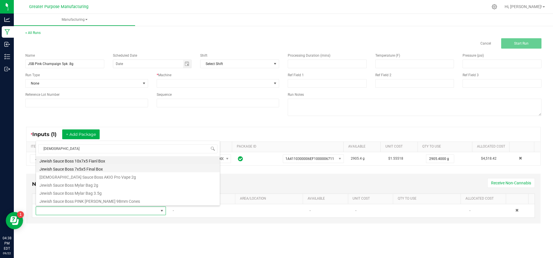
click at [96, 170] on li "Jewish Sauce Boss 7x5x5 Final Box" at bounding box center [128, 168] width 184 height 8
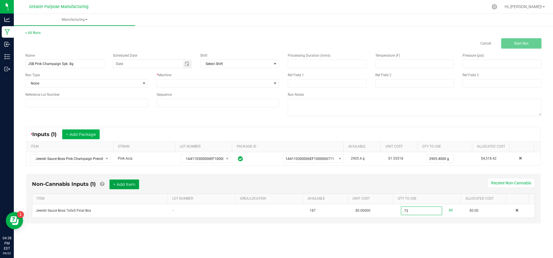
type input "73 ea"
click at [122, 181] on button "+ Add Item" at bounding box center [124, 185] width 30 height 10
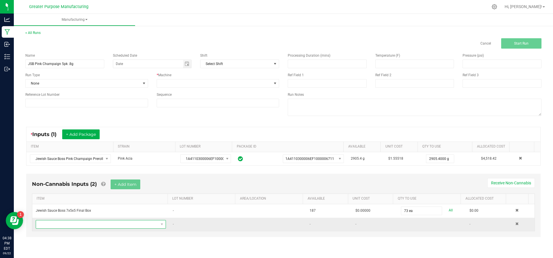
click at [98, 225] on span "NO DATA FOUND" at bounding box center [97, 225] width 122 height 8
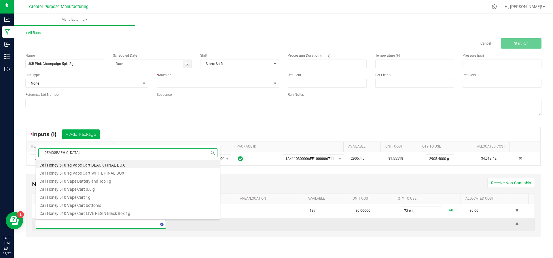
type input "[DEMOGRAPHIC_DATA]"
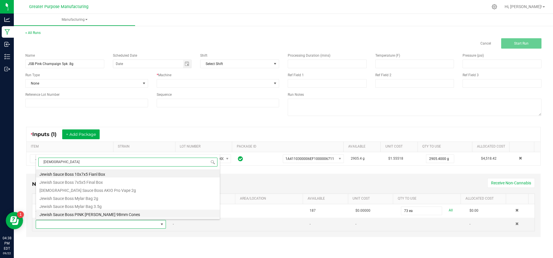
click at [110, 211] on li "Jewish Sauce Boss PINK [PERSON_NAME] 98mm Cones" at bounding box center [128, 214] width 184 height 8
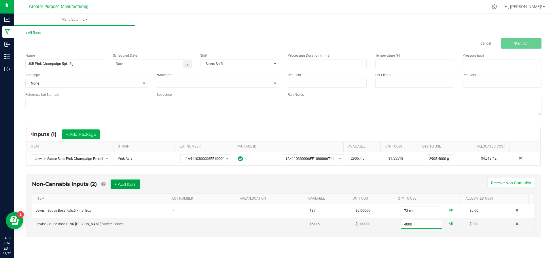
type input "4000 ea"
click at [135, 187] on button "+ Add Item" at bounding box center [126, 185] width 30 height 10
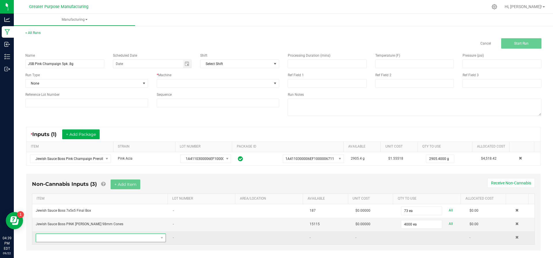
click at [119, 238] on span "NO DATA FOUND" at bounding box center [97, 238] width 122 height 8
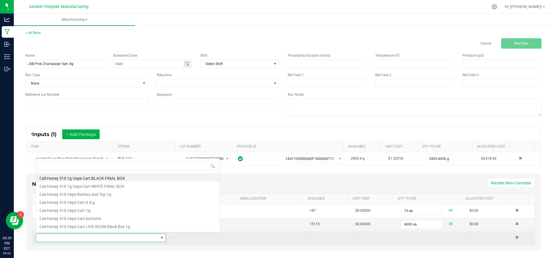
scroll to position [9, 125]
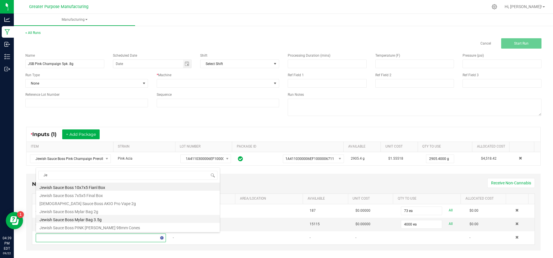
type input "J"
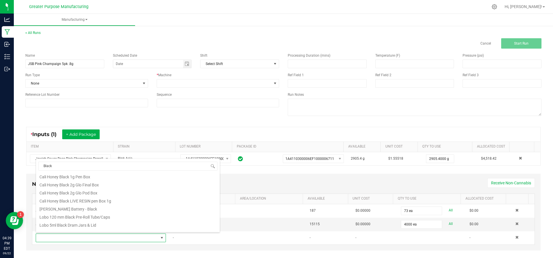
scroll to position [0, 0]
type input "B"
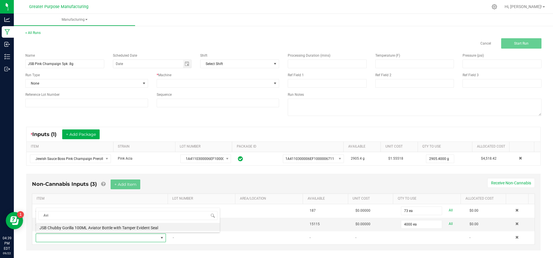
type input "Avia"
click at [124, 228] on li "JSB Chubby Gorilla 100ML Aviator Bottle with Tamper Evident Seal" at bounding box center [128, 227] width 184 height 8
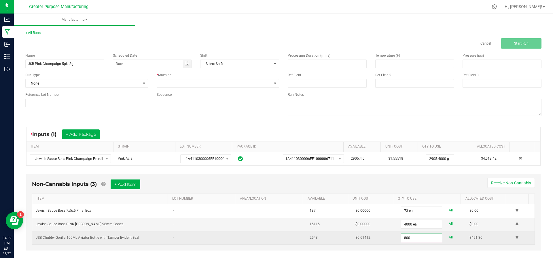
type input "800 ea"
click at [383, 242] on td "$0.61412" at bounding box center [375, 237] width 46 height 13
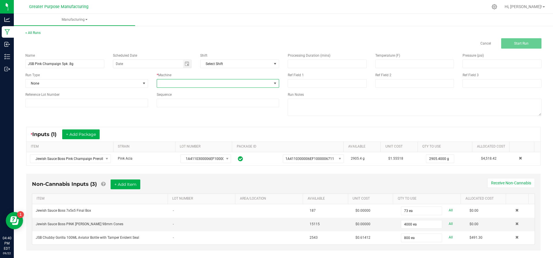
click at [236, 82] on span at bounding box center [214, 83] width 115 height 8
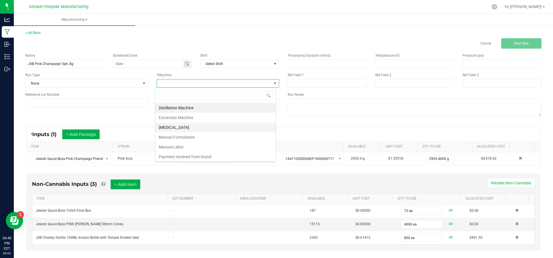
scroll to position [39, 0]
click at [219, 124] on li "Pre-Roll Making" at bounding box center [215, 128] width 120 height 10
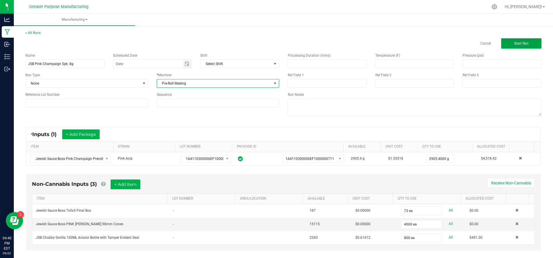
click at [513, 47] on button "Start Run" at bounding box center [521, 43] width 40 height 10
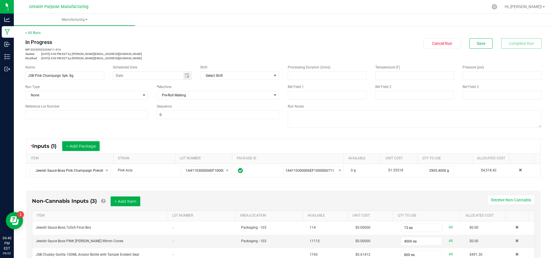
scroll to position [125, 0]
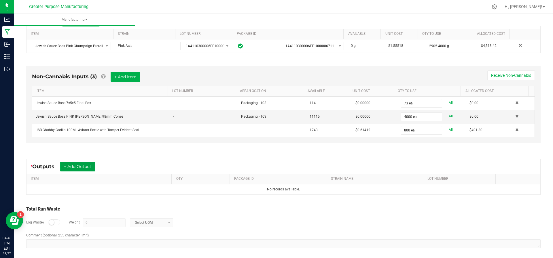
click at [83, 167] on button "+ Add Output" at bounding box center [77, 167] width 35 height 10
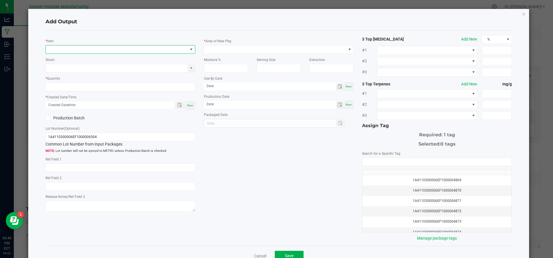
click at [86, 46] on span "NO DATA FOUND" at bounding box center [117, 49] width 142 height 8
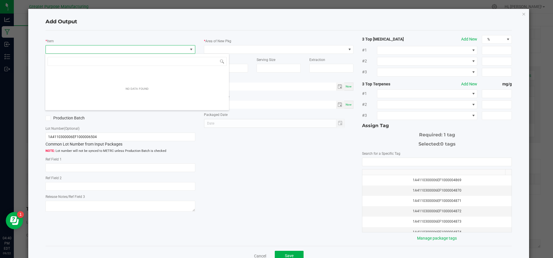
scroll to position [9, 148]
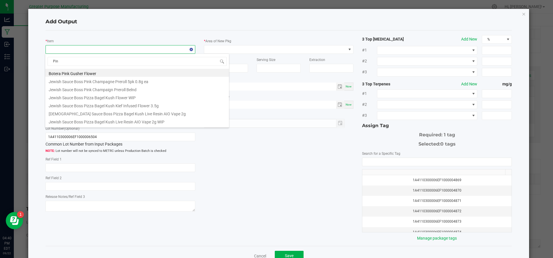
type input "Pink"
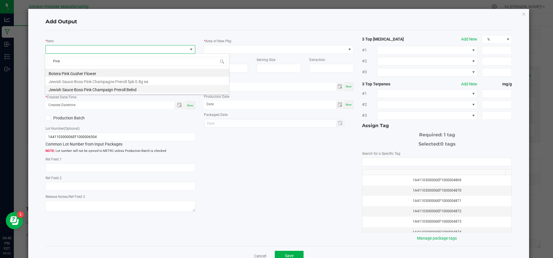
click at [86, 89] on li "Jewish Sauce Boss Pink Champaign Preroll Belnd" at bounding box center [137, 89] width 184 height 8
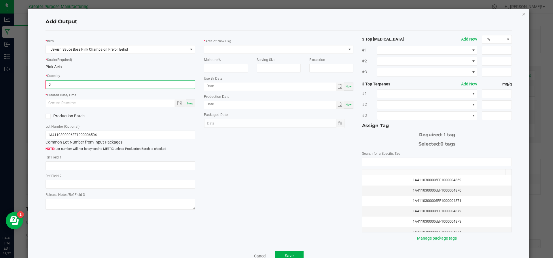
click at [86, 86] on input "0" at bounding box center [120, 85] width 149 height 8
type input "0.0000 g"
click at [315, 25] on h4 "Add Output" at bounding box center [278, 21] width 466 height 7
click at [522, 13] on icon "button" at bounding box center [524, 13] width 4 height 7
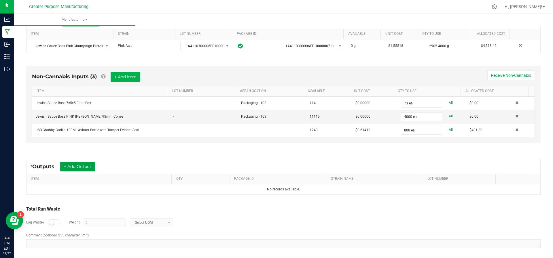
click at [80, 163] on button "+ Add Output" at bounding box center [77, 167] width 35 height 10
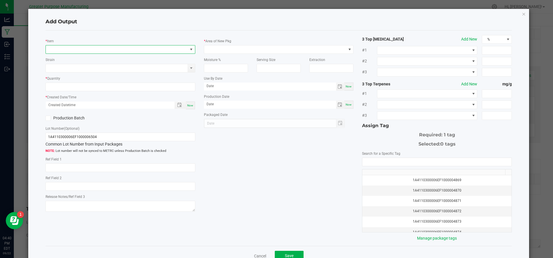
click at [98, 49] on span "NO DATA FOUND" at bounding box center [117, 49] width 142 height 8
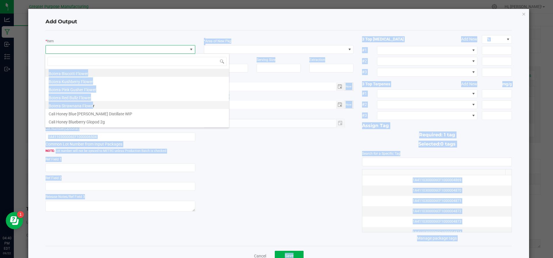
drag, startPoint x: 98, startPoint y: 47, endPoint x: 91, endPoint y: 101, distance: 54.0
click at [91, 101] on body "Analytics Manufacturing Inbound Inventory Outbound 04:40 PM EDT [DATE] 09/22 Gr…" at bounding box center [276, 129] width 553 height 258
click at [101, 49] on span at bounding box center [117, 49] width 142 height 8
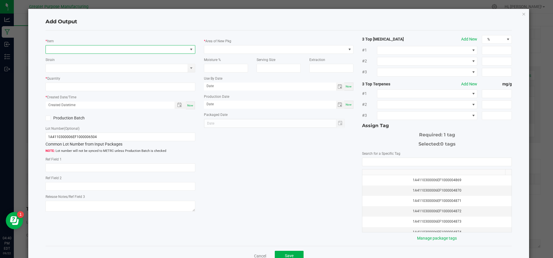
click at [101, 49] on span "NO DATA FOUND" at bounding box center [117, 49] width 142 height 8
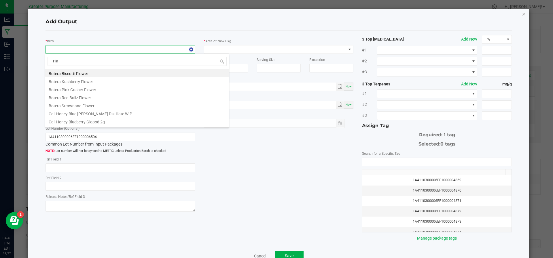
type input "Pink"
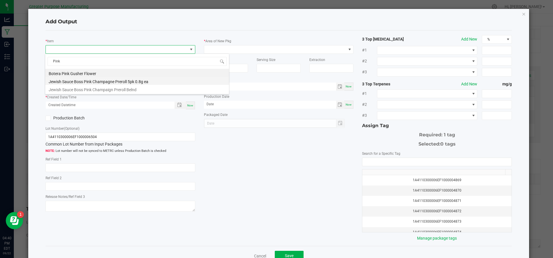
click at [99, 80] on li "Jewish Sauce Boss Pink Champagne Preroll 5pk 0.8g ea" at bounding box center [137, 81] width 184 height 8
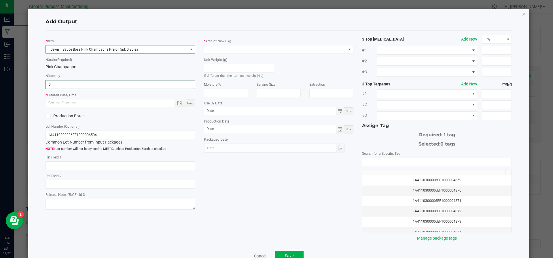
click at [99, 84] on input "0" at bounding box center [120, 85] width 149 height 8
type input "400 ea"
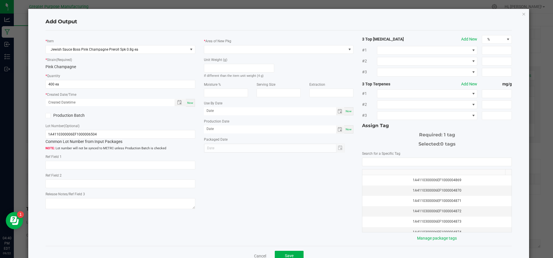
click at [105, 116] on label "Production Batch" at bounding box center [80, 116] width 71 height 6
click at [0, 0] on input "Production Batch" at bounding box center [0, 0] width 0 height 0
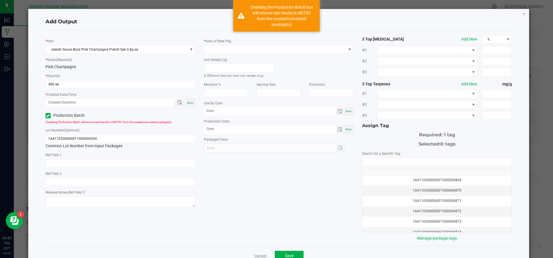
click at [187, 102] on span "Now" at bounding box center [190, 102] width 6 height 3
type input "[DATE] 4:40 PM"
type input "[DATE]"
click at [48, 113] on label "Production Batch" at bounding box center [80, 116] width 71 height 6
click at [0, 0] on input "Production Batch" at bounding box center [0, 0] width 0 height 0
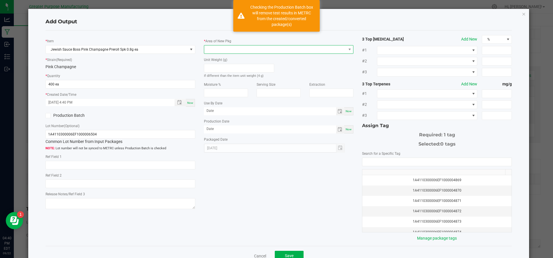
click at [240, 48] on span at bounding box center [275, 49] width 142 height 8
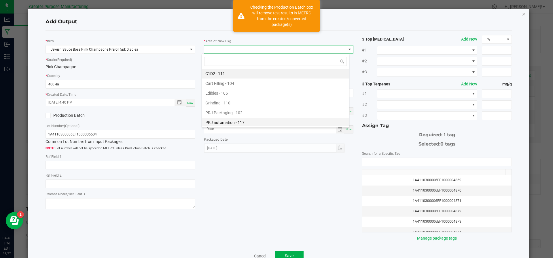
scroll to position [39, 0]
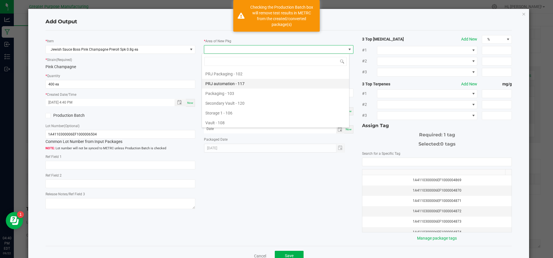
click at [223, 118] on li "Vault - 108" at bounding box center [275, 123] width 147 height 10
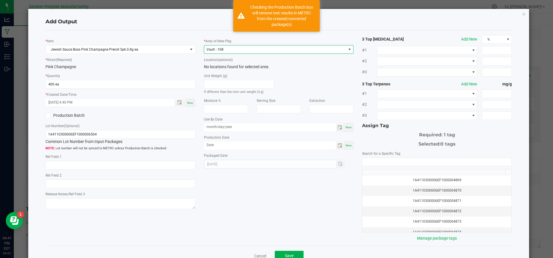
click at [302, 130] on input "month/day/year" at bounding box center [270, 127] width 132 height 7
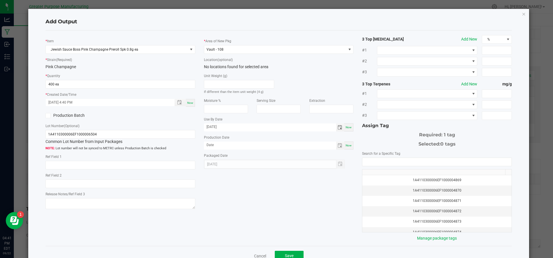
type input "[DATE]"
click at [345, 146] on span "Now" at bounding box center [348, 145] width 6 height 3
type input "[DATE]"
click at [374, 158] on input "NO DATA FOUND" at bounding box center [436, 162] width 149 height 8
click at [52, 82] on input "400" at bounding box center [120, 84] width 149 height 8
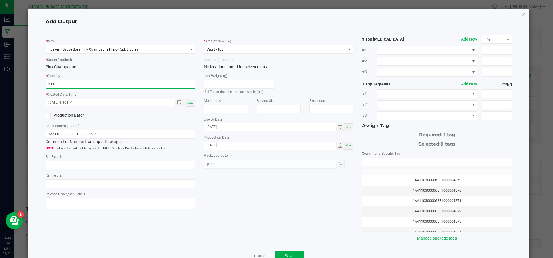
type input "411 ea"
click at [134, 124] on div "Lot Number (Optional) 1A4110300006EF1000006504 Common Lot Number from Input Pac…" at bounding box center [120, 137] width 150 height 28
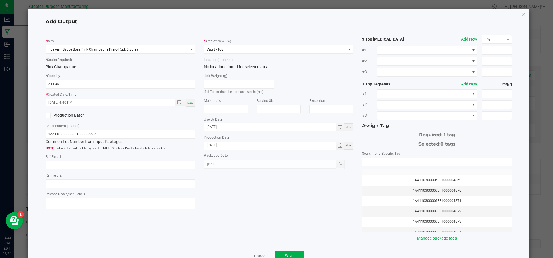
click at [420, 161] on input "NO DATA FOUND" at bounding box center [436, 162] width 149 height 8
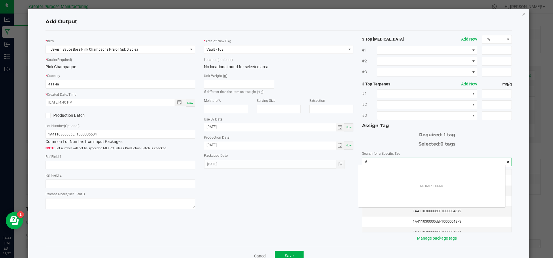
scroll to position [8, 147]
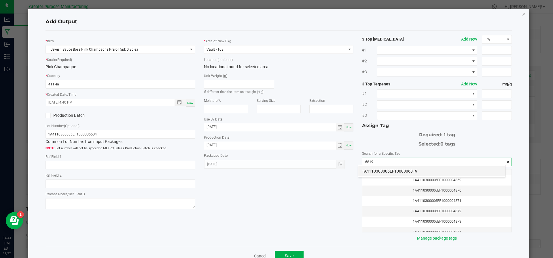
click at [416, 168] on li "1A4110300006EF1000006819" at bounding box center [431, 171] width 147 height 10
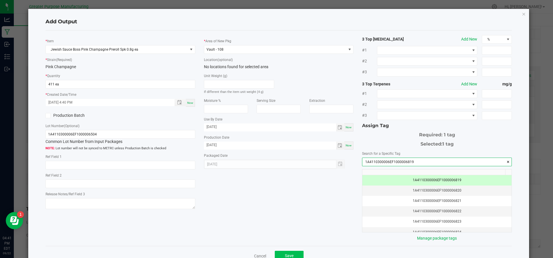
type input "1A4110300006EF1000006819"
click at [287, 251] on button "Save" at bounding box center [289, 256] width 29 height 10
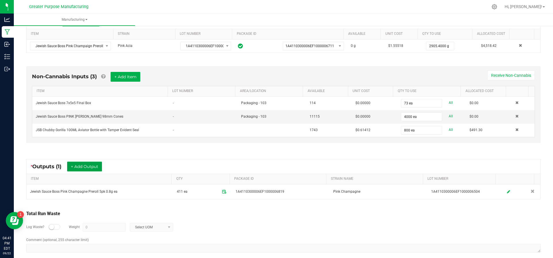
scroll to position [0, 0]
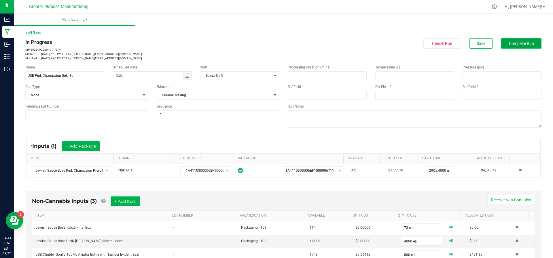
click at [518, 47] on button "Complete Run" at bounding box center [521, 43] width 40 height 10
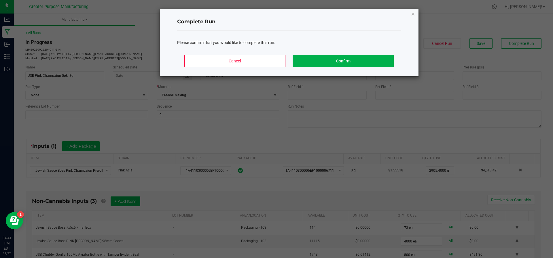
click at [343, 67] on div "Cancel Confirm" at bounding box center [289, 63] width 224 height 26
click at [349, 63] on button "Confirm" at bounding box center [343, 61] width 101 height 12
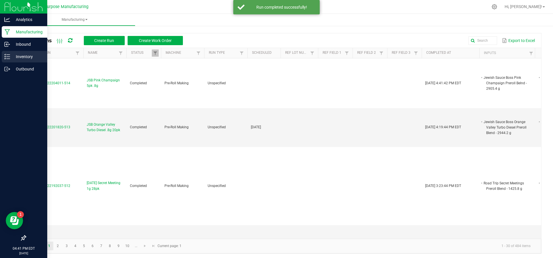
click at [13, 57] on p "Inventory" at bounding box center [27, 56] width 35 height 7
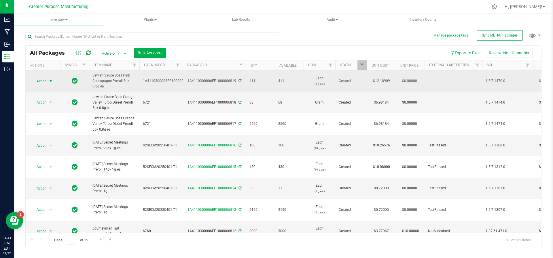
click at [39, 79] on span "Action" at bounding box center [39, 81] width 16 height 8
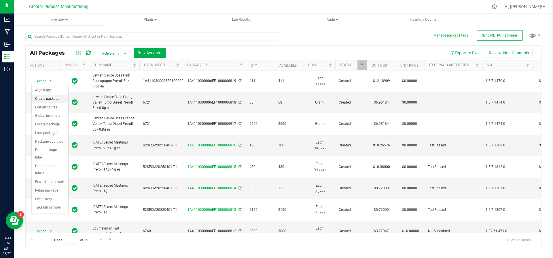
click at [41, 96] on li "Create package" at bounding box center [50, 99] width 37 height 9
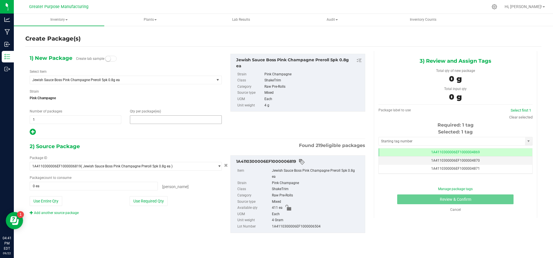
click at [154, 119] on span at bounding box center [176, 119] width 92 height 9
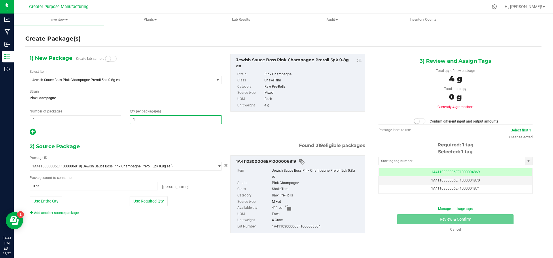
type input "11"
click at [145, 204] on button "Use Required Qty" at bounding box center [149, 201] width 38 height 10
type input "11 ea"
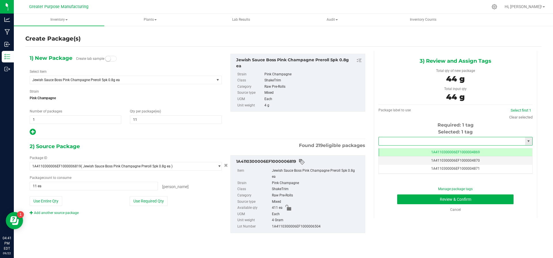
click at [410, 143] on input "text" at bounding box center [452, 141] width 146 height 8
click at [410, 148] on li "1A4110300006EF1000006820" at bounding box center [455, 150] width 154 height 9
type input "1A4110300006EF1000006820"
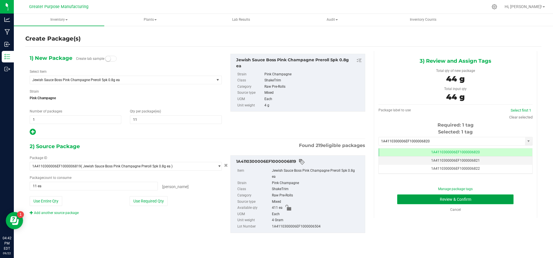
click at [421, 195] on button "Review & Confirm" at bounding box center [455, 200] width 116 height 10
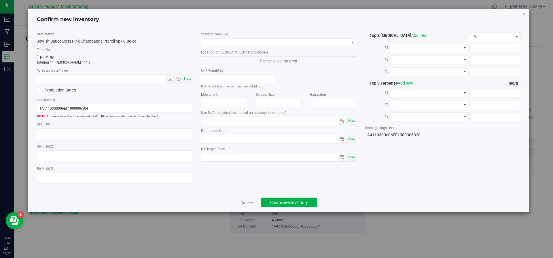
type input "[DATE]"
click at [188, 80] on span "Now" at bounding box center [188, 79] width 10 height 8
type input "[DATE] 4:42 PM"
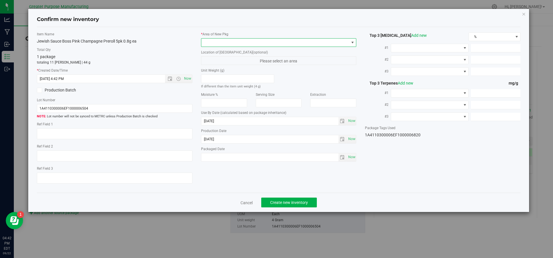
click at [223, 41] on span at bounding box center [275, 43] width 148 height 8
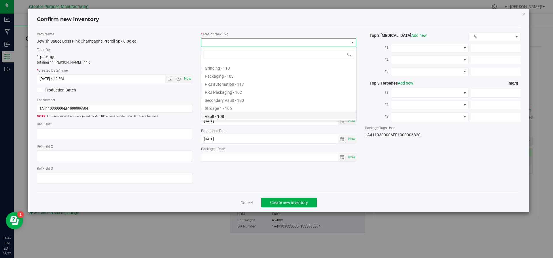
click at [226, 116] on li "Vault - 108" at bounding box center [278, 116] width 155 height 8
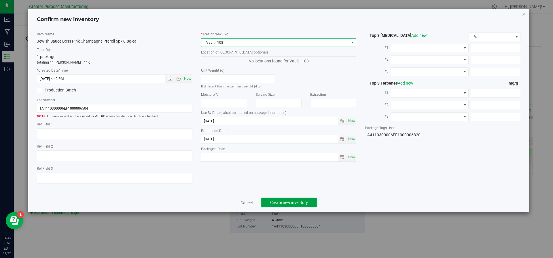
click at [281, 202] on span "Create new inventory" at bounding box center [289, 202] width 38 height 5
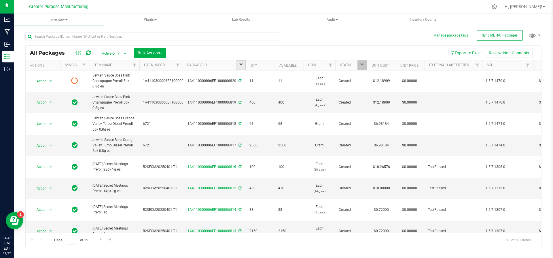
click at [241, 66] on span "Filter" at bounding box center [241, 65] width 5 height 5
type input "6813"
click at [250, 94] on button "Filter" at bounding box center [254, 93] width 28 height 13
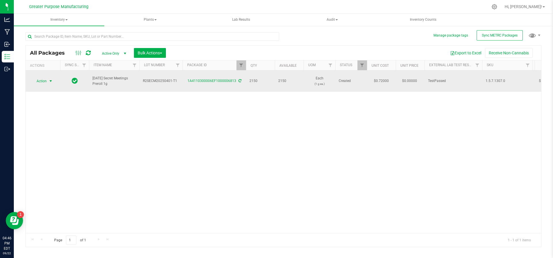
click at [52, 81] on span "select" at bounding box center [50, 81] width 7 height 8
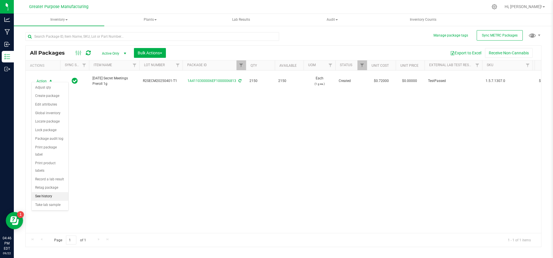
click at [49, 192] on li "See history" at bounding box center [50, 196] width 37 height 9
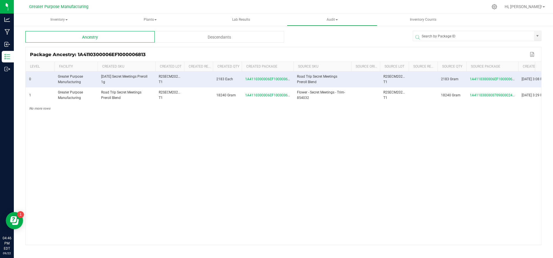
scroll to position [0, 26]
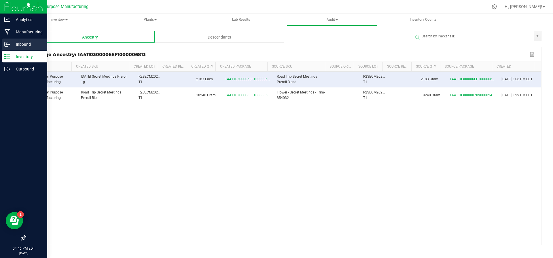
click at [17, 43] on p "Inbound" at bounding box center [27, 44] width 35 height 7
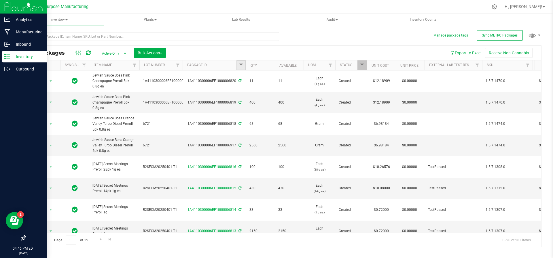
click at [244, 66] on link "Filter" at bounding box center [241, 65] width 10 height 10
click at [240, 87] on button "Filter" at bounding box center [254, 93] width 28 height 13
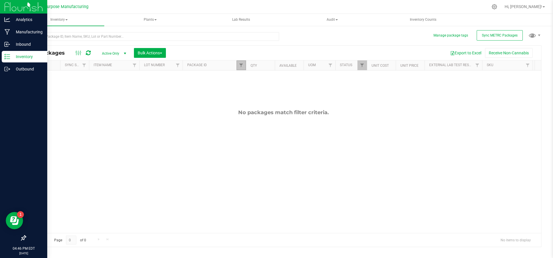
click at [242, 70] on link "Filter" at bounding box center [241, 65] width 10 height 10
click at [259, 82] on input "6791" at bounding box center [269, 77] width 59 height 9
type input "6"
click at [240, 87] on button "Filter" at bounding box center [254, 93] width 28 height 13
click at [242, 66] on span "Filter" at bounding box center [241, 65] width 5 height 5
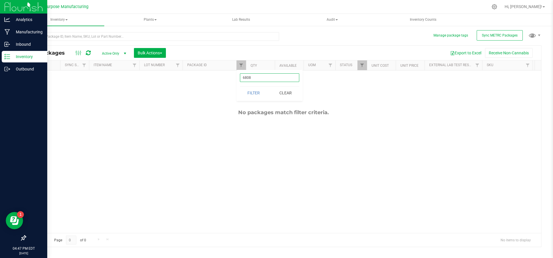
click at [253, 79] on input "6808" at bounding box center [269, 77] width 59 height 9
click at [240, 87] on button "Filter" at bounding box center [254, 93] width 28 height 13
click at [236, 68] on link "Filter" at bounding box center [241, 65] width 10 height 10
click at [251, 75] on input "6809" at bounding box center [269, 77] width 59 height 9
type input "6807"
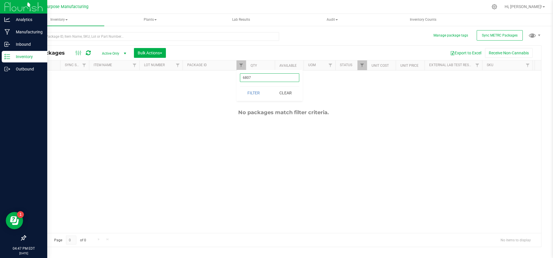
click at [240, 87] on button "Filter" at bounding box center [254, 93] width 28 height 13
click at [93, 39] on input "text" at bounding box center [152, 36] width 254 height 9
type input "Dream"
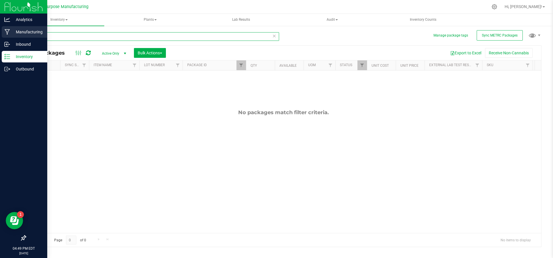
drag, startPoint x: 57, startPoint y: 34, endPoint x: 3, endPoint y: 37, distance: 54.5
click at [3, 37] on div "Analytics Manufacturing Inbound Inventory Outbound 04:49 PM EDT [DATE] 09/22 Gr…" at bounding box center [276, 129] width 553 height 258
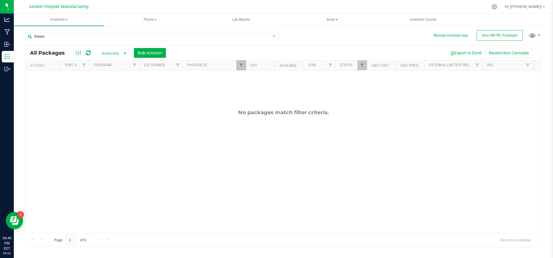
click at [237, 67] on link "Filter" at bounding box center [241, 65] width 10 height 10
drag, startPoint x: 255, startPoint y: 75, endPoint x: 238, endPoint y: 78, distance: 16.9
click at [238, 78] on div "6807 Filter Clear" at bounding box center [269, 85] width 66 height 31
click at [220, 109] on div "No packages match filter criteria." at bounding box center [283, 172] width 515 height 202
click at [69, 40] on input "Dream" at bounding box center [152, 36] width 254 height 9
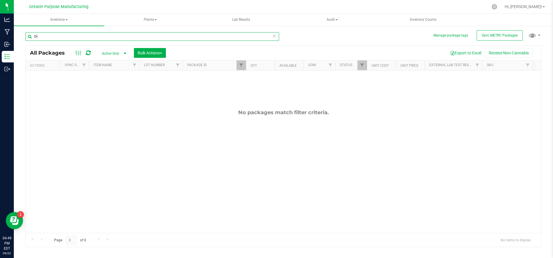
type input "D"
click at [69, 40] on input "text" at bounding box center [152, 36] width 254 height 9
type input "Dream"
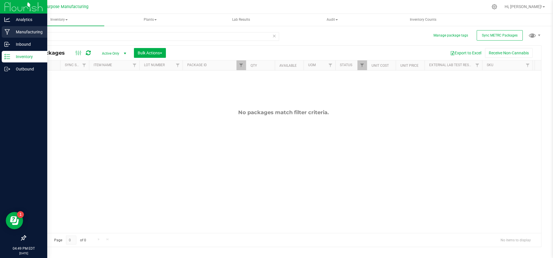
click at [12, 37] on div "Manufacturing" at bounding box center [24, 32] width 45 height 12
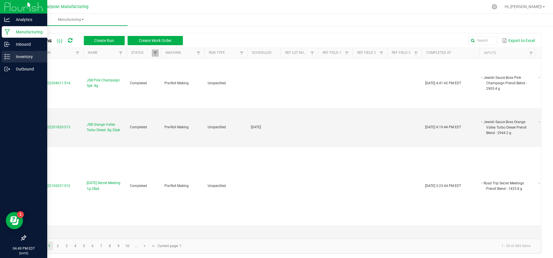
click at [16, 56] on p "Inventory" at bounding box center [27, 56] width 35 height 7
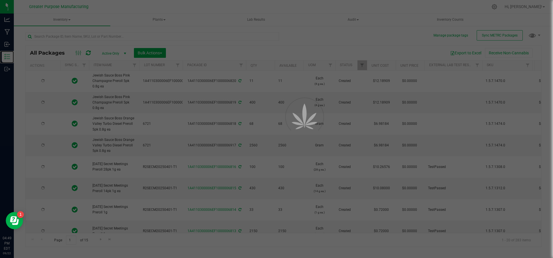
type input "[DATE]"
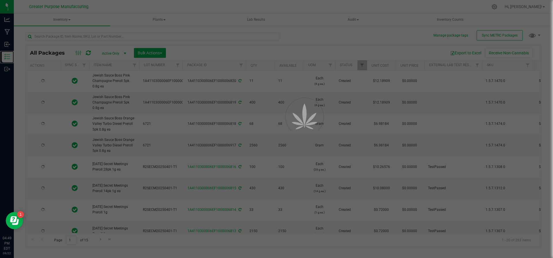
type input "[DATE]"
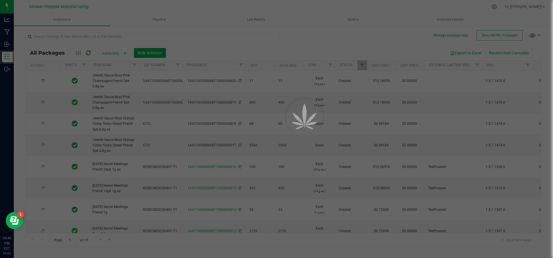
type input "[DATE]"
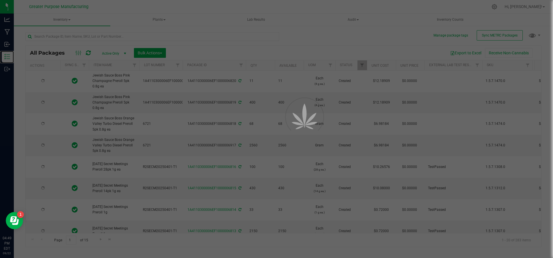
type input "[DATE]"
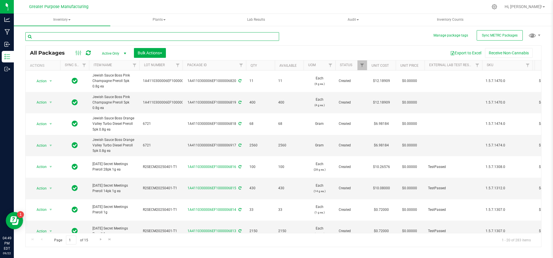
click at [86, 36] on input "text" at bounding box center [152, 36] width 254 height 9
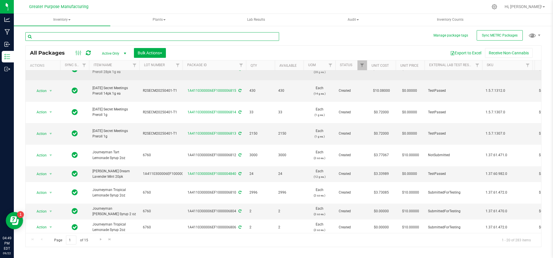
scroll to position [183, 0]
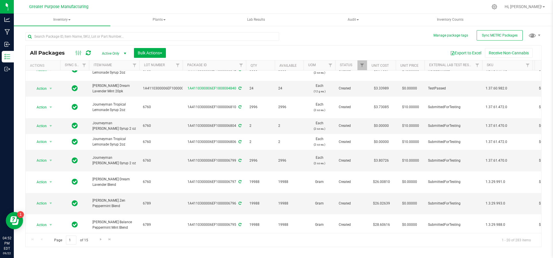
click at [212, 244] on link "1A4110300006EF1000006790" at bounding box center [211, 246] width 49 height 4
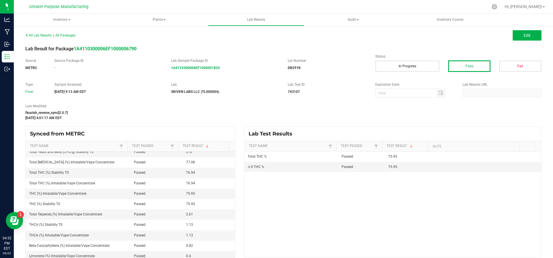
scroll to position [20, 0]
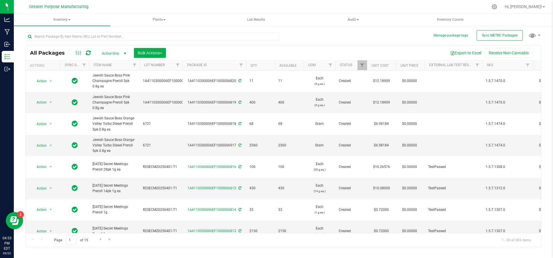
click at [165, 121] on span "6721" at bounding box center [161, 123] width 36 height 5
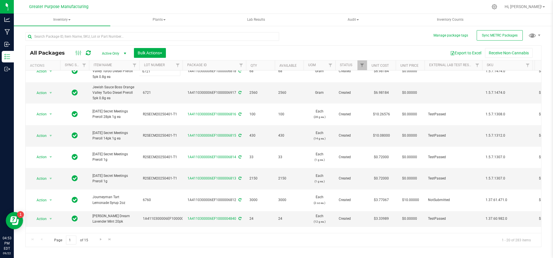
scroll to position [53, 0]
click at [221, 217] on link "1A4110300006EF1000004840" at bounding box center [211, 219] width 49 height 4
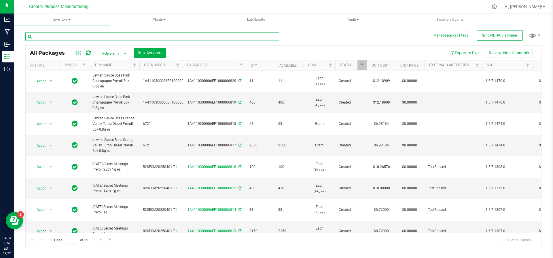
click at [94, 36] on input "text" at bounding box center [152, 36] width 254 height 9
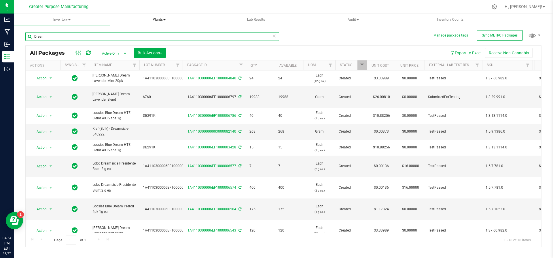
type input "Dream"
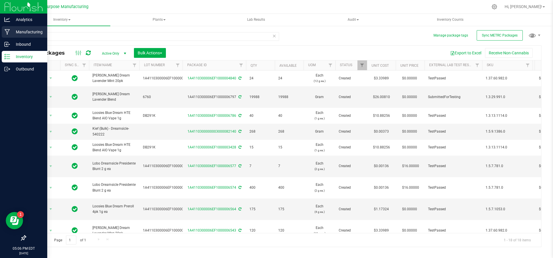
click at [11, 29] on p "Manufacturing" at bounding box center [27, 32] width 35 height 7
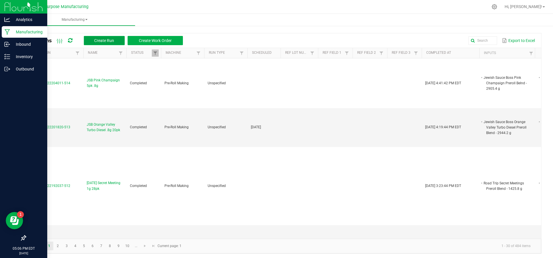
click at [97, 42] on span "Create Run" at bounding box center [104, 40] width 20 height 5
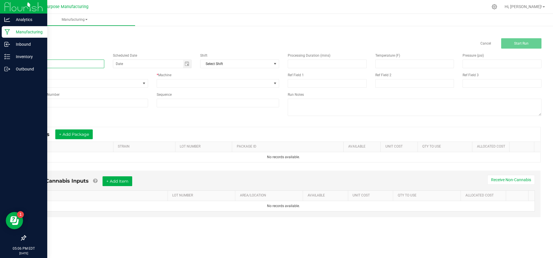
click at [78, 63] on input at bounding box center [64, 64] width 79 height 9
click at [190, 62] on span "Toggle calendar" at bounding box center [187, 64] width 8 height 8
type input "JSB Pizza Begal Kush 5pk .8g"
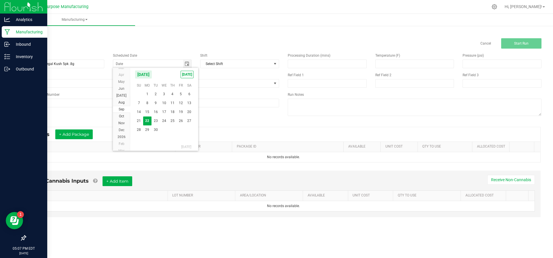
click at [188, 71] on kendo-calendar-header "[DATE] [DATE]" at bounding box center [164, 74] width 68 height 13
click at [189, 73] on span "[DATE]" at bounding box center [187, 74] width 13 height 7
type input "[DATE]"
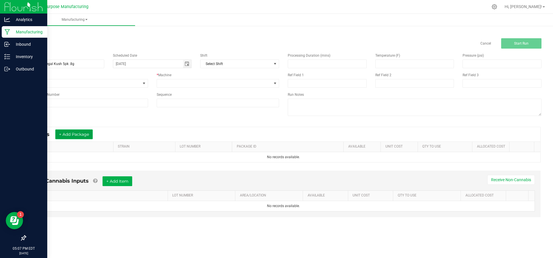
click at [88, 137] on button "+ Add Package" at bounding box center [73, 135] width 37 height 10
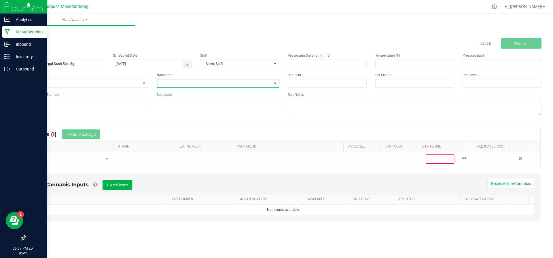
click at [183, 85] on span at bounding box center [214, 83] width 115 height 8
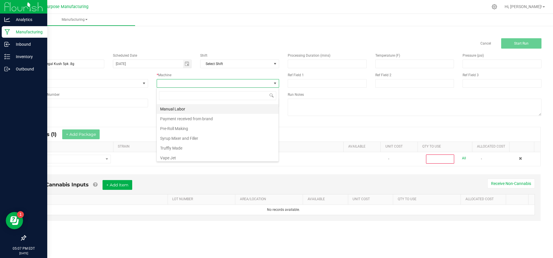
scroll to position [39, 0]
click at [185, 126] on li "Pre-Roll Making" at bounding box center [218, 128] width 122 height 10
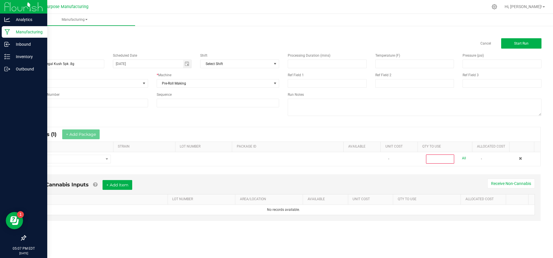
click at [168, 131] on div "* Inputs (1) + Add Package" at bounding box center [283, 134] width 514 height 14
click at [171, 120] on div "Name JSB Pizza Begal Kush 5pk .8g Scheduled Date [DATE] Shift Select Shift Run …" at bounding box center [283, 85] width 525 height 73
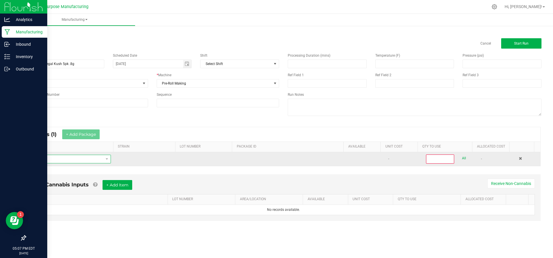
click at [95, 160] on span "NO DATA FOUND" at bounding box center [66, 159] width 73 height 8
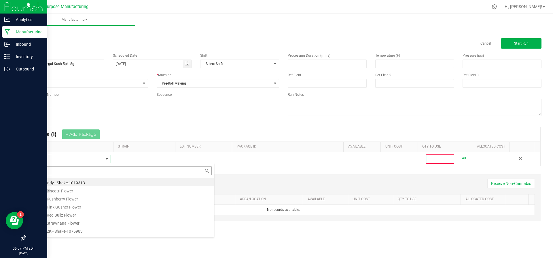
scroll to position [9, 79]
click at [99, 171] on input at bounding box center [122, 170] width 179 height 9
type input "Pizz"
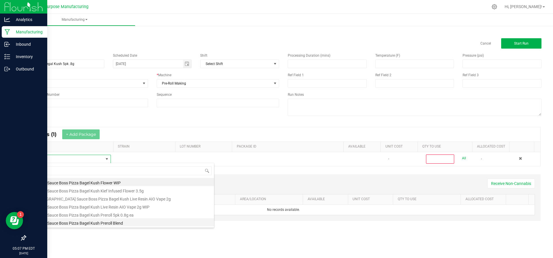
click at [92, 221] on li "Jewish Sauce Boss Pizza Bagel Kush Preroll Blend" at bounding box center [122, 223] width 184 height 8
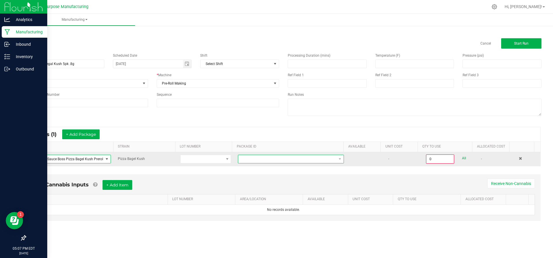
click at [264, 161] on span at bounding box center [287, 159] width 98 height 8
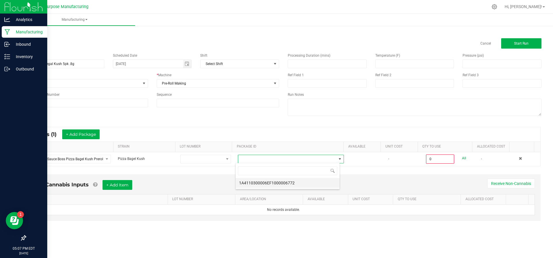
click at [262, 180] on li "1A4110300006EF1000006772" at bounding box center [288, 183] width 104 height 10
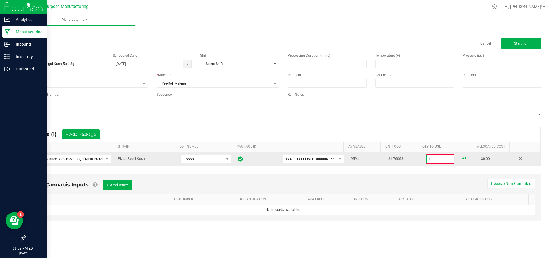
click at [436, 157] on input "0" at bounding box center [439, 159] width 27 height 8
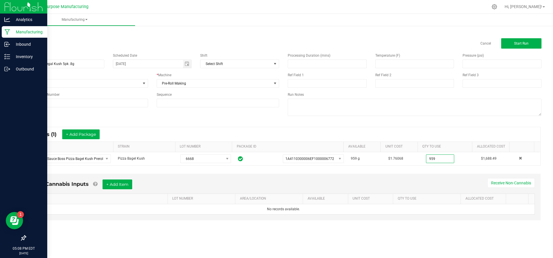
type input "959.0000 g"
click at [379, 174] on div "Non-Cannabis Inputs + Add Item Receive Non-Cannabis ITEM LOT NUMBER AREA/LOCATI…" at bounding box center [283, 197] width 514 height 47
click at [126, 185] on button "+ Add Item" at bounding box center [117, 185] width 30 height 10
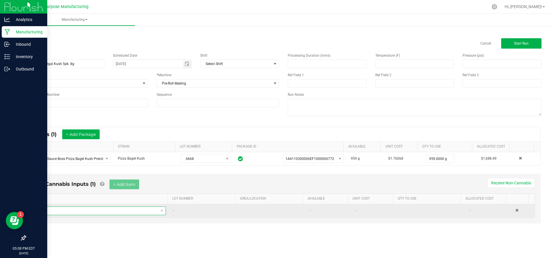
click at [137, 210] on span "NO DATA FOUND" at bounding box center [97, 211] width 122 height 8
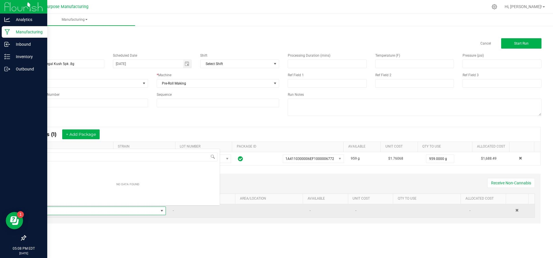
scroll to position [9, 126]
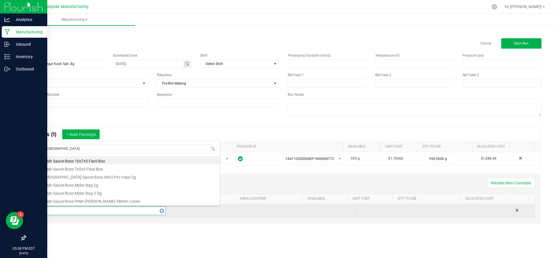
type input "[DEMOGRAPHIC_DATA]"
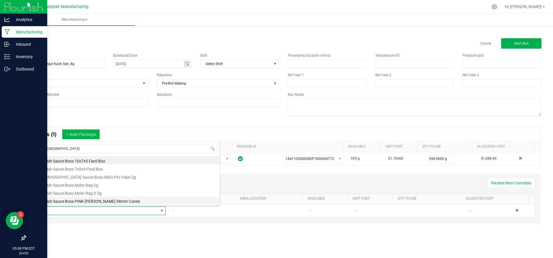
click at [135, 201] on li "Jewish Sauce Boss PINK [PERSON_NAME] 98mm Cones" at bounding box center [128, 201] width 184 height 8
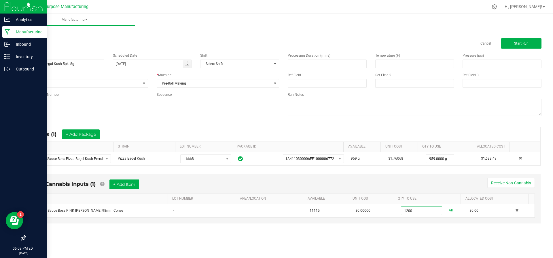
type input "1200 ea"
click at [310, 232] on div "Non-Cannabis Inputs (1) + Add Item Receive Non-Cannabis ITEM LOT NUMBER AREA/LO…" at bounding box center [283, 203] width 525 height 64
click at [122, 181] on button "+ Add Item" at bounding box center [124, 185] width 30 height 10
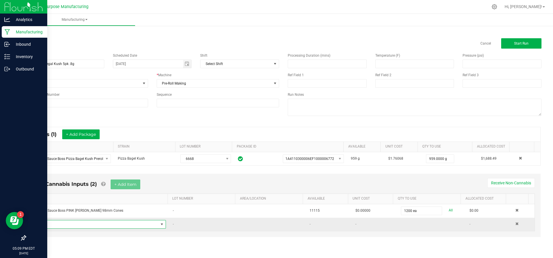
click at [113, 225] on span "NO DATA FOUND" at bounding box center [97, 225] width 122 height 8
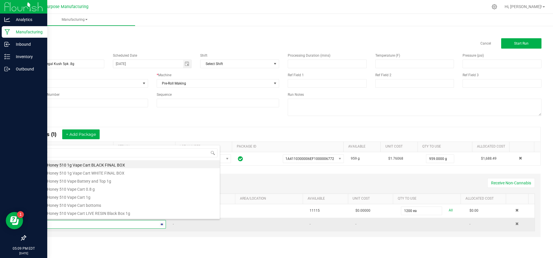
type input "Avi"
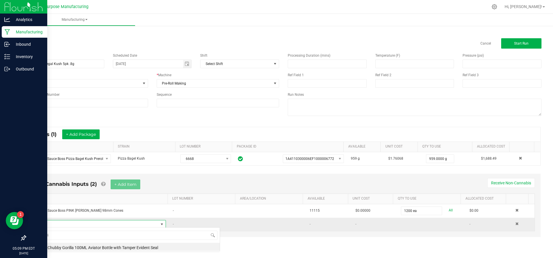
scroll to position [0, 0]
click at [109, 247] on li "JSB Chubby Gorilla 100ML Aviator Bottle with Tamper Evident Seal" at bounding box center [128, 247] width 184 height 8
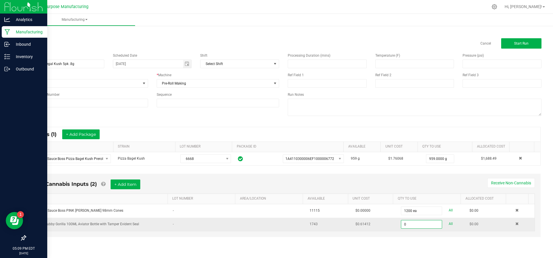
click at [411, 225] on input "0" at bounding box center [421, 225] width 40 height 8
type input "240 ea"
click at [262, 243] on div "Non-Cannabis Inputs (2) + Add Item Receive Non-Cannabis ITEM LOT NUMBER AREA/LO…" at bounding box center [283, 209] width 525 height 77
click at [123, 185] on button "+ Add Item" at bounding box center [126, 185] width 30 height 10
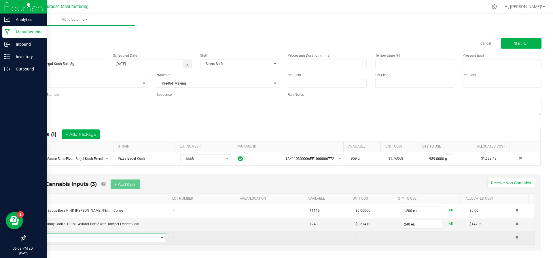
click at [109, 237] on span "NO DATA FOUND" at bounding box center [97, 238] width 122 height 8
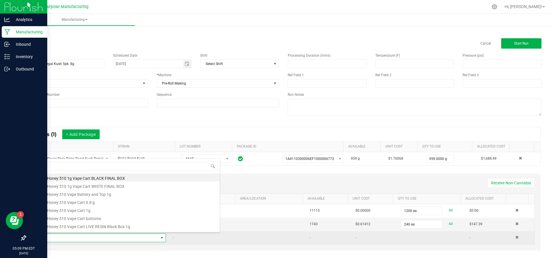
scroll to position [9, 125]
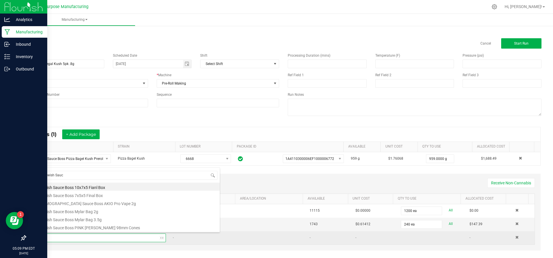
type input "Jewish Sauce"
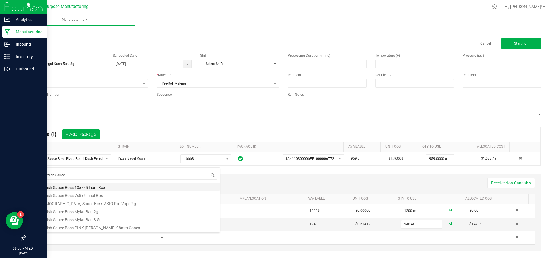
click at [105, 189] on li "Jewish Sauce Boss 10x7x5 Fianl Box" at bounding box center [128, 187] width 184 height 8
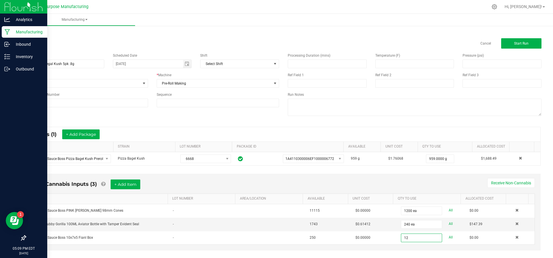
type input "12 ea"
click at [420, 252] on div "Non-Cannabis Inputs (3) + Add Item Receive Non-Cannabis ITEM LOT NUMBER AREA/LO…" at bounding box center [283, 216] width 525 height 91
click at [514, 45] on span "Start Run" at bounding box center [521, 43] width 14 height 4
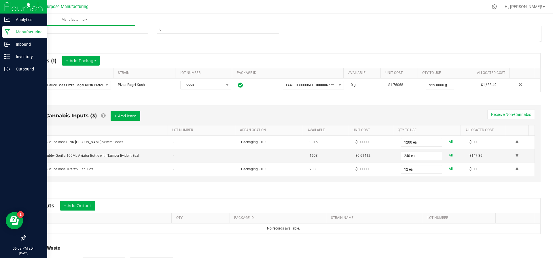
scroll to position [88, 0]
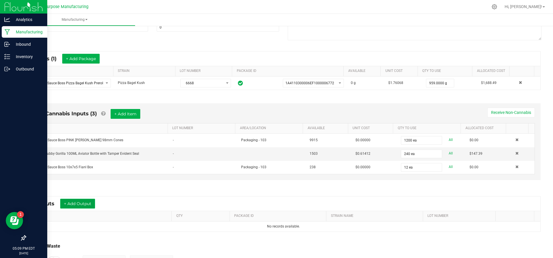
click at [89, 203] on button "+ Add Output" at bounding box center [77, 204] width 35 height 10
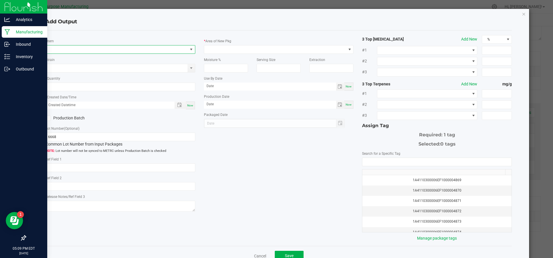
click at [113, 48] on span "NO DATA FOUND" at bounding box center [117, 49] width 142 height 8
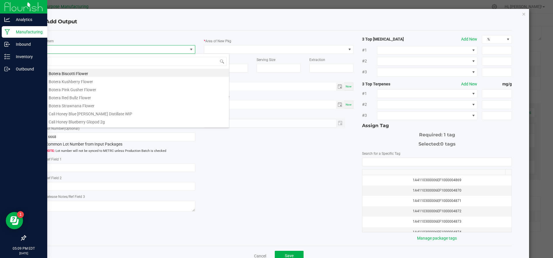
scroll to position [9, 148]
type input "Pizza"
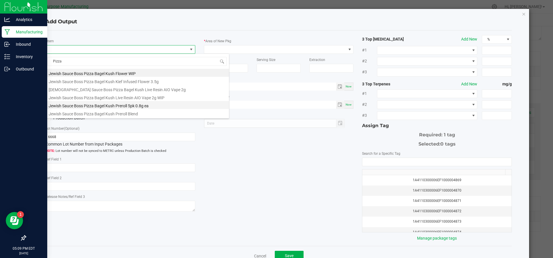
click at [114, 105] on li "Jewish Sauce Boss Pizza Bagel Kush Preroll 5pk 0.8g ea" at bounding box center [137, 105] width 184 height 8
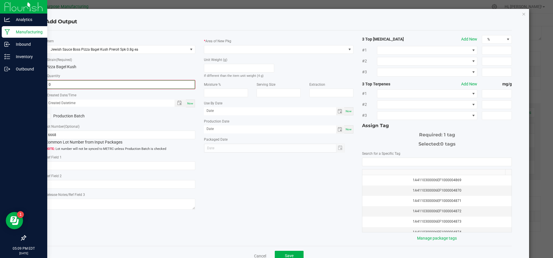
click at [94, 87] on input "0" at bounding box center [120, 85] width 149 height 8
type input "240 ea"
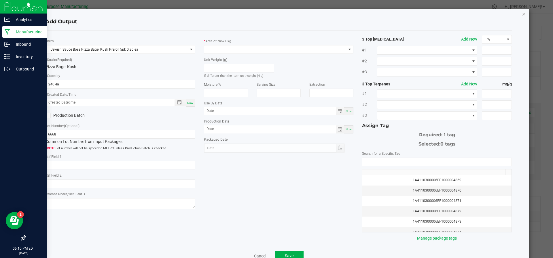
click at [189, 102] on span "Now" at bounding box center [190, 102] width 6 height 3
type input "[DATE] 5:10 PM"
type input "[DATE]"
click at [231, 50] on span at bounding box center [275, 49] width 142 height 8
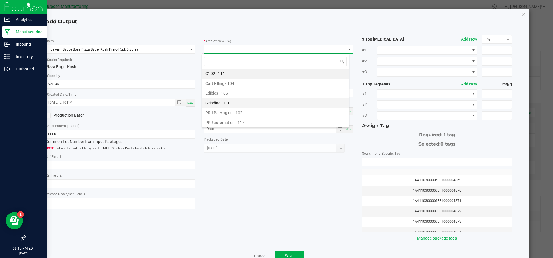
scroll to position [39, 0]
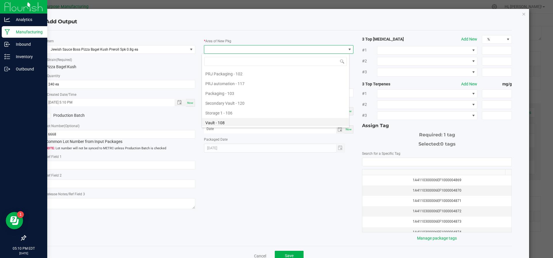
click at [221, 120] on li "Vault - 108" at bounding box center [275, 123] width 147 height 10
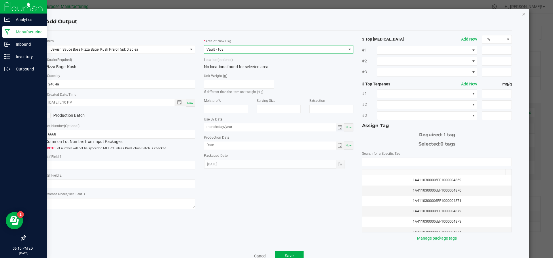
click at [249, 128] on input "month/day/year" at bounding box center [270, 127] width 132 height 7
type input "[DATE]"
click at [347, 143] on div "Now" at bounding box center [348, 146] width 9 height 8
type input "[DATE]"
click at [380, 164] on input "NO DATA FOUND" at bounding box center [436, 162] width 149 height 8
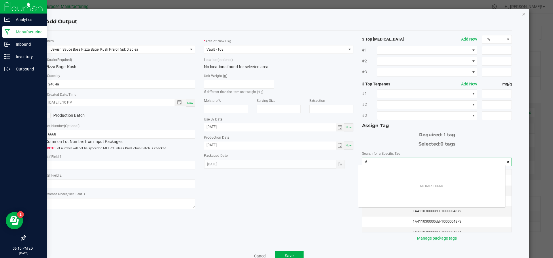
scroll to position [8, 147]
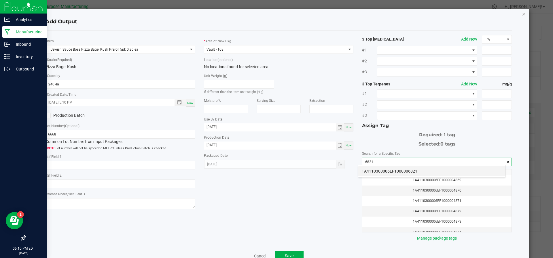
click at [382, 172] on li "1A4110300006EF1000006821" at bounding box center [431, 171] width 147 height 10
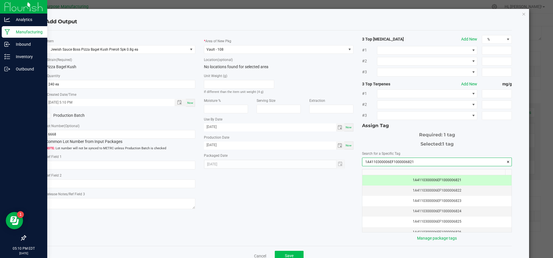
type input "1A4110300006EF1000006821"
click at [293, 214] on div "* Item Jewish Sauce Boss Pizza Bagel Kush Preroll 5pk 0.8g ea * Strain (Require…" at bounding box center [278, 138] width 475 height 206
click at [285, 255] on span "Save" at bounding box center [289, 256] width 9 height 5
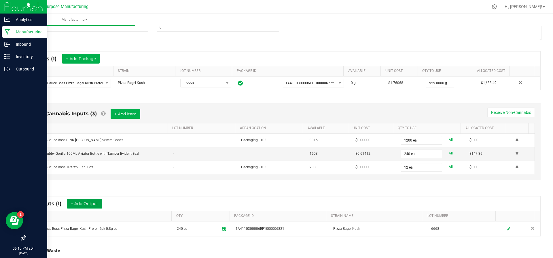
scroll to position [0, 0]
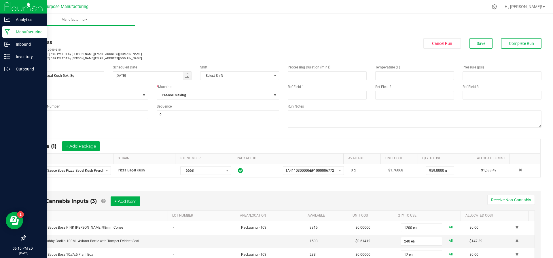
click at [505, 49] on div "In Progress MP-20250922210940-515 Started: [DATE] 5:09 PM EDT by [PERSON_NAME][…" at bounding box center [283, 49] width 525 height 22
click at [506, 48] on button "Complete Run" at bounding box center [521, 43] width 40 height 10
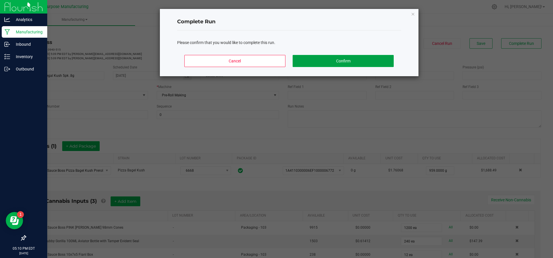
click at [323, 61] on button "Confirm" at bounding box center [343, 61] width 101 height 12
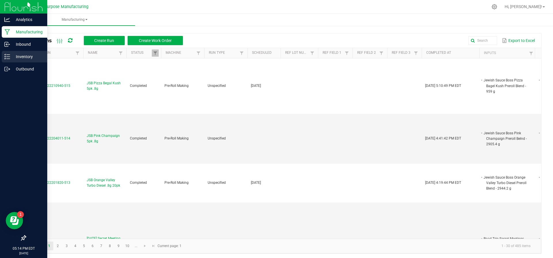
click at [11, 57] on p "Inventory" at bounding box center [27, 56] width 35 height 7
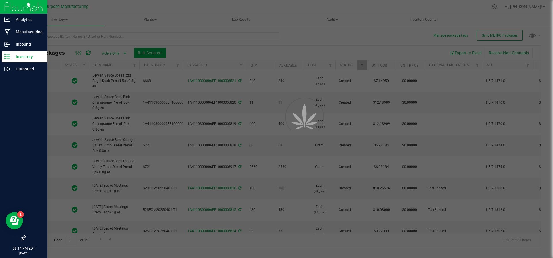
type input "[DATE]"
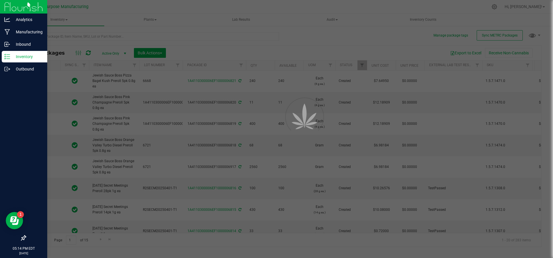
type input "[DATE]"
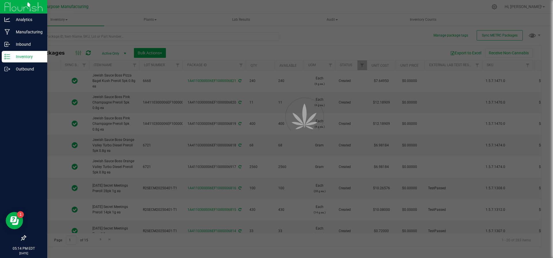
type input "[DATE]"
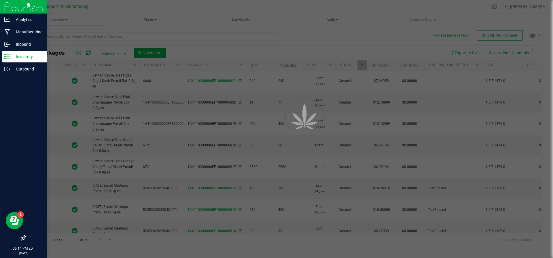
type input "[DATE]"
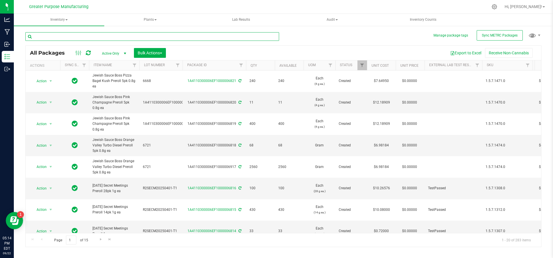
click at [68, 35] on input "text" at bounding box center [152, 36] width 254 height 9
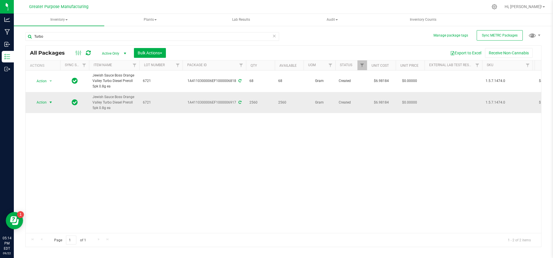
click at [50, 101] on span "select" at bounding box center [50, 102] width 5 height 5
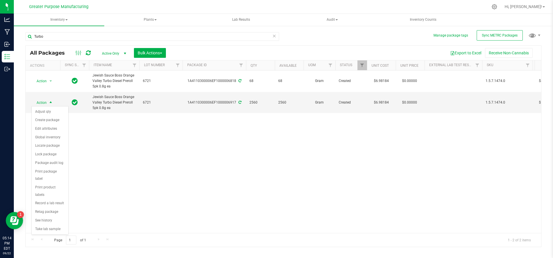
click at [173, 173] on div "Action Action Adjust qty Create package Edit attributes Global inventory Locate…" at bounding box center [283, 152] width 515 height 163
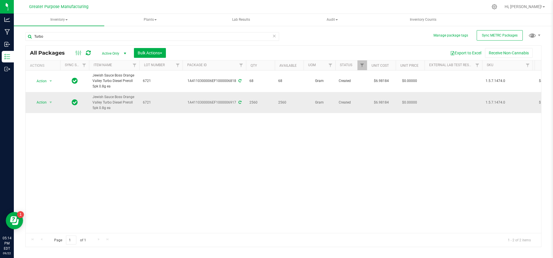
click at [229, 101] on div "1A4110300006EF1000006917" at bounding box center [214, 102] width 65 height 5
click at [110, 33] on input "Turbo" at bounding box center [152, 36] width 254 height 9
type input "T"
type input "Pizza"
